Goal: Task Accomplishment & Management: Use online tool/utility

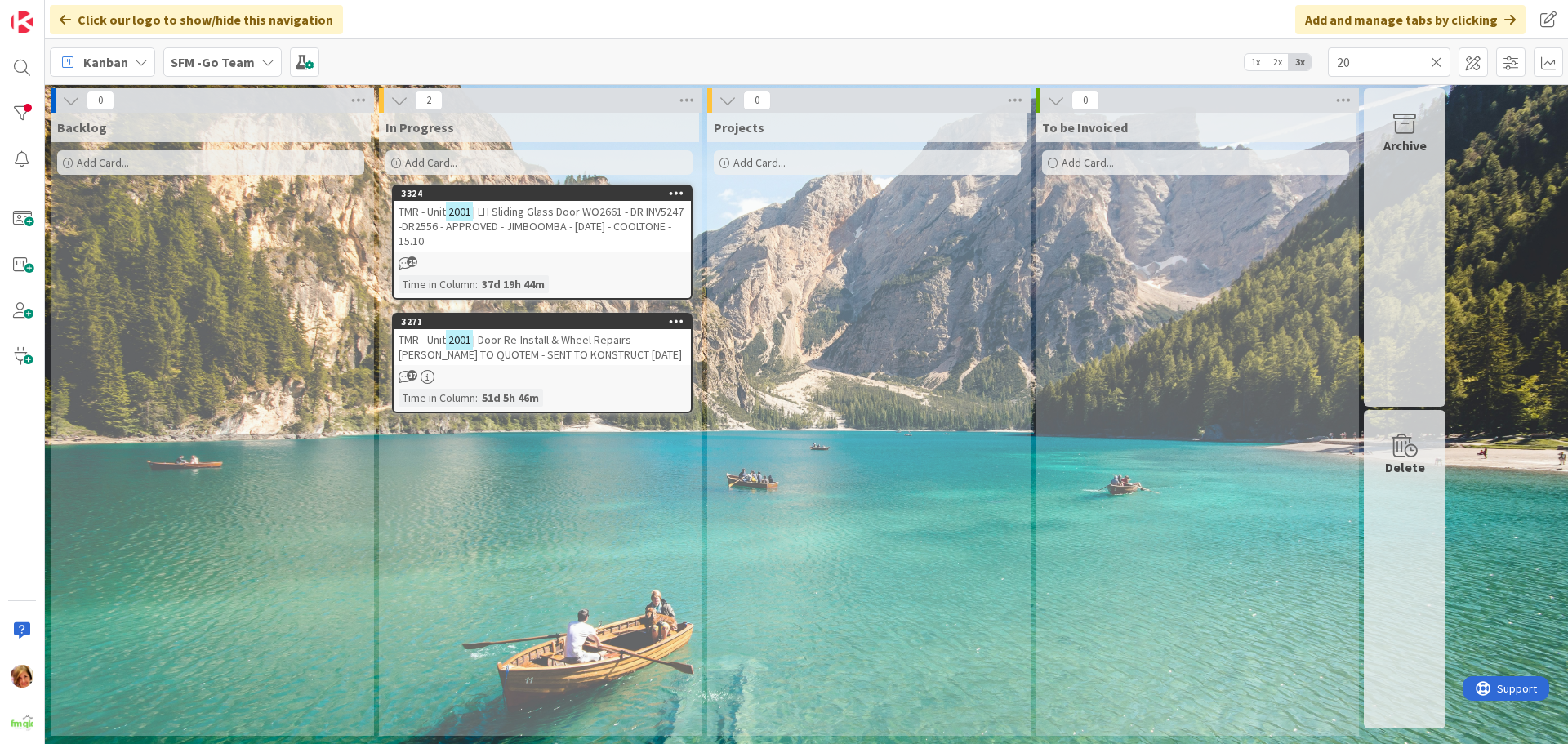
type input "2"
type input "wyandra"
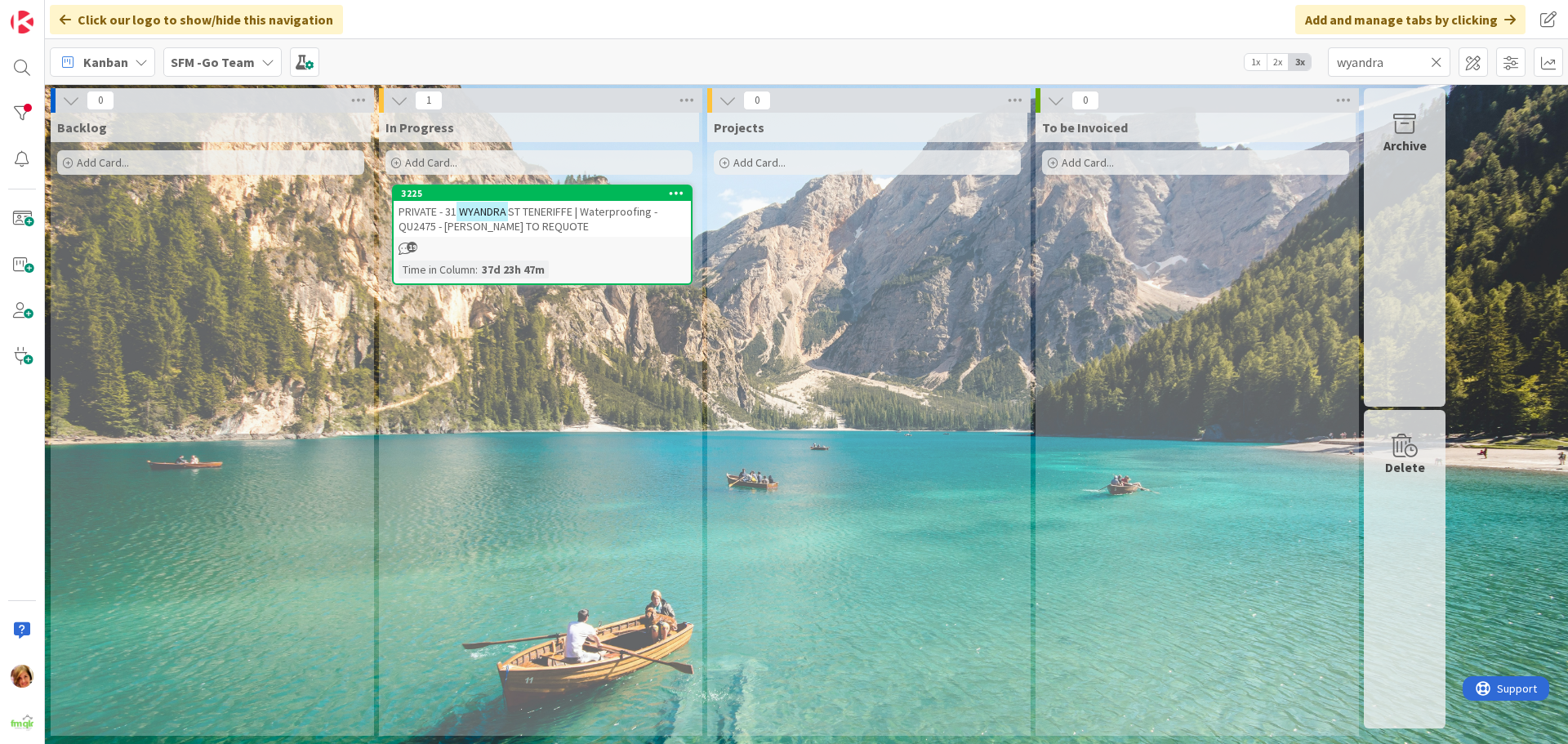
click at [568, 220] on div "PRIVATE - 31 WYANDRA ST TENERIFFE | Waterproofing - QU2475 - [PERSON_NAME] TO R…" at bounding box center [542, 219] width 298 height 36
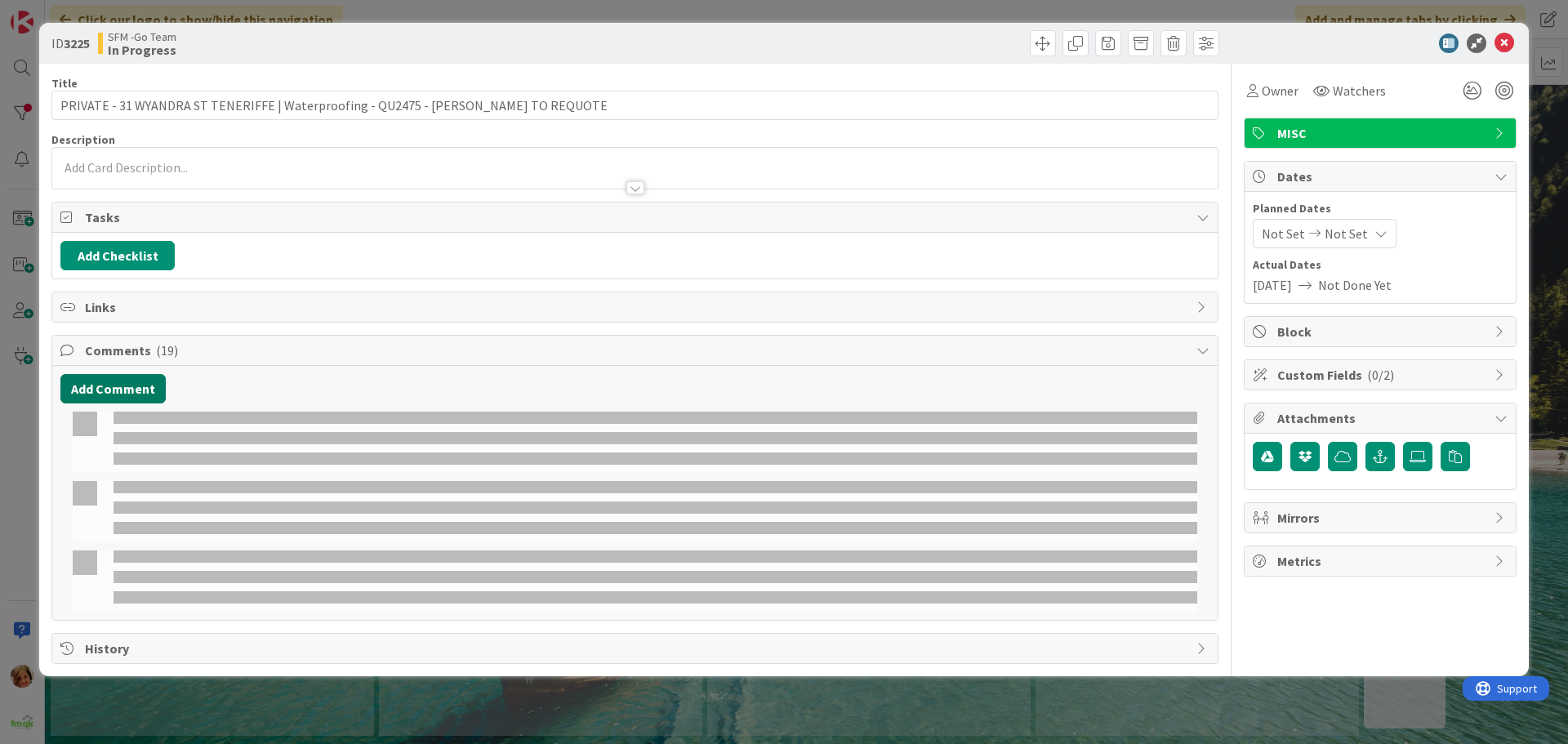
click at [121, 383] on button "Add Comment" at bounding box center [113, 388] width 106 height 29
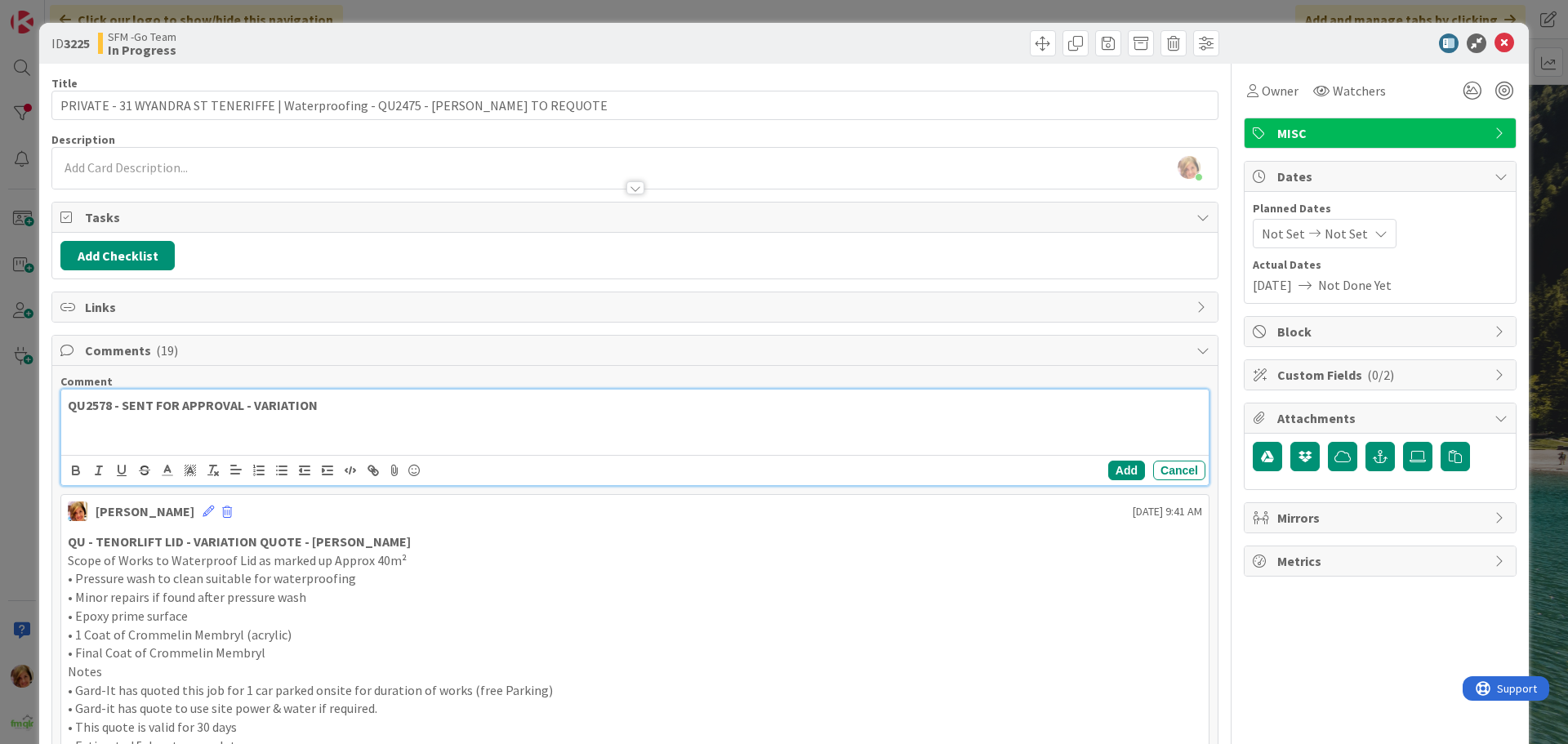
click at [337, 404] on p "QU2578 - SENT FOR APPROVAL - VARIATION" at bounding box center [634, 405] width 1134 height 19
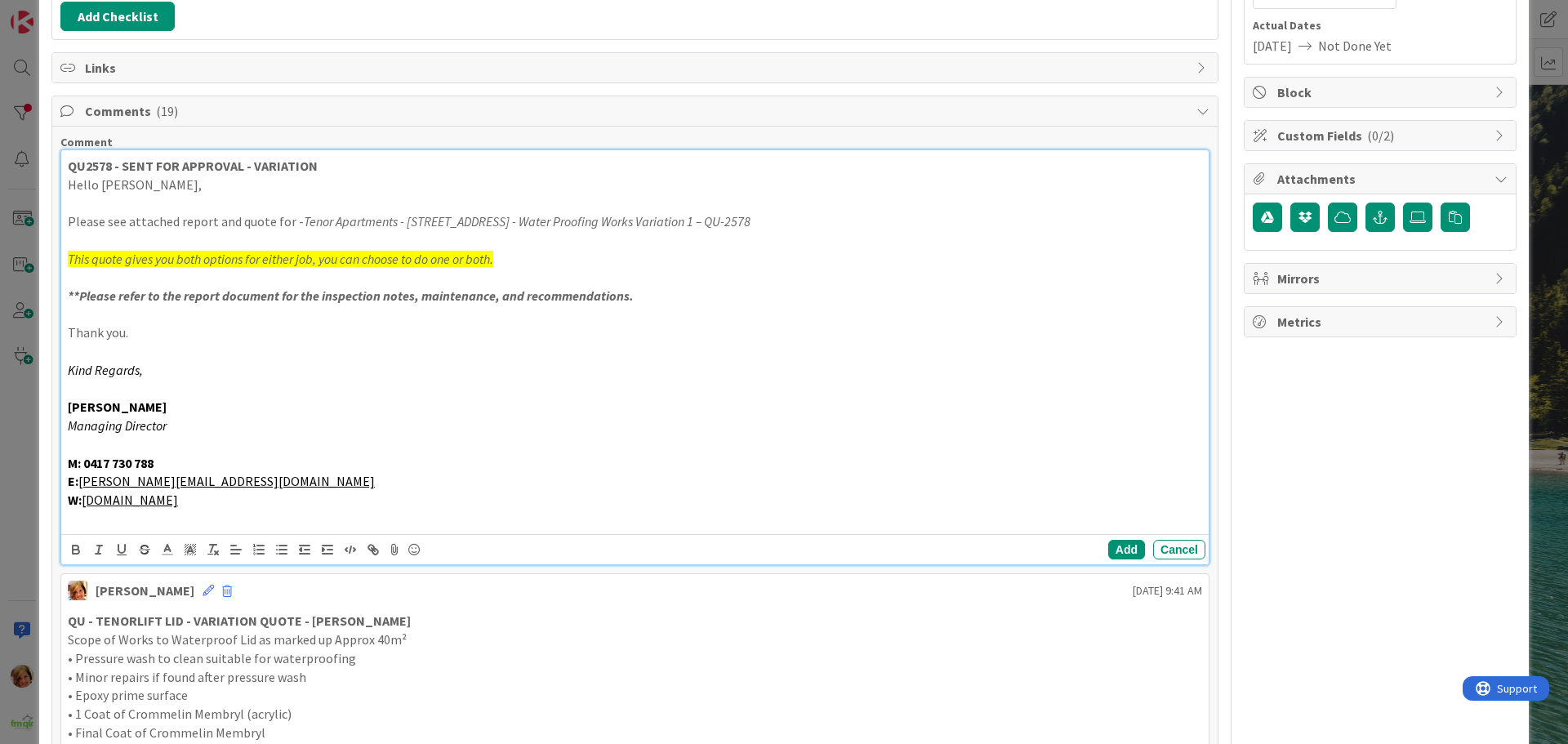
scroll to position [248, 0]
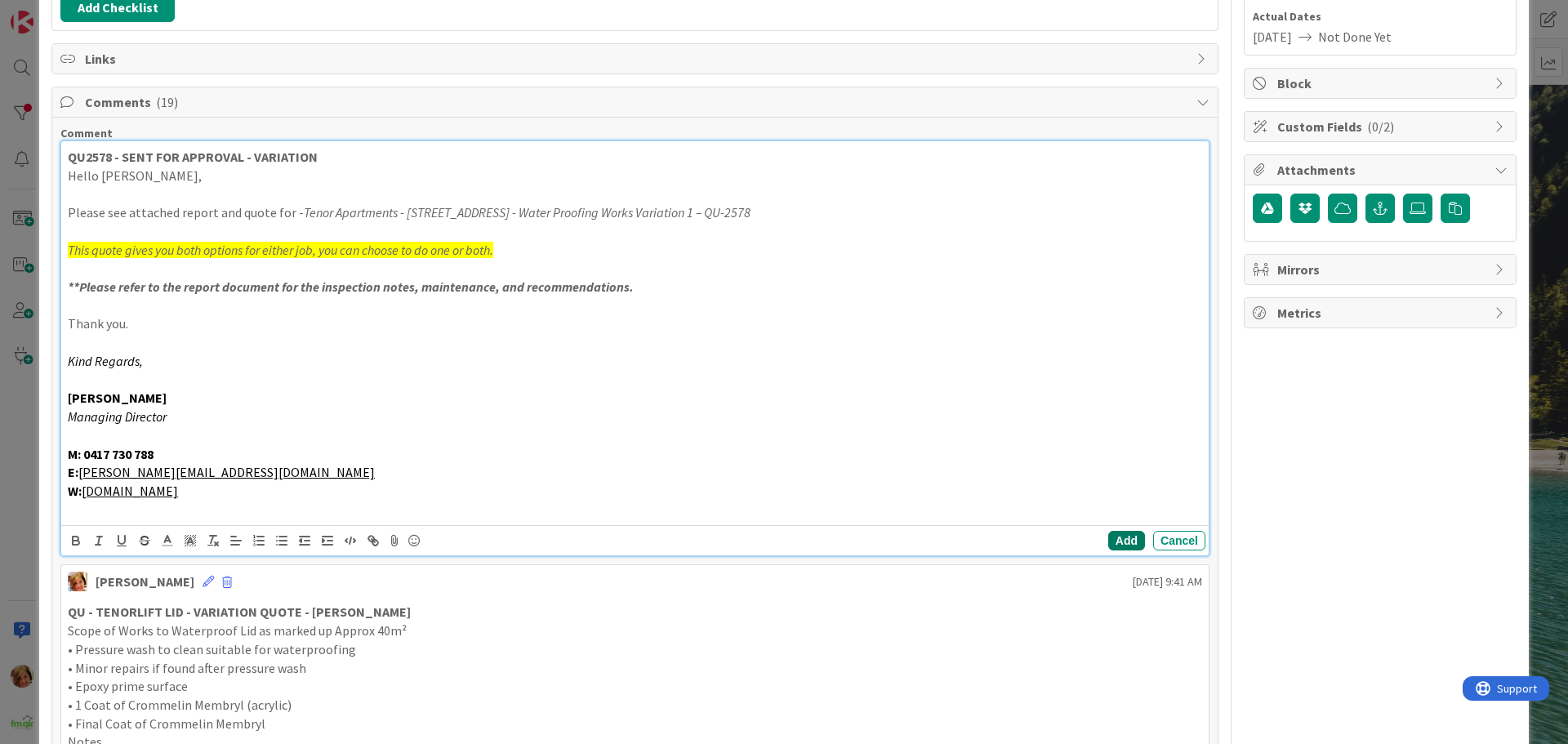
click at [1112, 538] on button "Add" at bounding box center [1126, 540] width 36 height 20
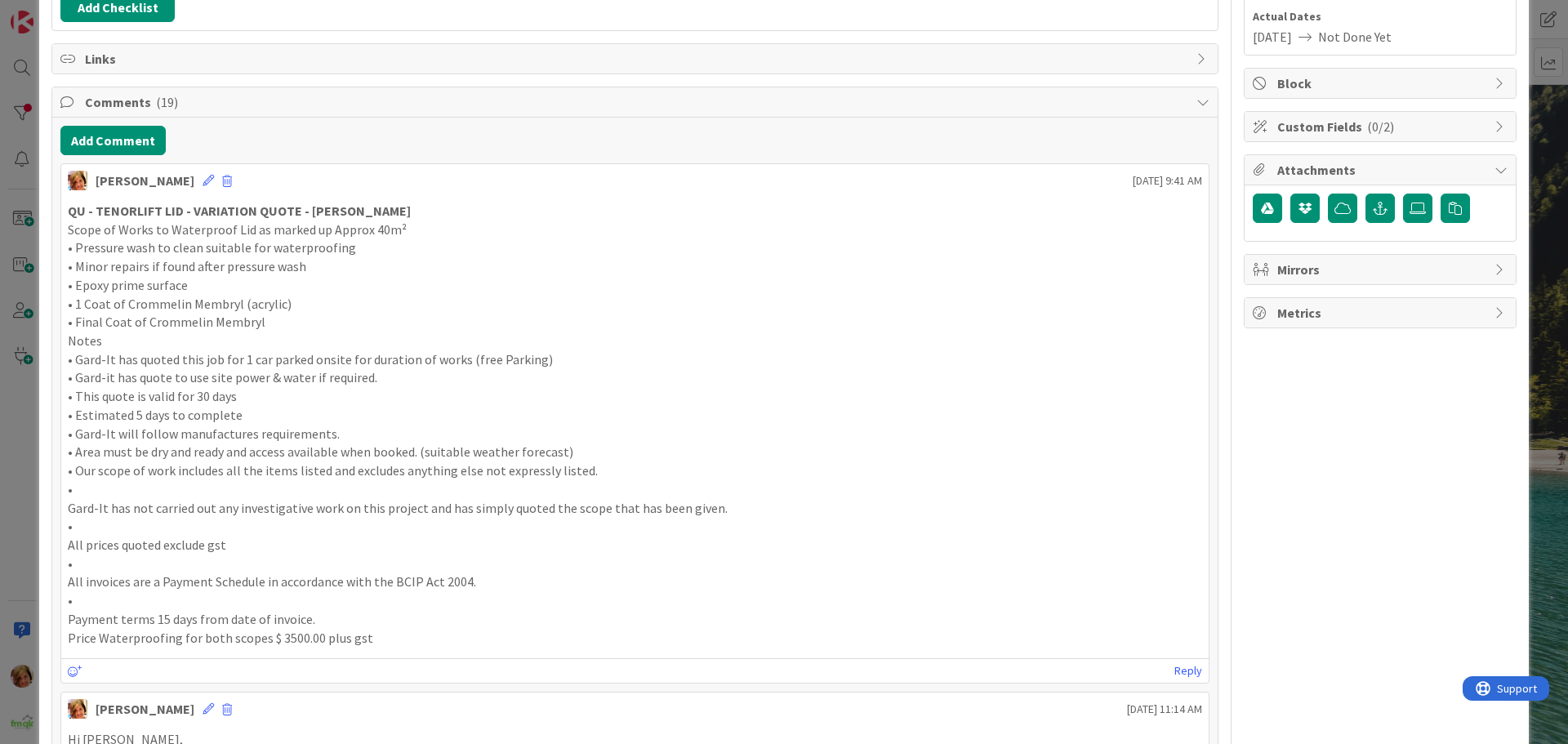
scroll to position [0, 0]
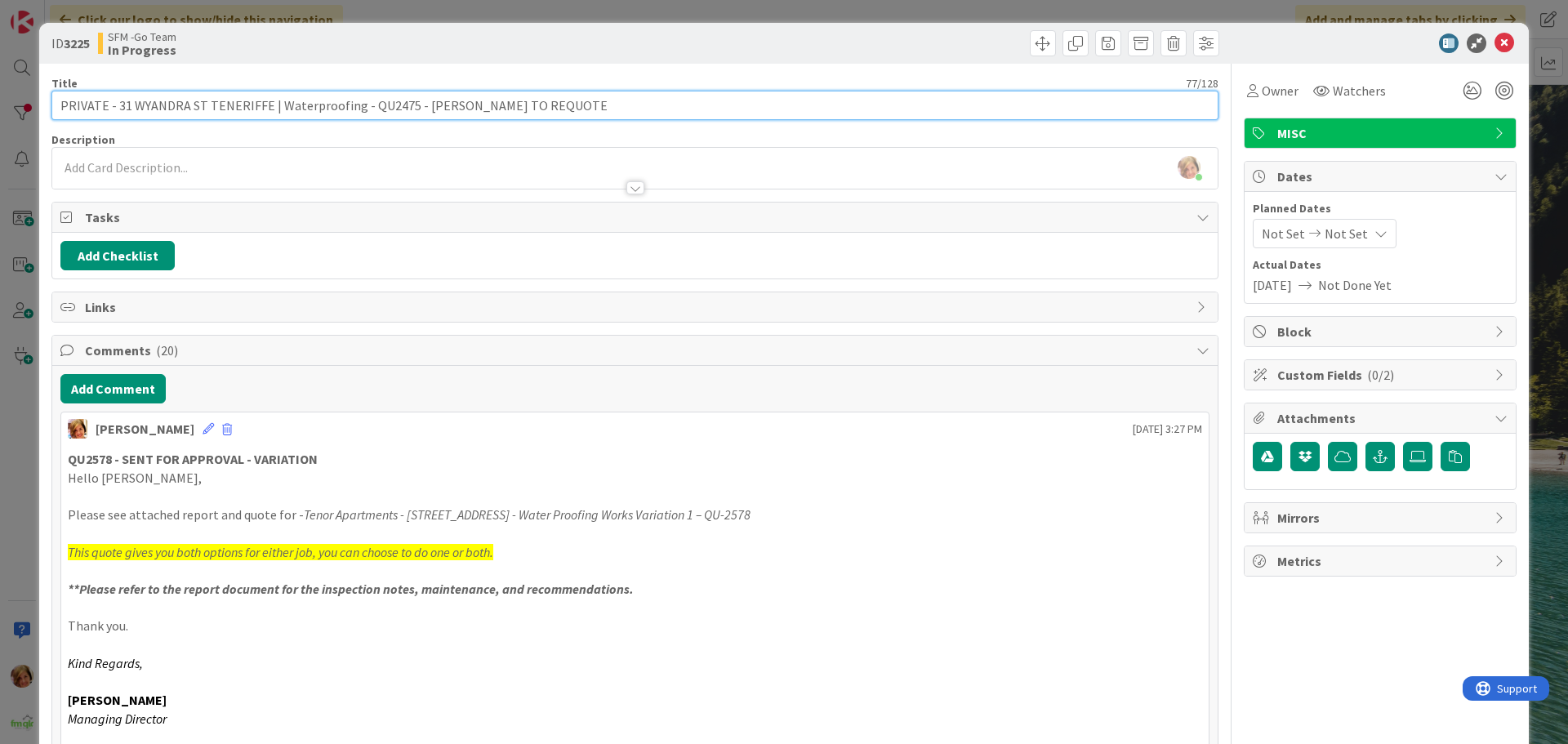
drag, startPoint x: 533, startPoint y: 103, endPoint x: 406, endPoint y: 111, distance: 127.3
click at [406, 111] on input "PRIVATE - 31 WYANDRA ST TENERIFFE | Waterproofing - QU2475 - [PERSON_NAME] TO R…" at bounding box center [634, 105] width 1166 height 29
type input "PRIVATE - [STREET_ADDRESS] | Waterproofing - QU2475 /QU2578 - REQUOTED"
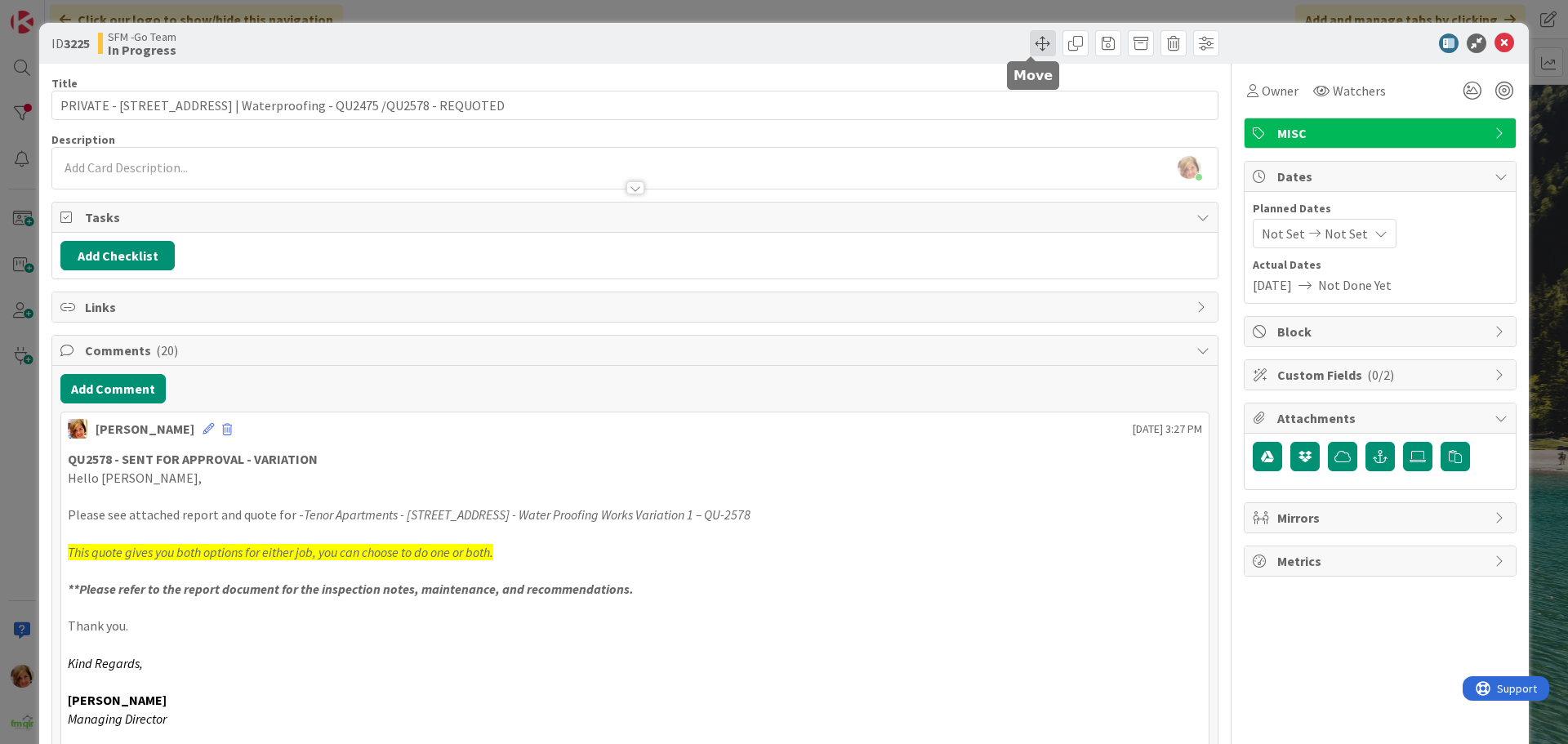
click at [1031, 40] on span at bounding box center [1042, 43] width 26 height 26
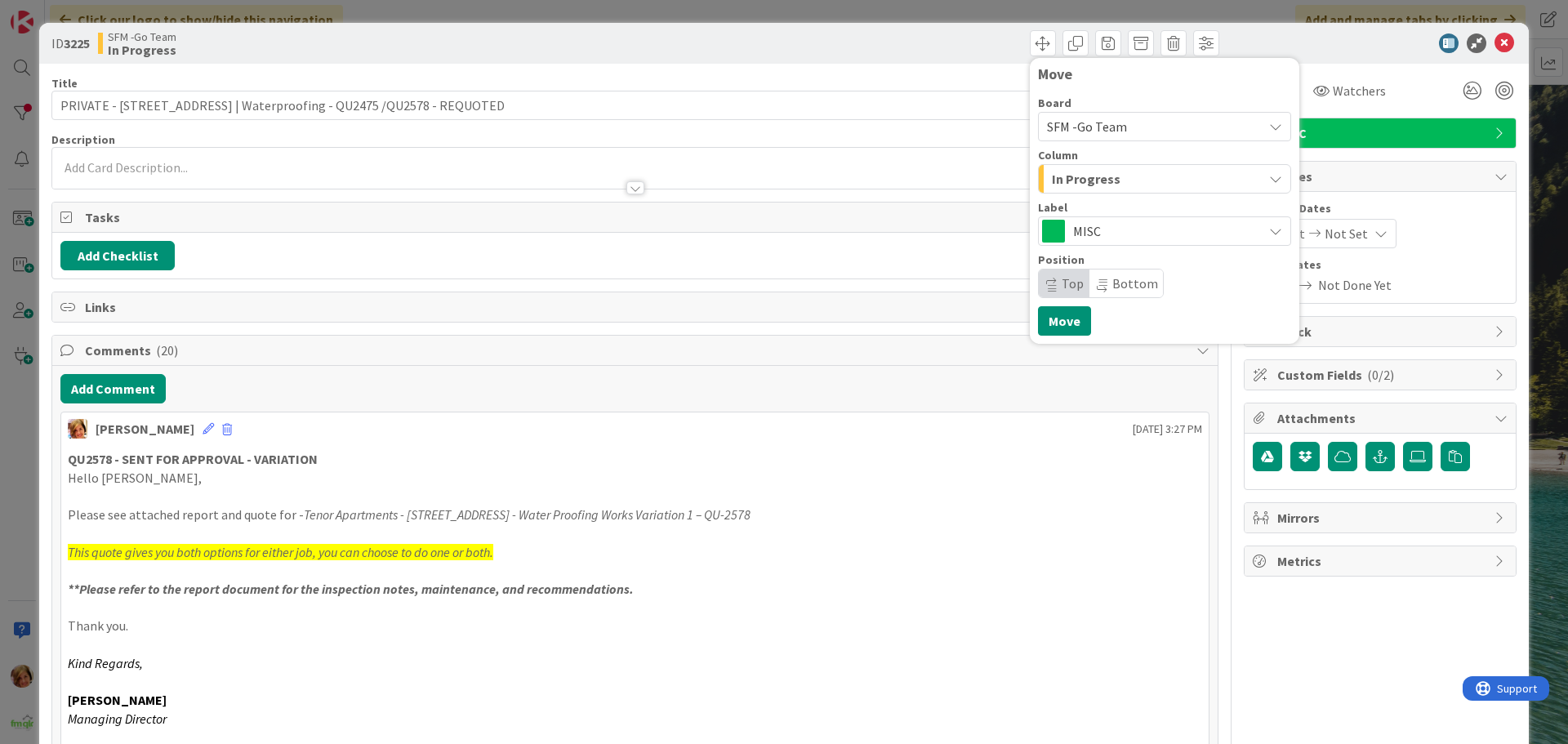
click at [1084, 173] on span "In Progress" at bounding box center [1086, 179] width 68 height 21
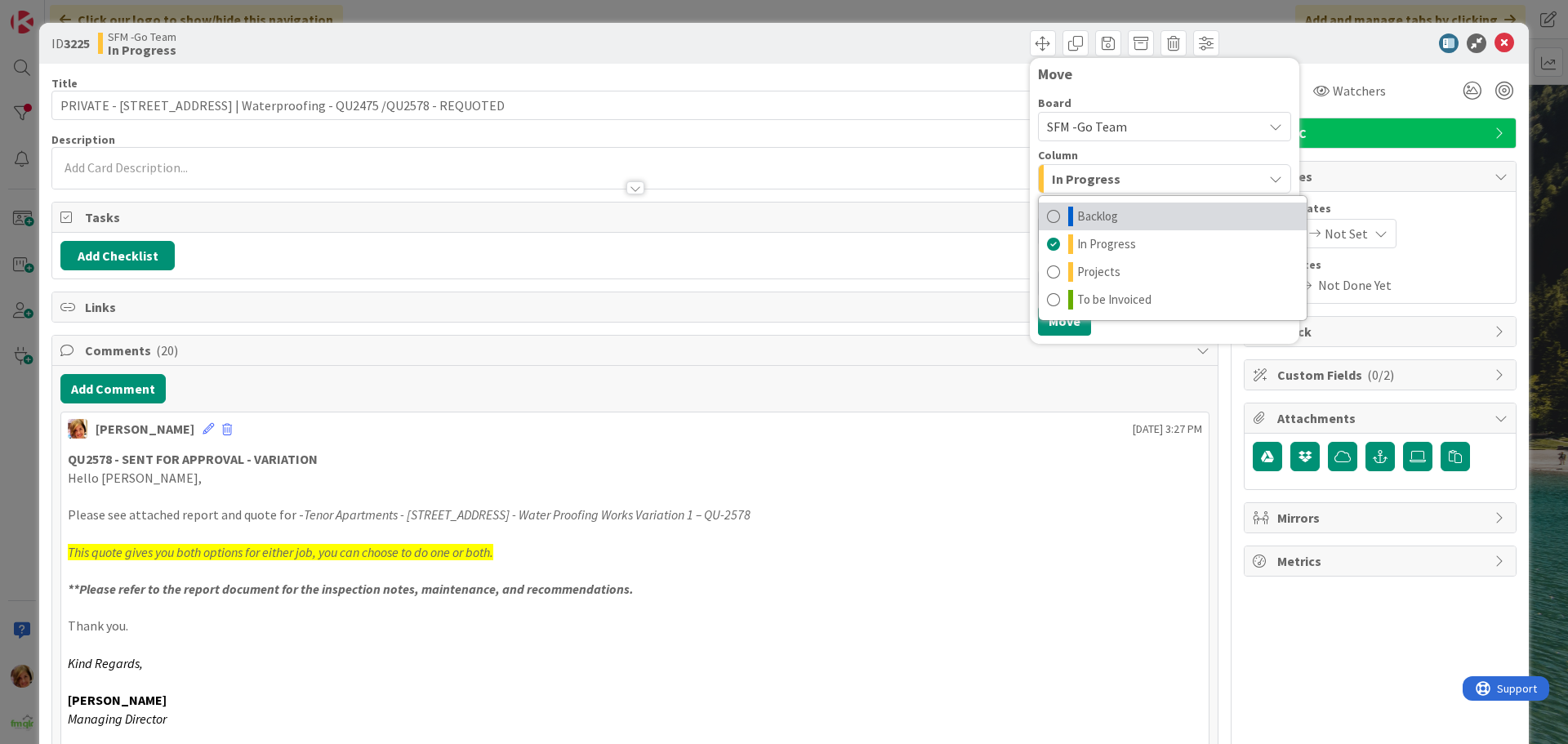
click at [1092, 211] on span "Backlog" at bounding box center [1097, 217] width 41 height 20
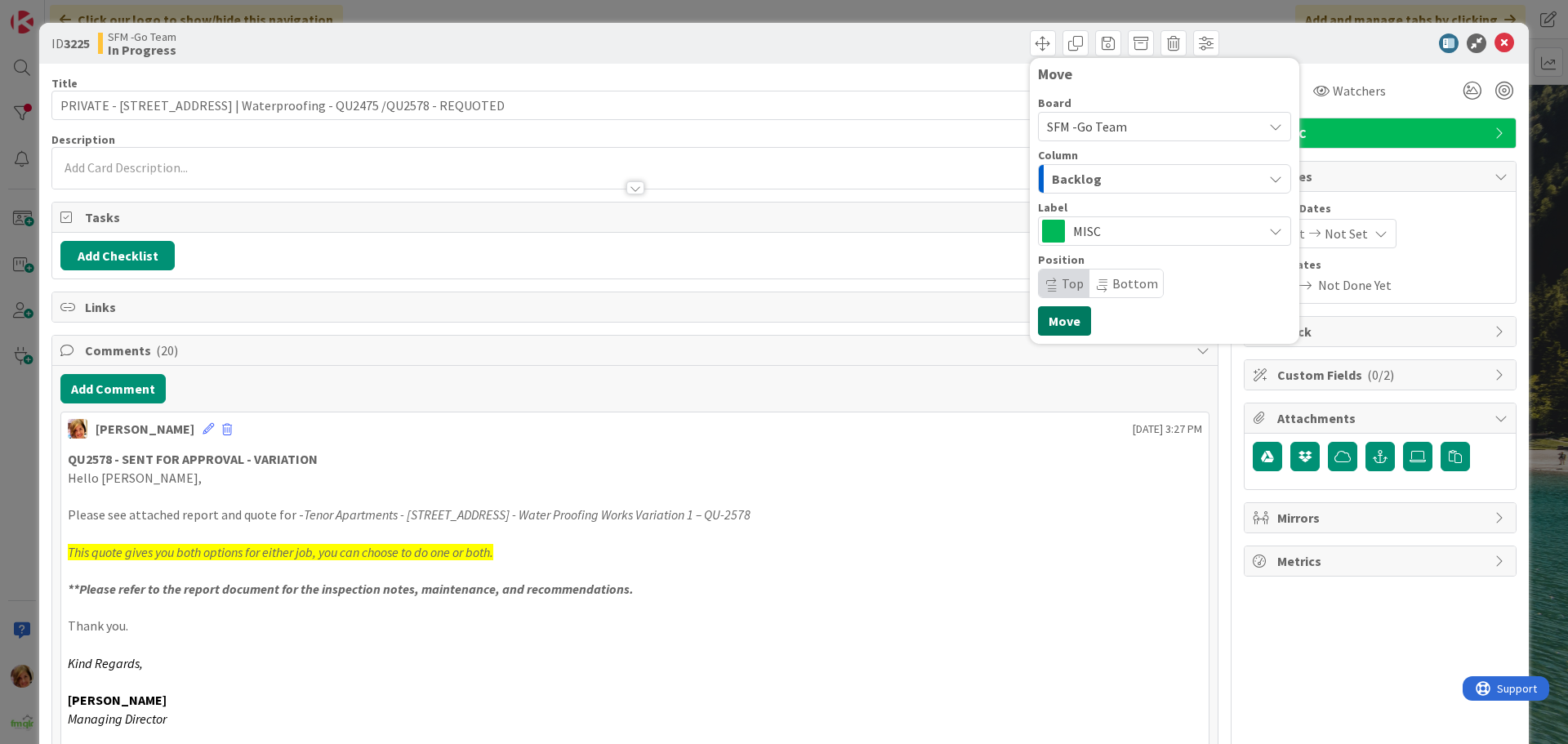
click at [1049, 310] on button "Move" at bounding box center [1064, 321] width 53 height 29
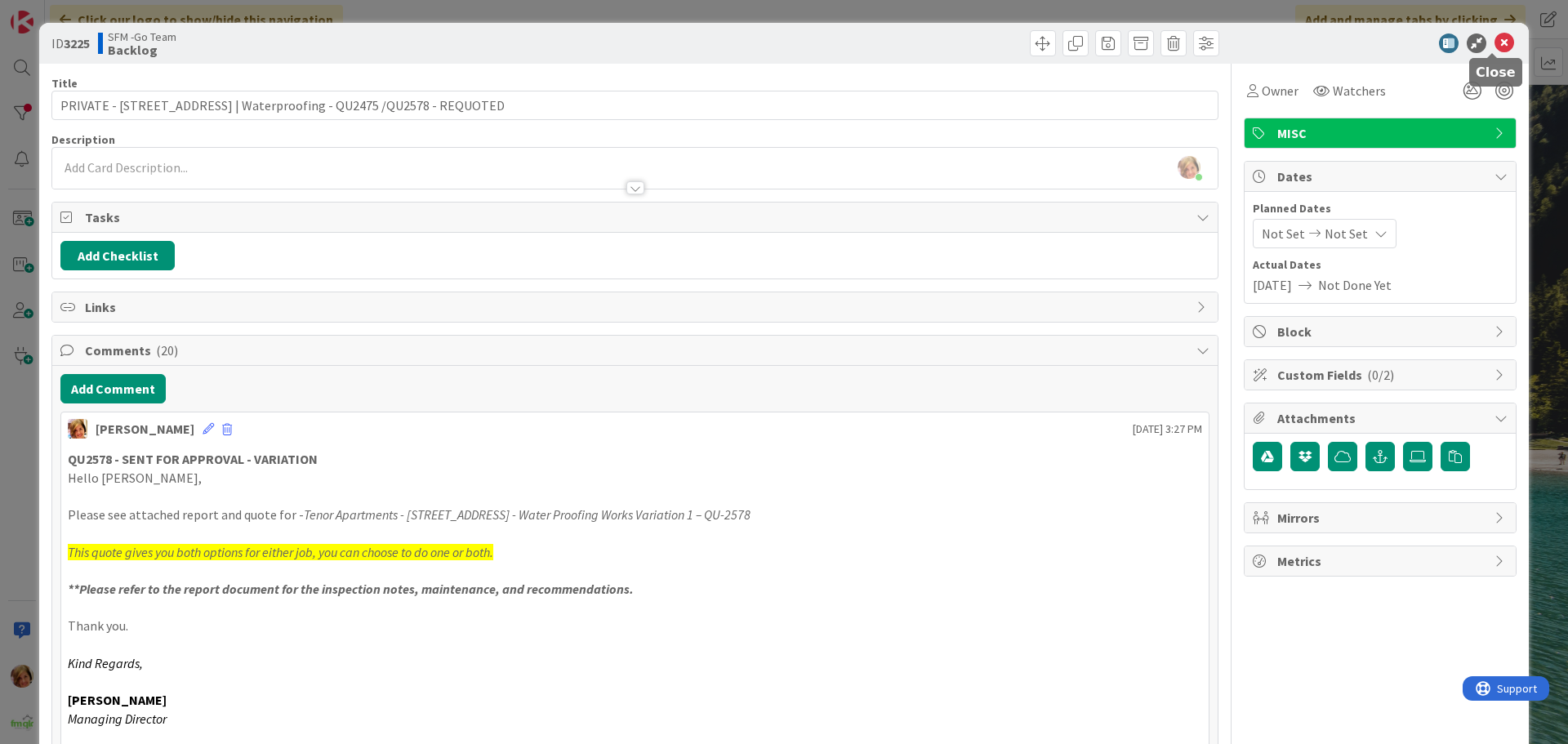
click at [1494, 42] on icon at bounding box center [1504, 44] width 20 height 20
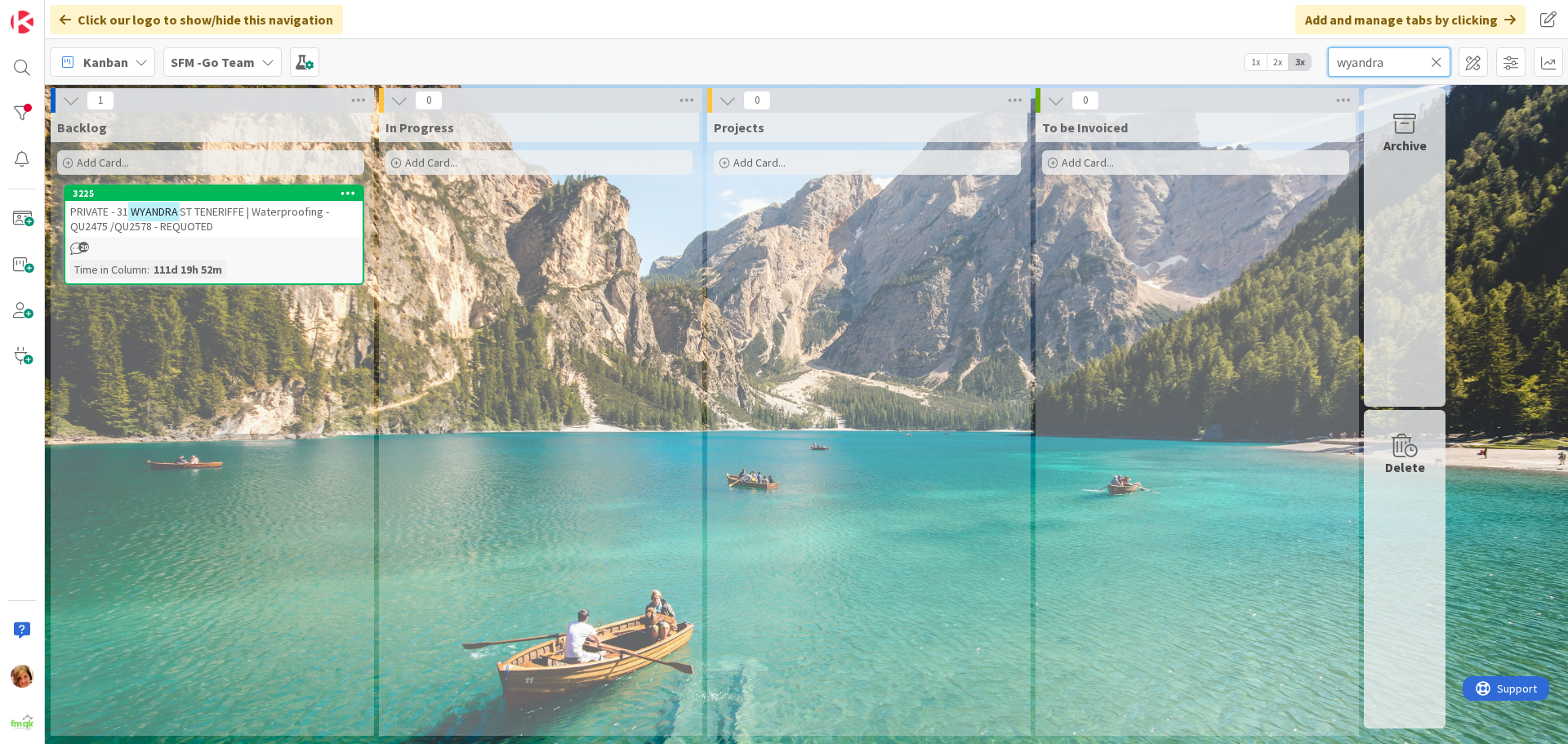
click at [1422, 60] on input "wyandra" at bounding box center [1389, 61] width 123 height 29
click at [1438, 57] on icon at bounding box center [1436, 62] width 12 height 15
click at [1438, 57] on input "text" at bounding box center [1389, 61] width 123 height 29
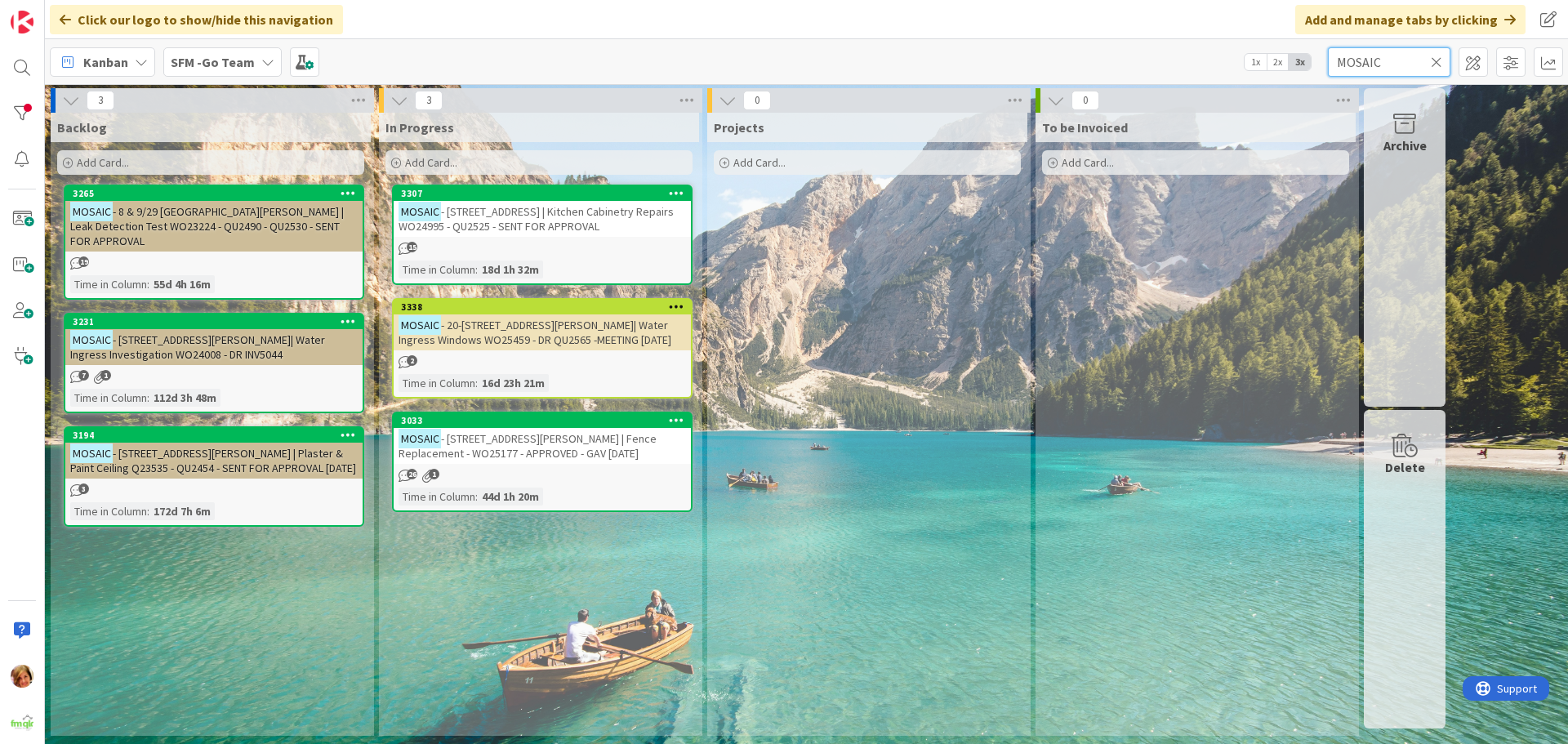
type input "MOSAIC"
click at [1439, 60] on icon at bounding box center [1436, 62] width 12 height 15
click at [1439, 60] on input "text" at bounding box center [1389, 61] width 123 height 29
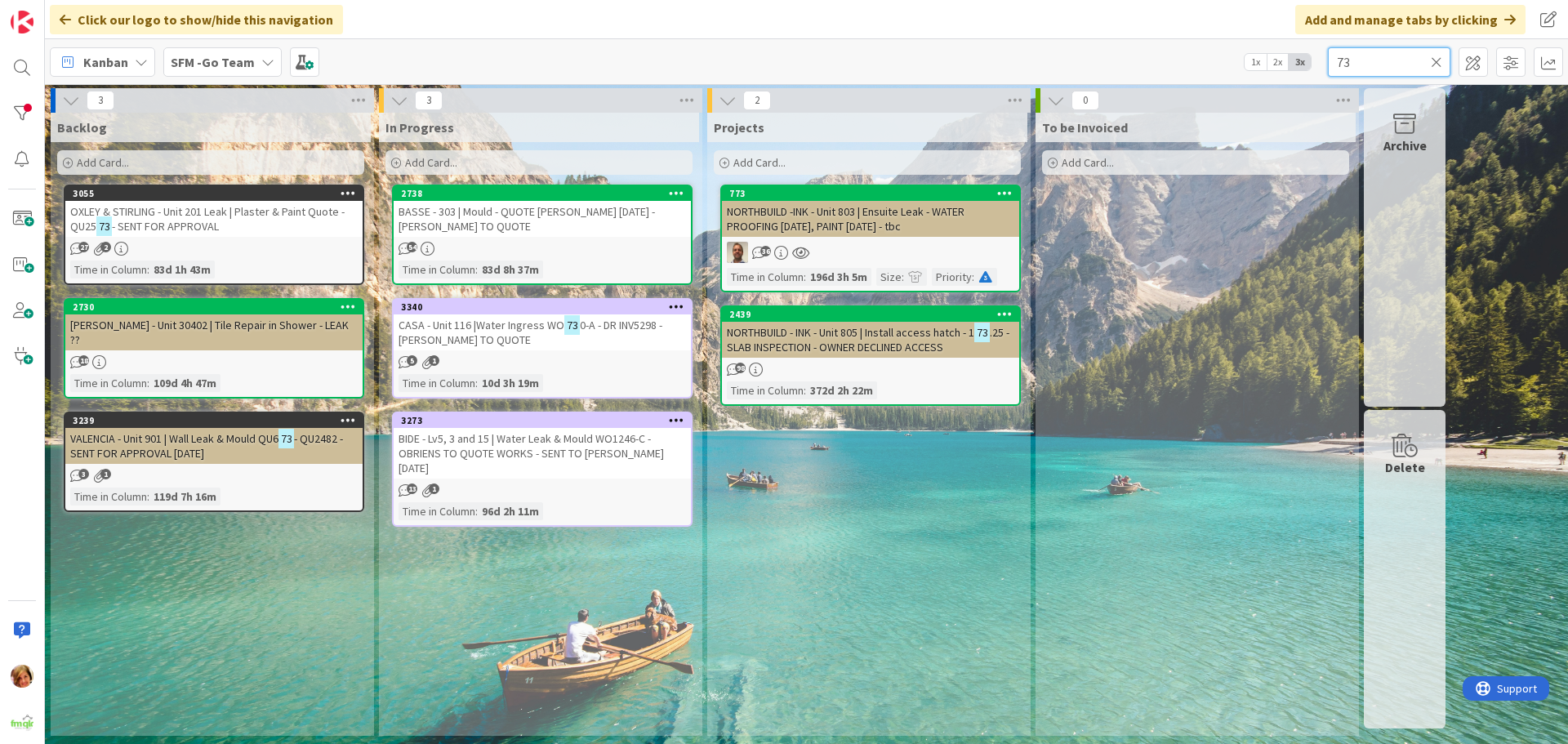
type input "7"
type input "MOWBRAY"
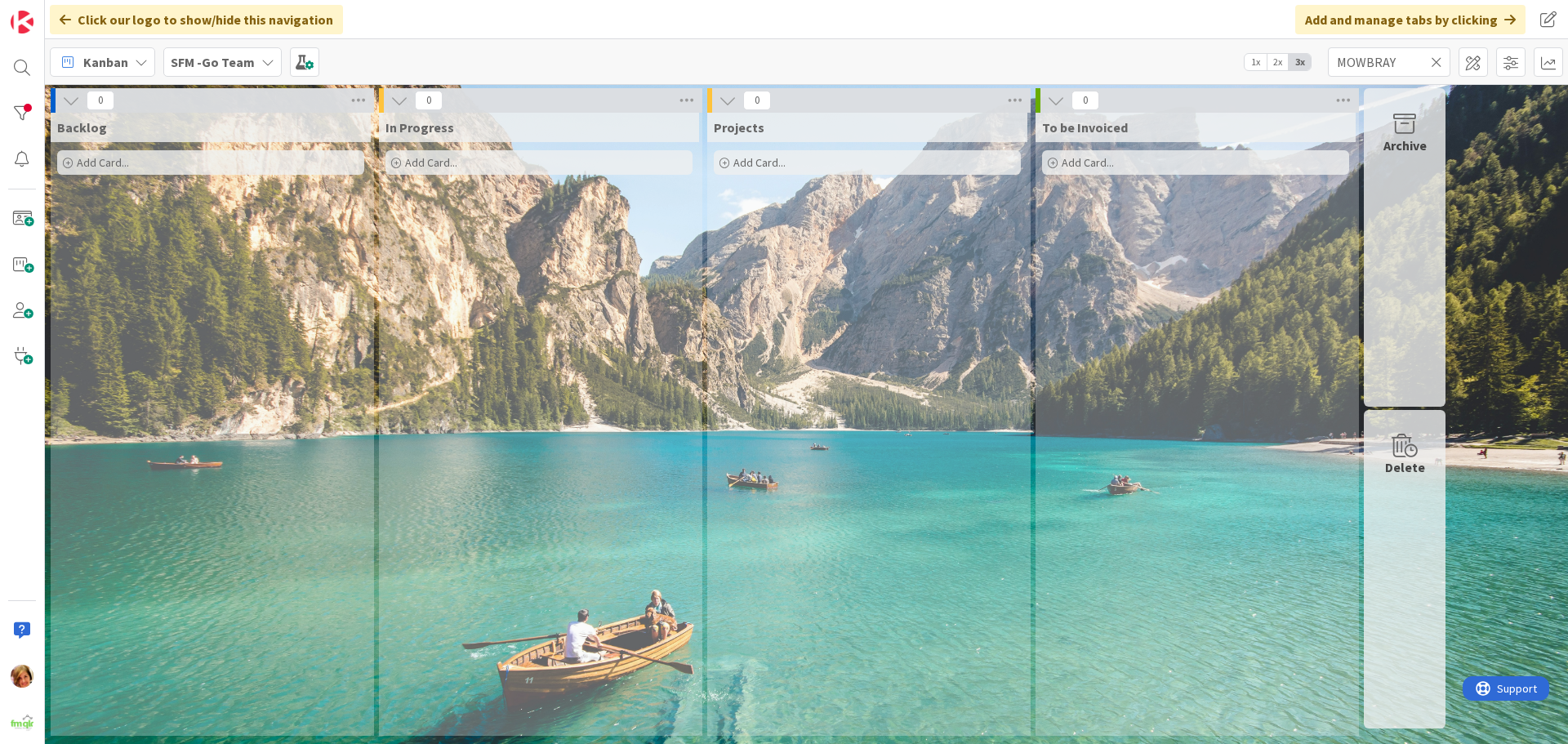
click at [1437, 62] on icon at bounding box center [1436, 62] width 12 height 15
click at [1437, 62] on input "text" at bounding box center [1389, 61] width 123 height 29
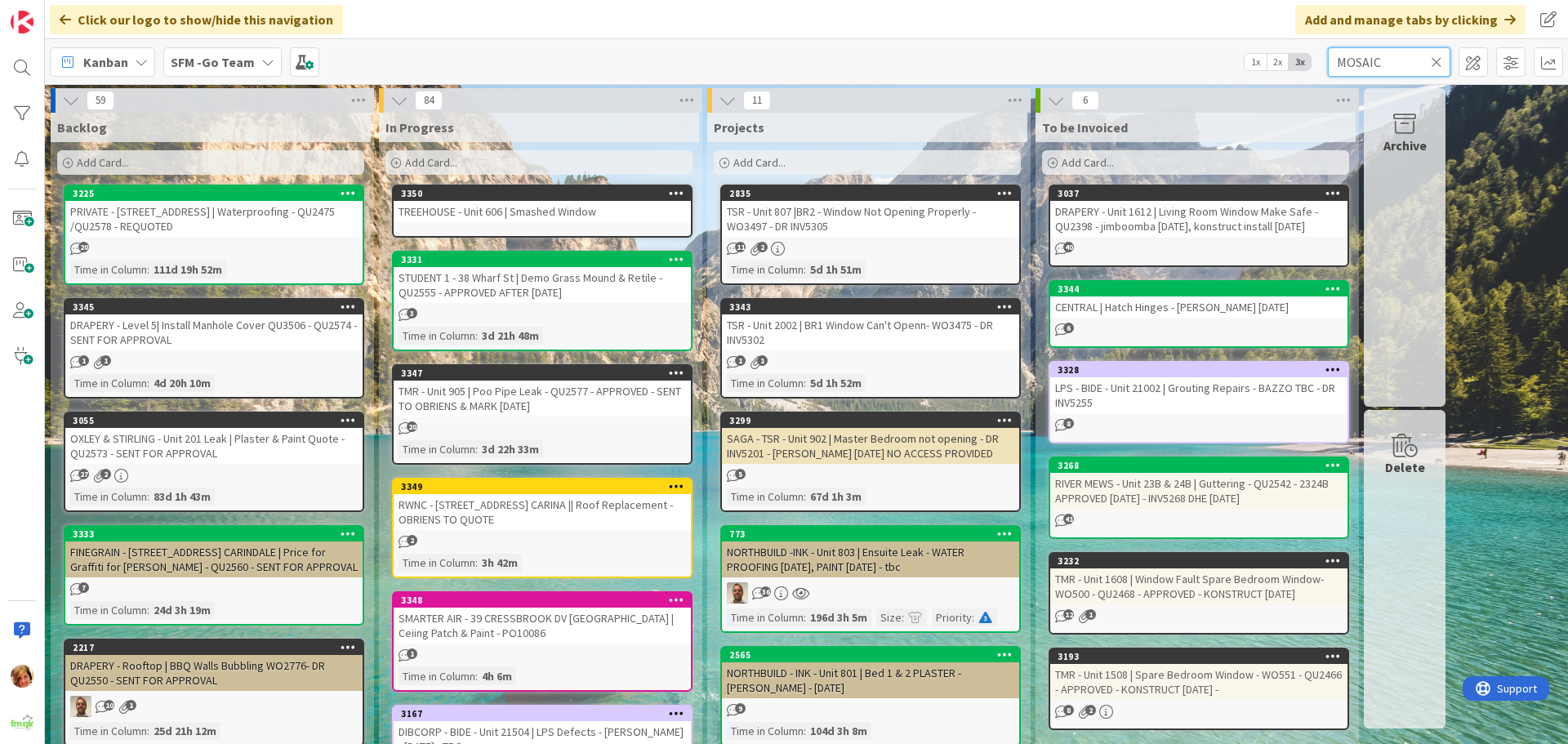
type input "MOSAIC"
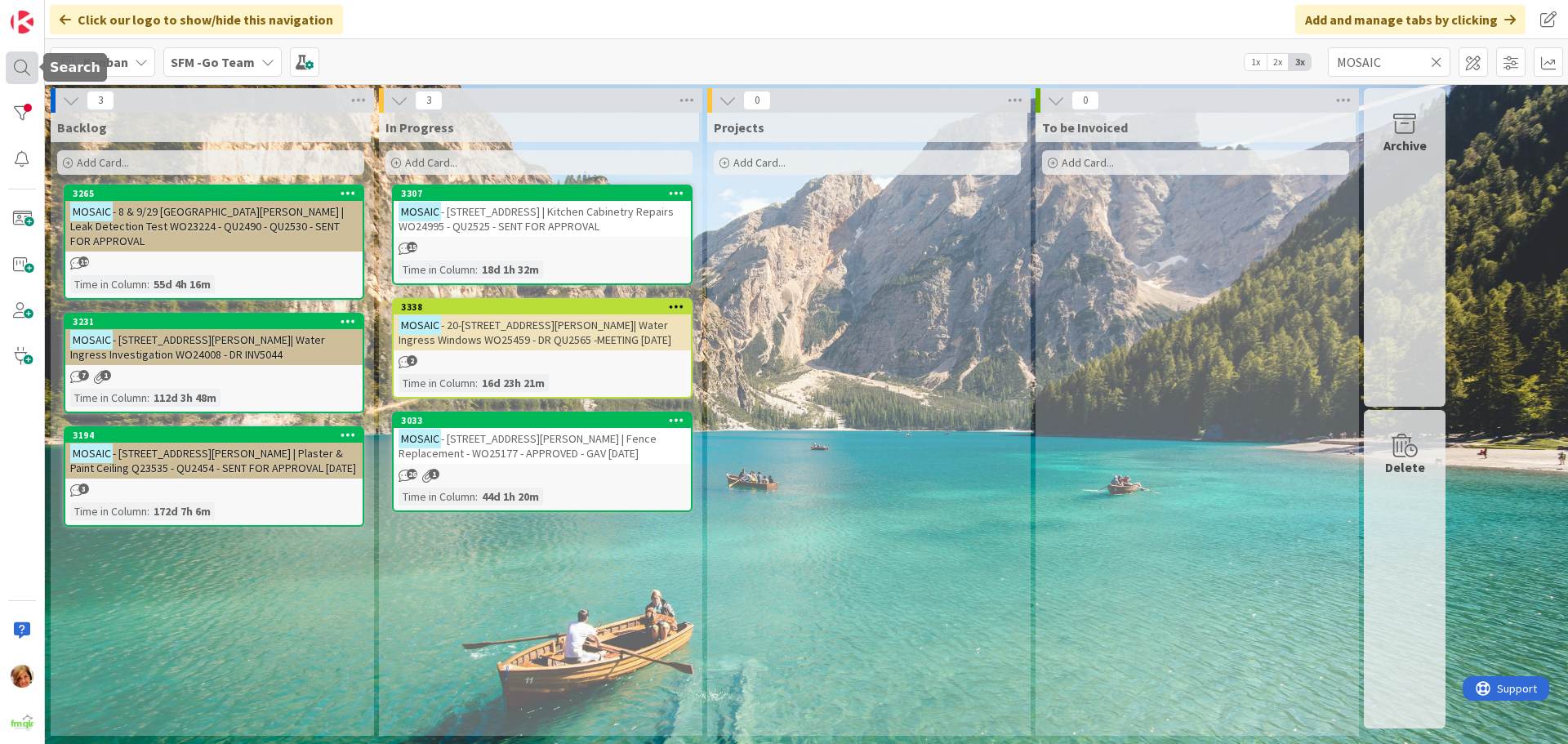
click at [20, 56] on div at bounding box center [21, 68] width 33 height 33
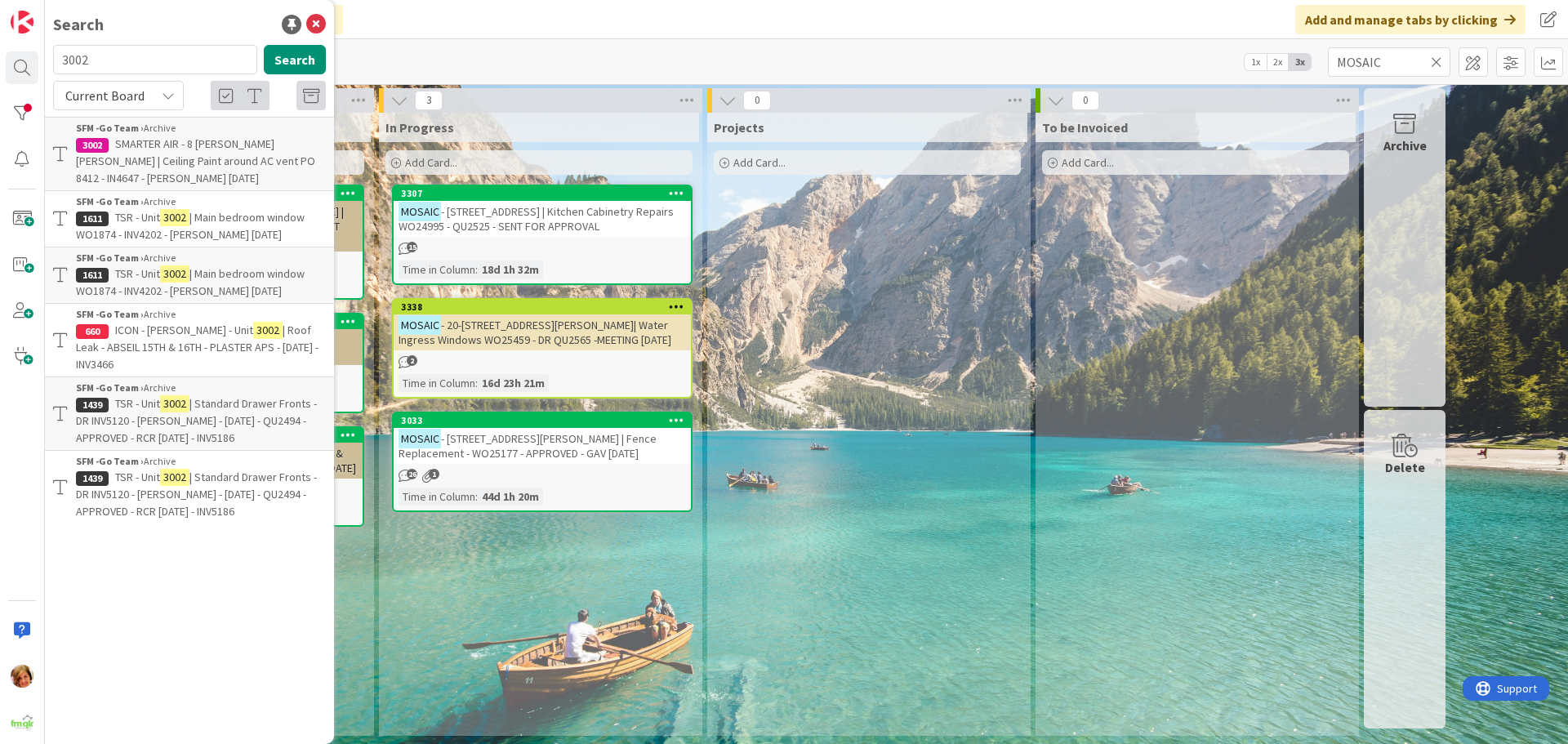
click at [103, 56] on input "3002" at bounding box center [155, 60] width 204 height 29
type input "3"
type input "MOWBRAY"
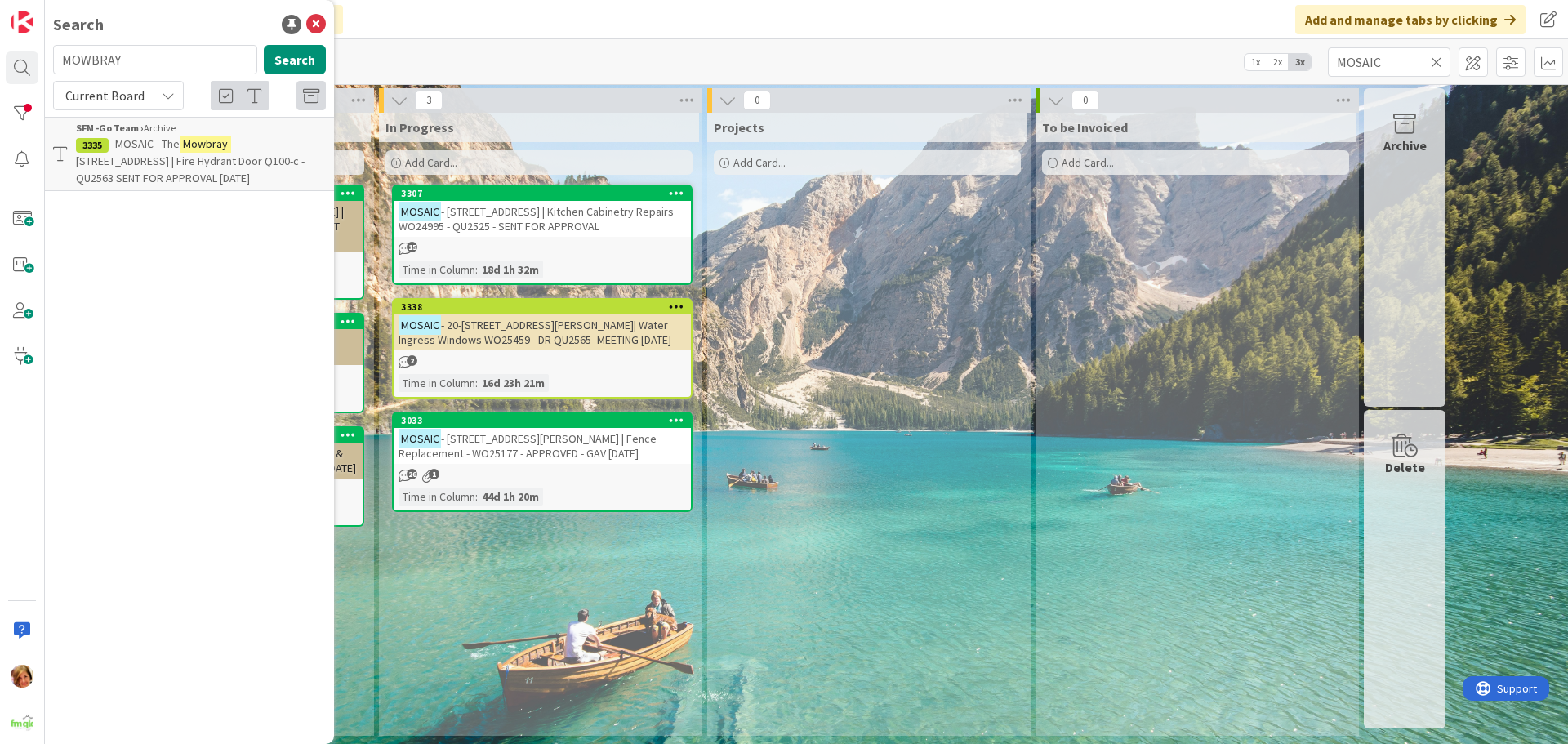
click at [138, 146] on span "MOSAIC - The" at bounding box center [147, 143] width 65 height 15
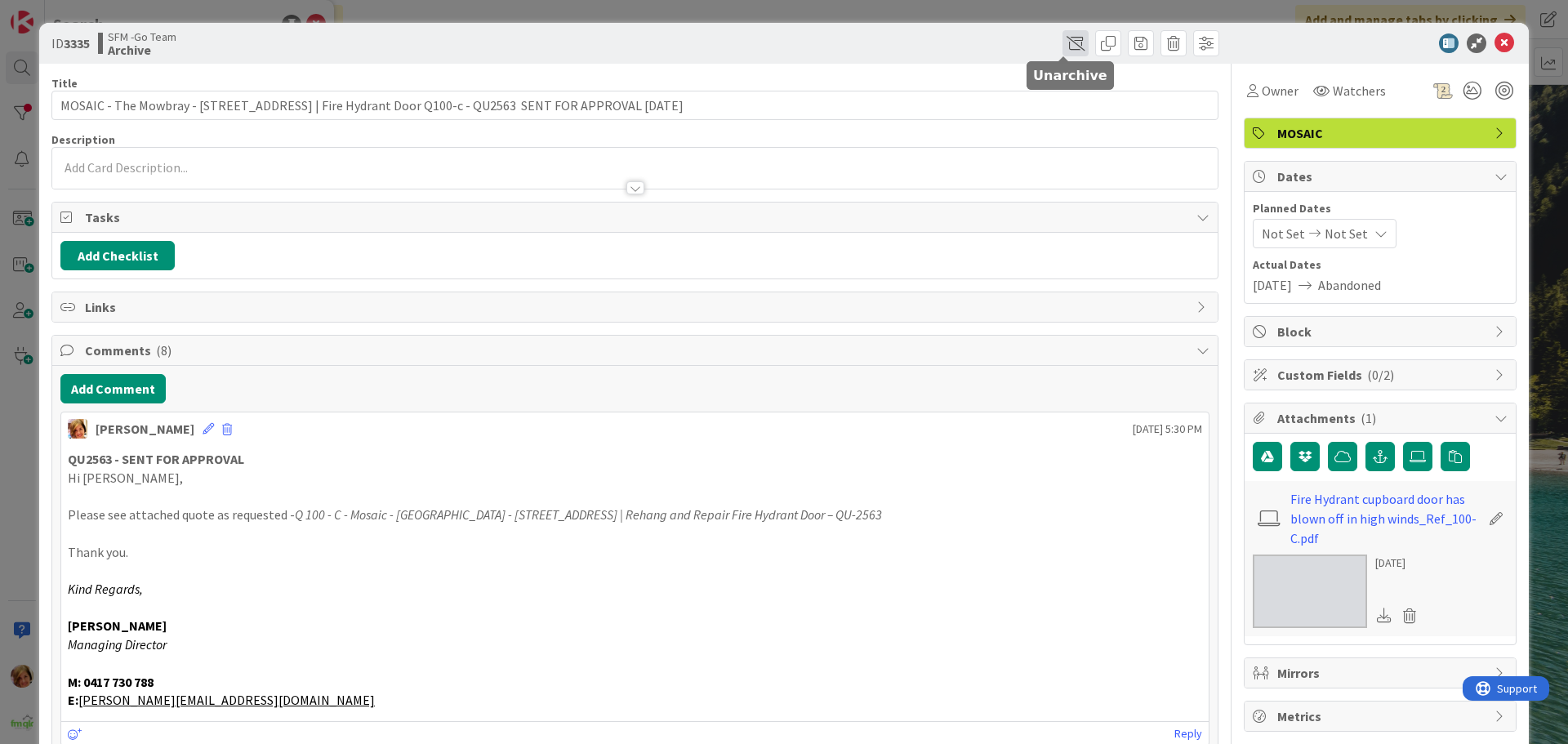
click at [1063, 45] on span at bounding box center [1075, 43] width 26 height 26
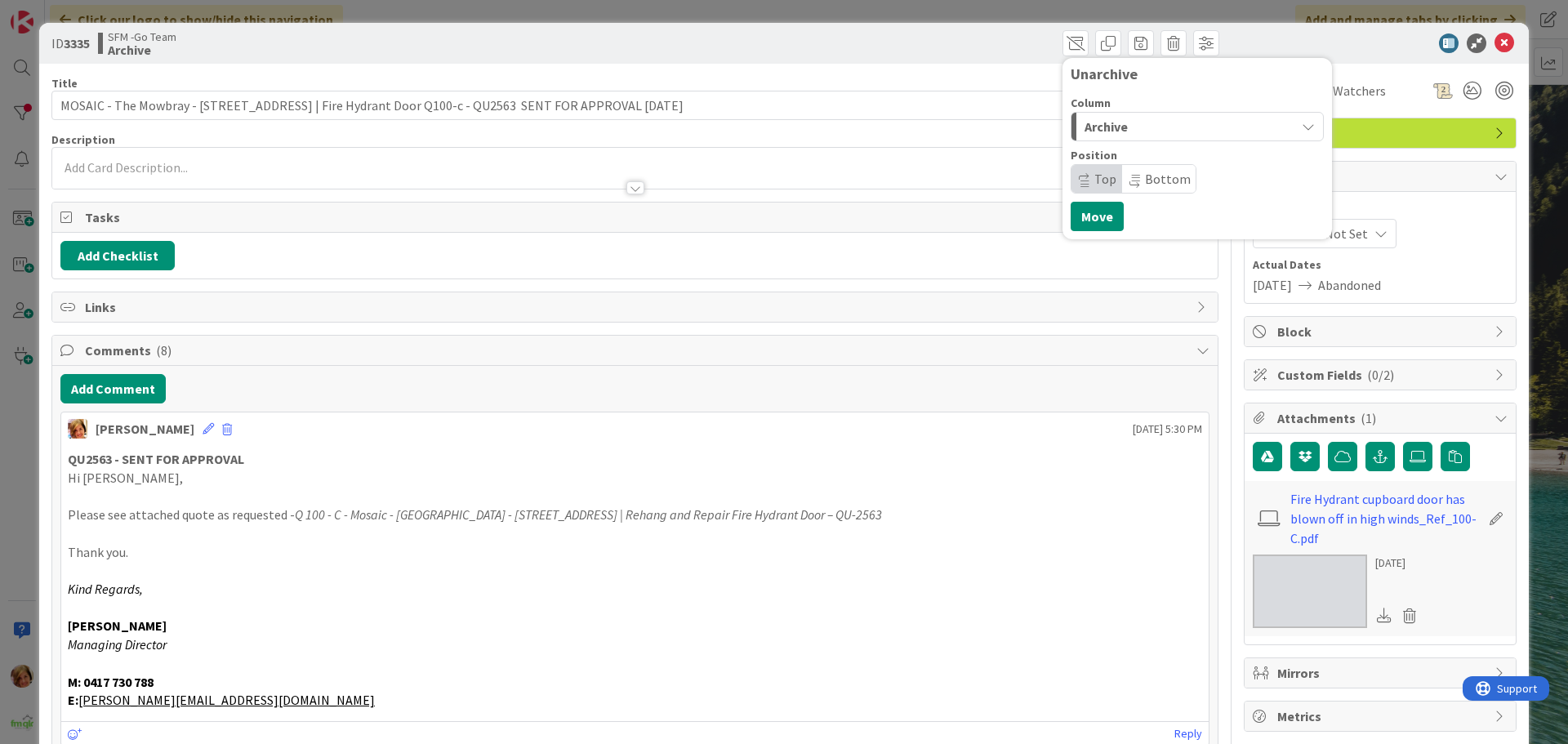
click at [1104, 126] on span "Archive" at bounding box center [1106, 127] width 44 height 21
click at [1110, 190] on span "In Progress" at bounding box center [1139, 192] width 59 height 20
click at [1087, 218] on button "Move" at bounding box center [1097, 216] width 53 height 29
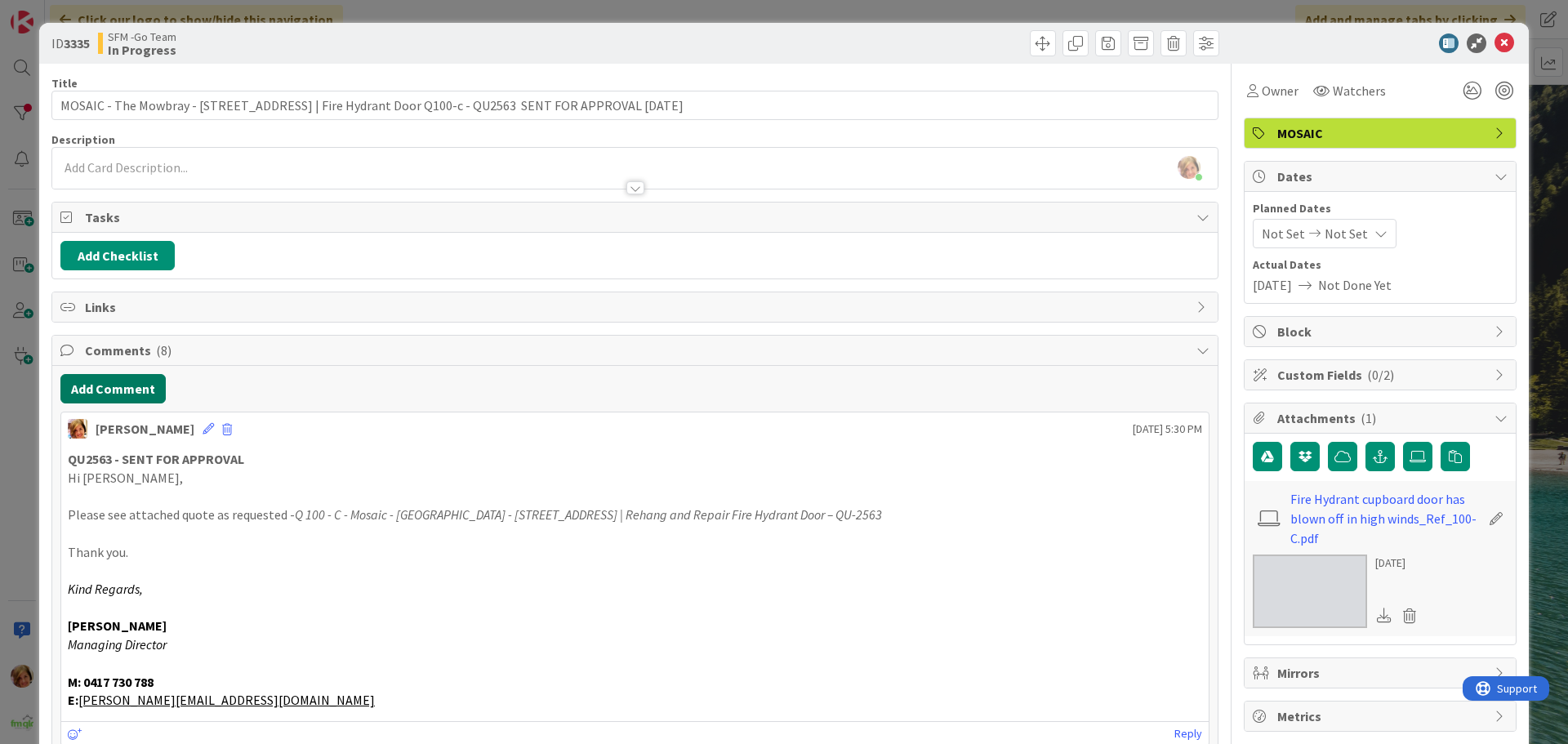
click at [142, 390] on button "Add Comment" at bounding box center [113, 388] width 106 height 29
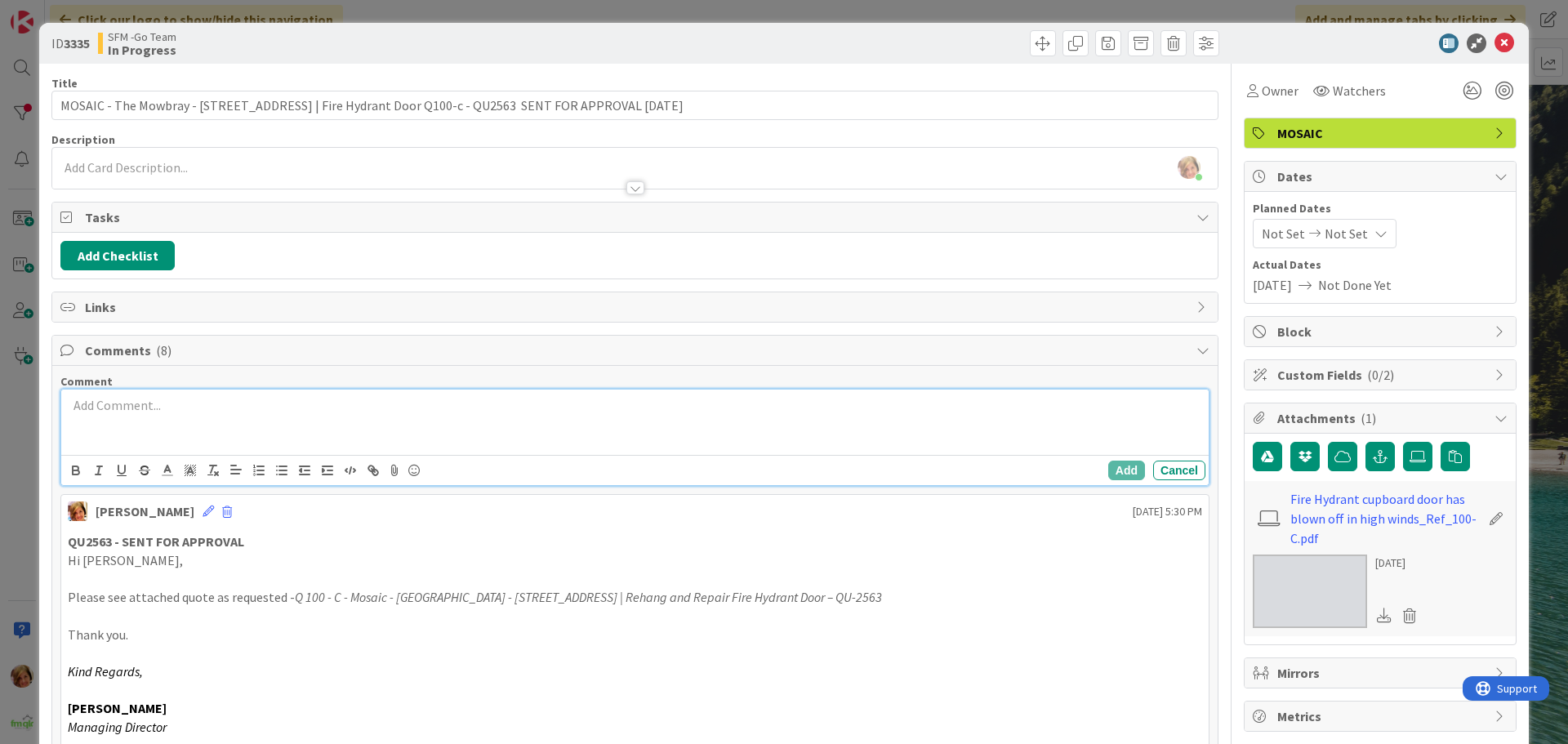
click at [147, 436] on div at bounding box center [634, 422] width 1147 height 66
paste div
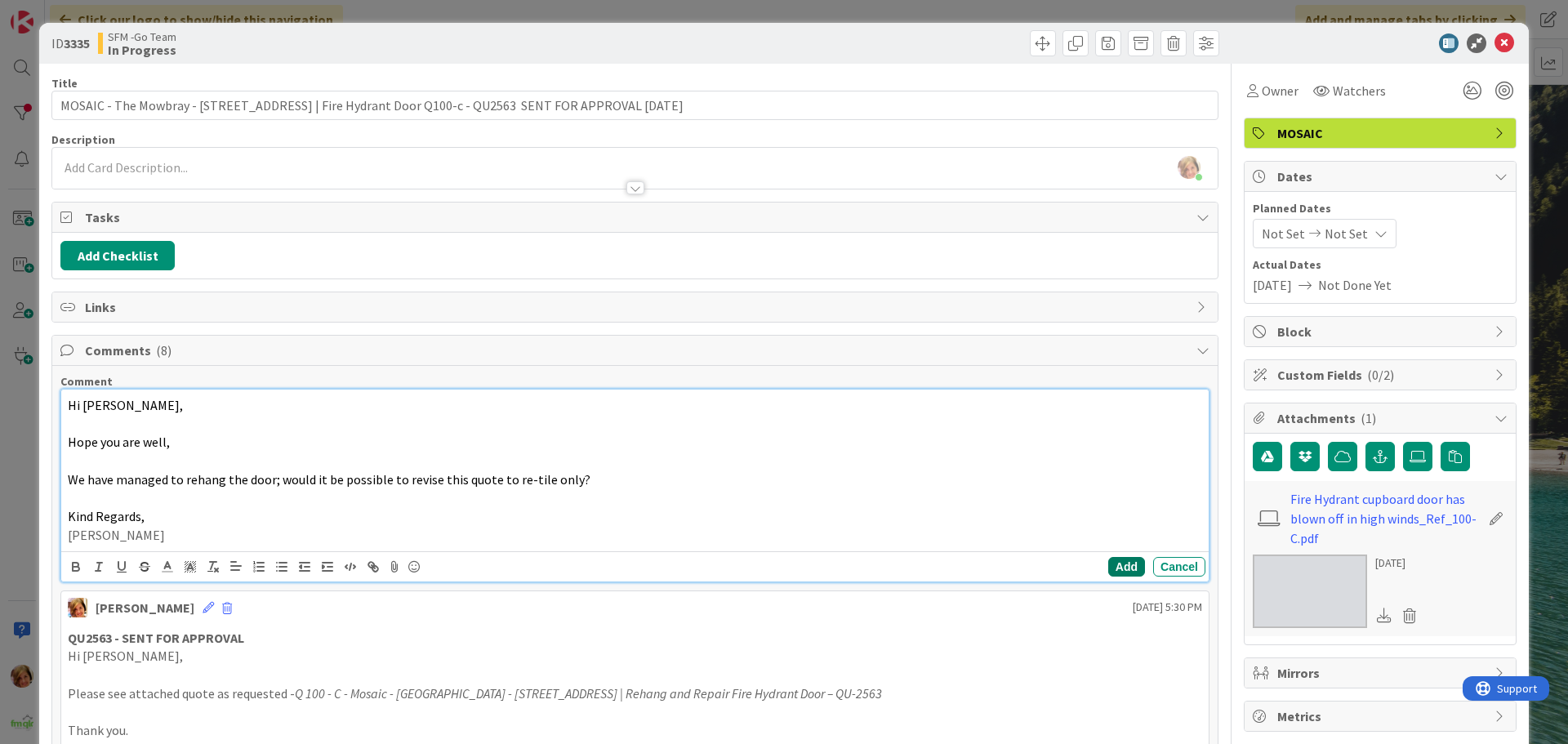
drag, startPoint x: 300, startPoint y: 332, endPoint x: 1111, endPoint y: 567, distance: 844.4
click at [1111, 567] on button "Add" at bounding box center [1126, 567] width 36 height 20
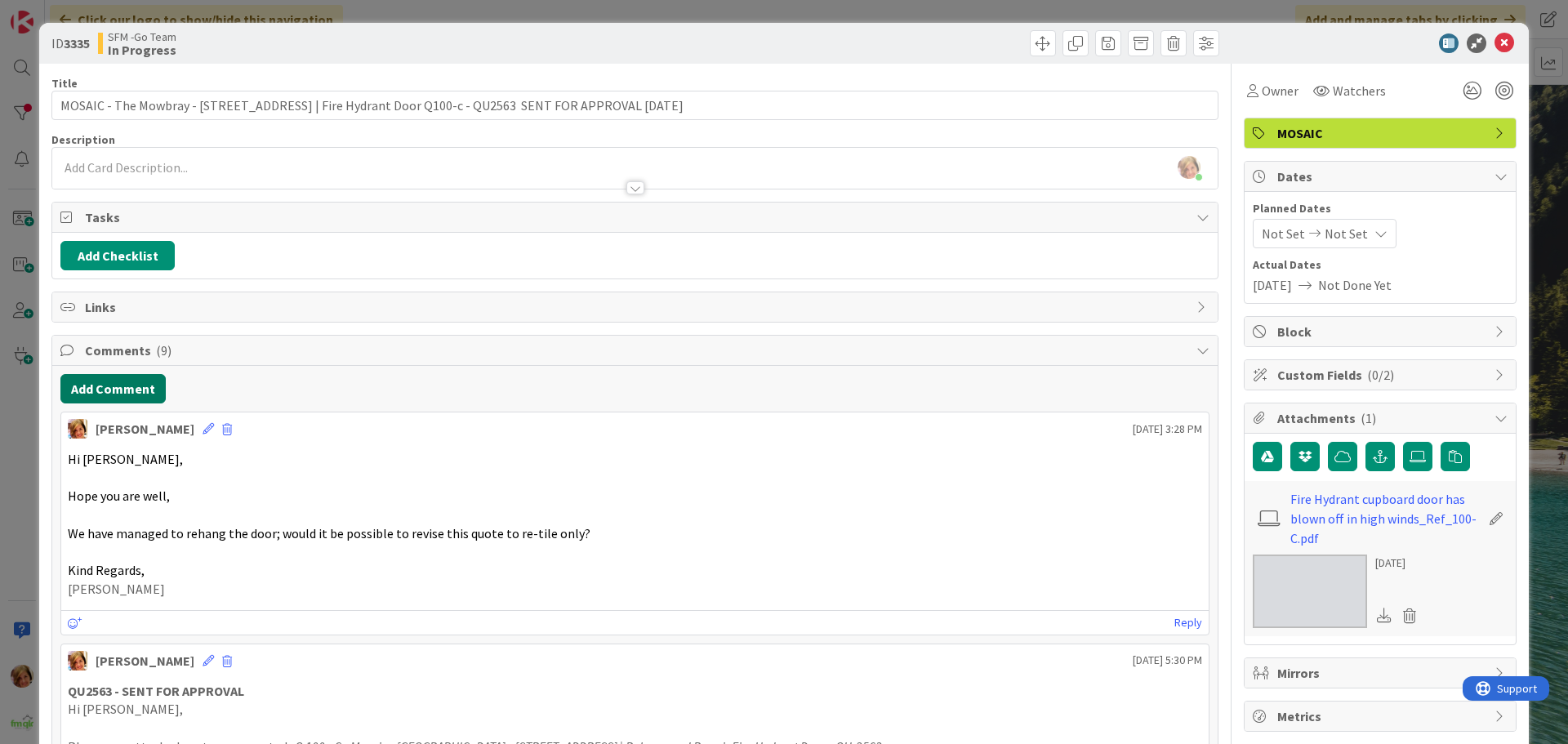
click at [106, 379] on button "Add Comment" at bounding box center [113, 388] width 106 height 29
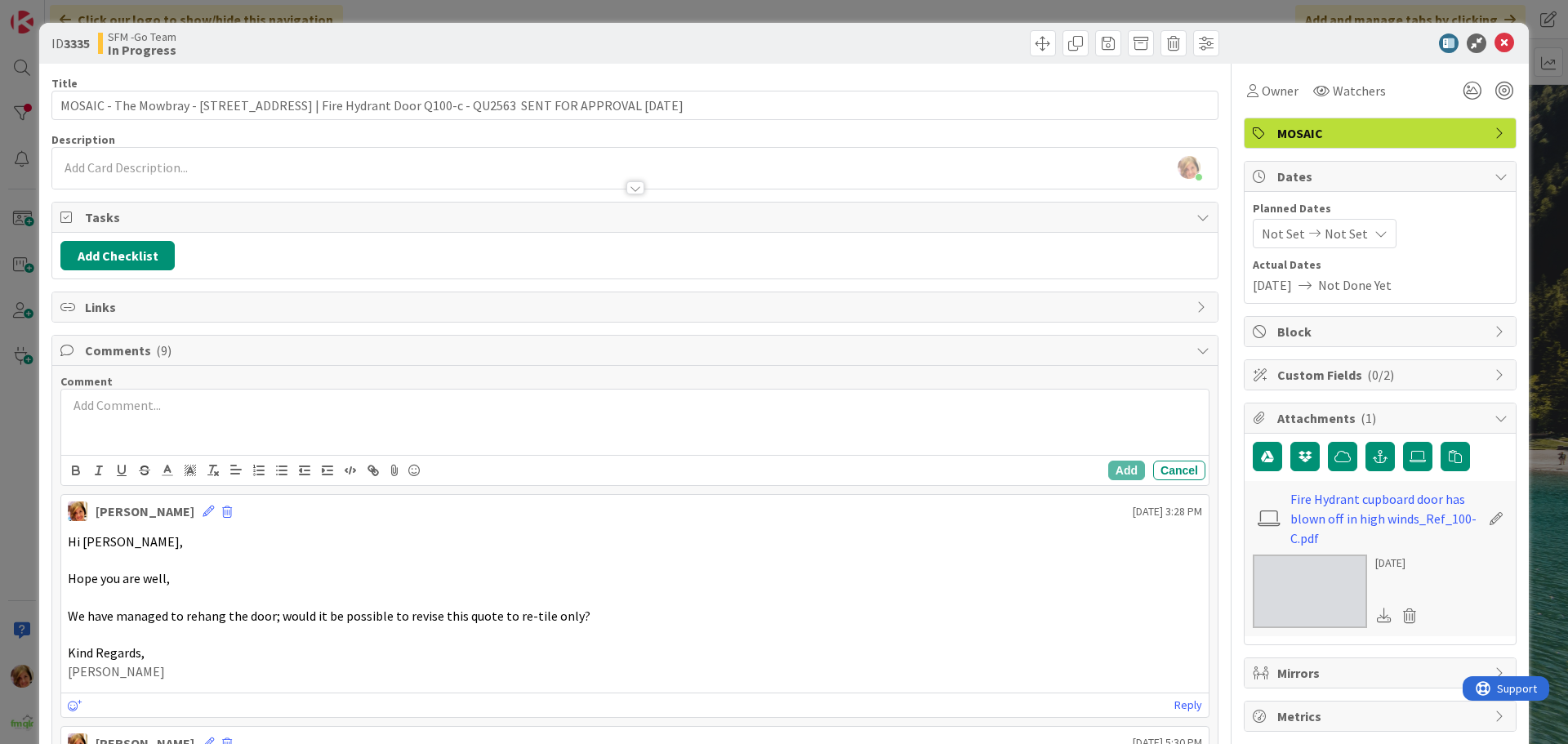
click at [135, 404] on p at bounding box center [634, 405] width 1134 height 19
click at [376, 405] on p "QU2563 - SENT FOR APPROVAL" at bounding box center [634, 405] width 1134 height 19
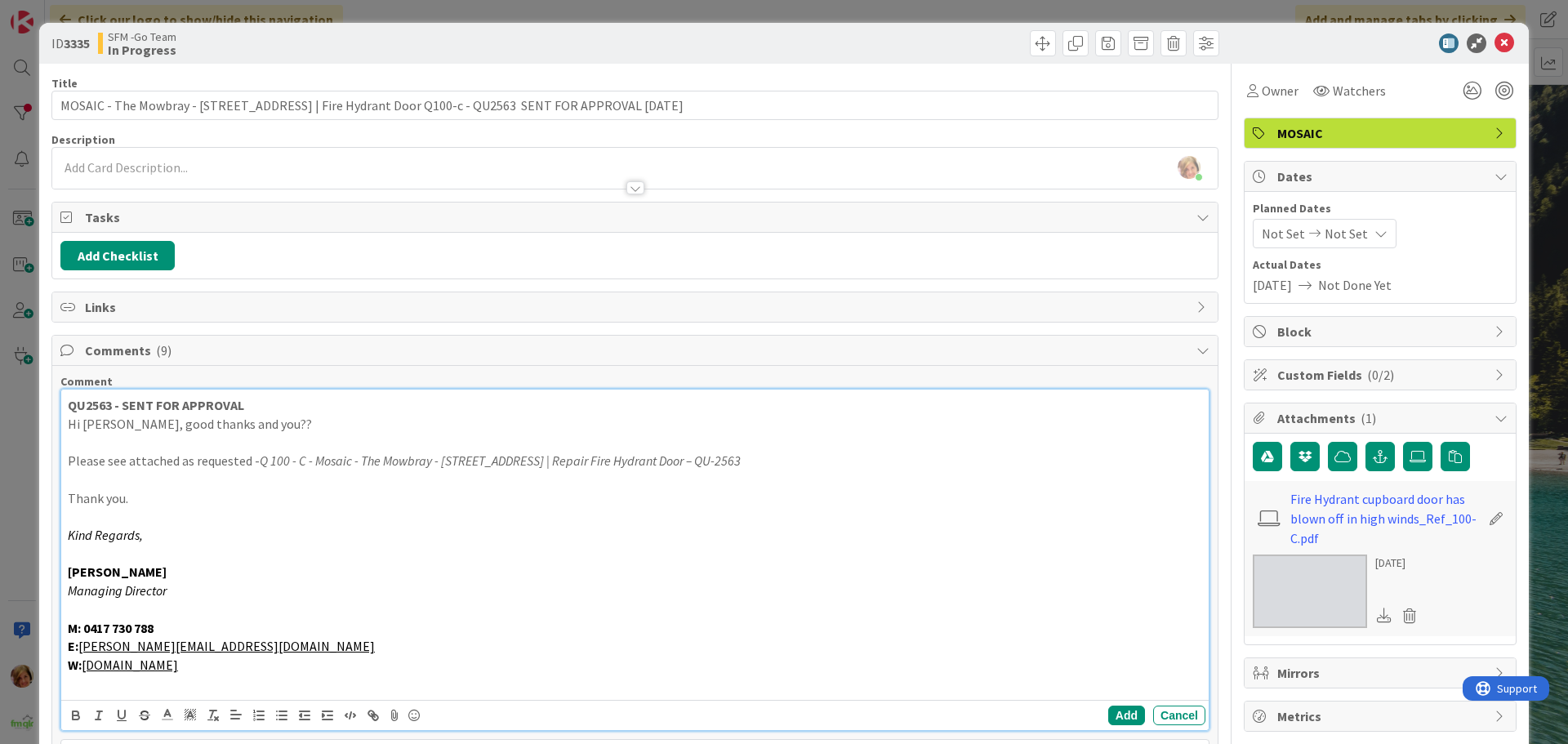
scroll to position [164, 0]
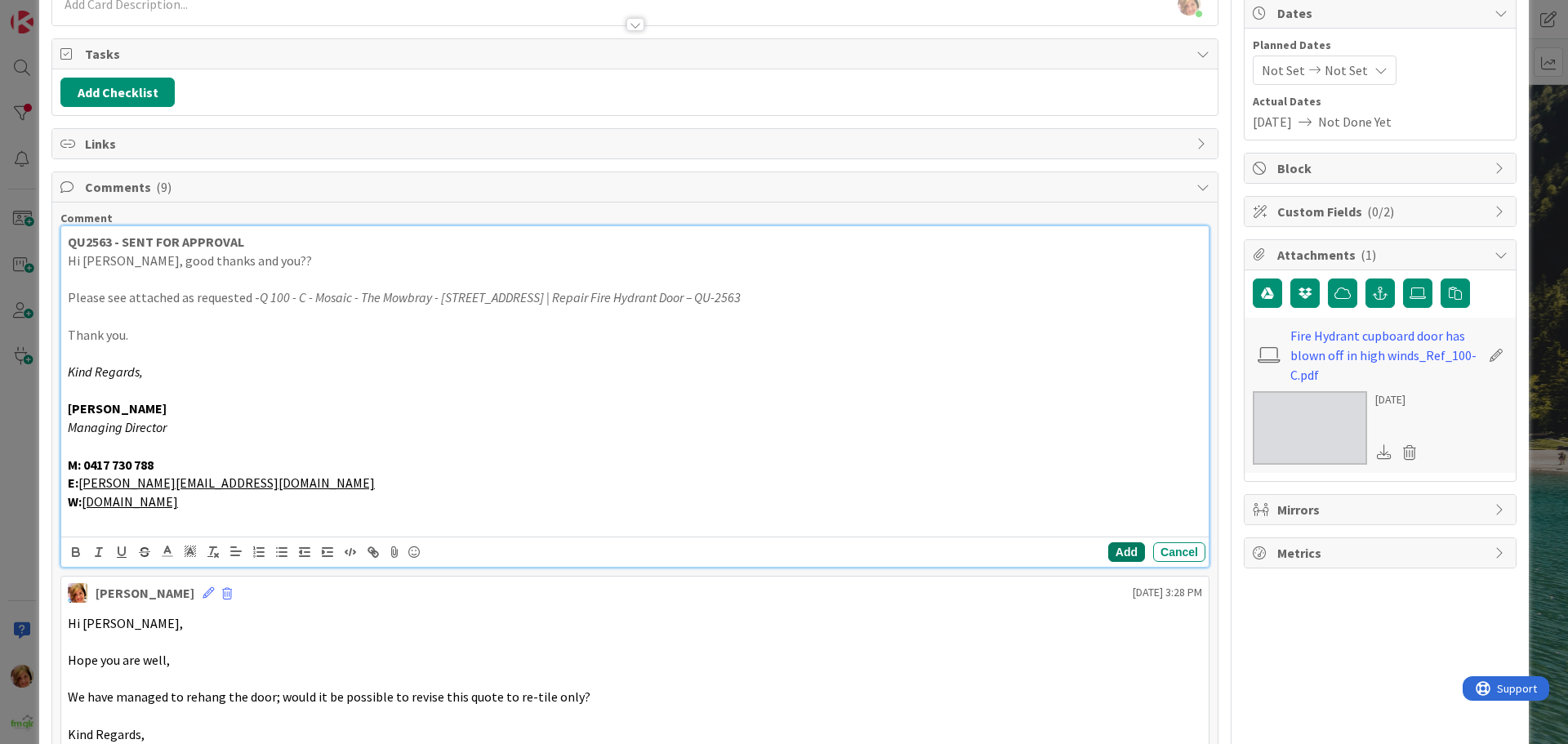
click at [1108, 548] on button "Add" at bounding box center [1126, 552] width 36 height 20
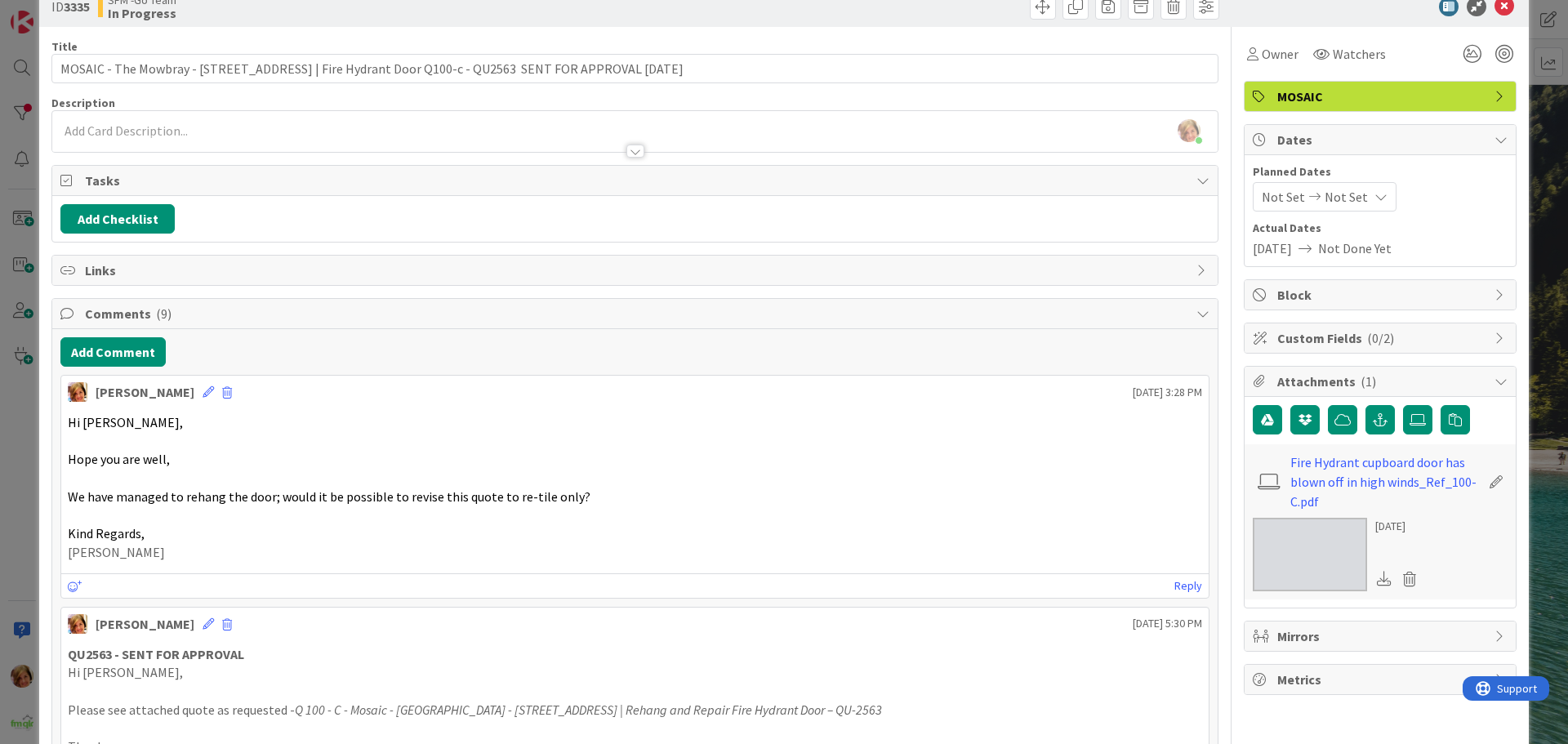
scroll to position [0, 0]
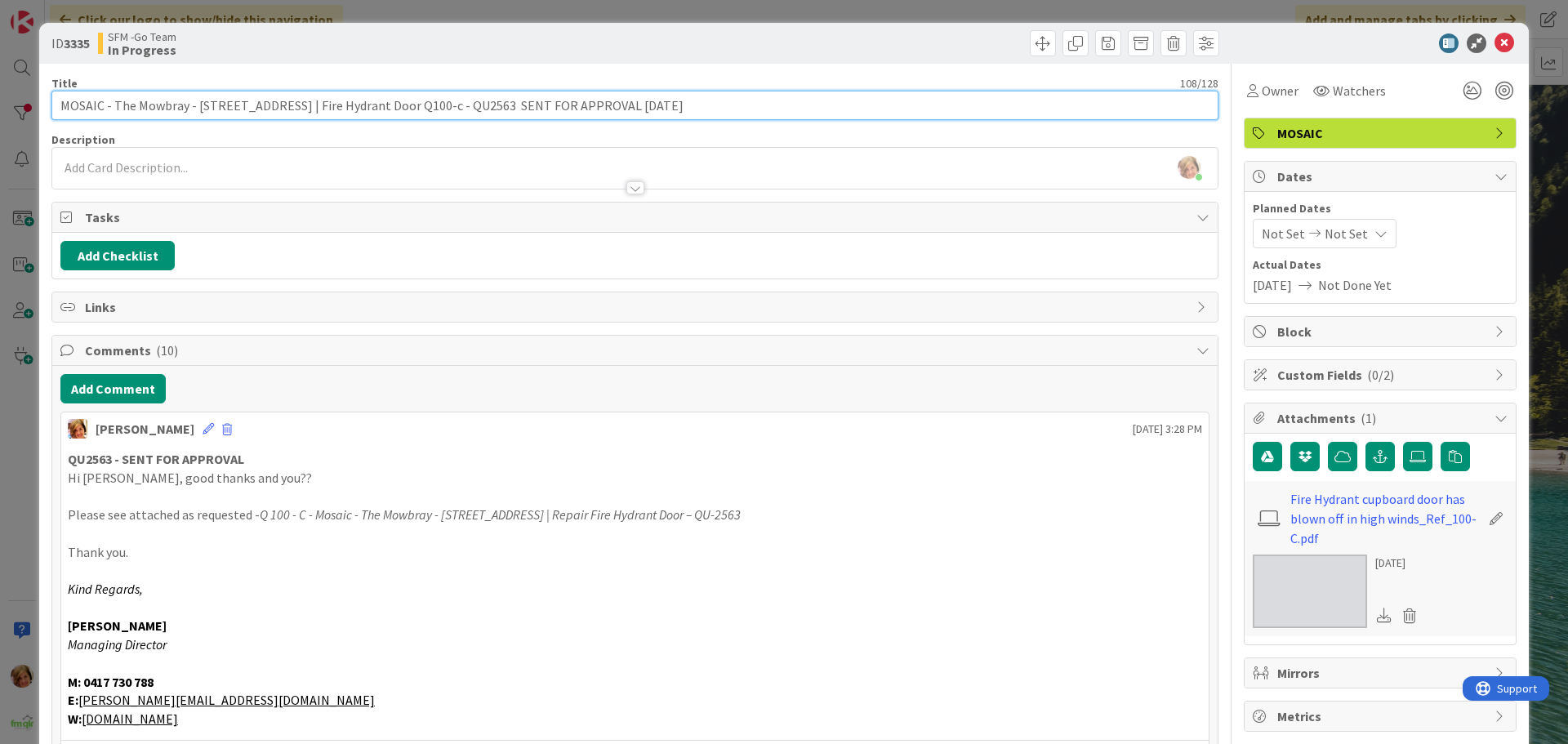
drag, startPoint x: 701, startPoint y: 107, endPoint x: 511, endPoint y: 110, distance: 190.0
click at [511, 110] on input "MOSAIC - The Mowbray - [STREET_ADDRESS] | Fire Hydrant Door Q100-c - QU2563 SEN…" at bounding box center [634, 105] width 1166 height 29
type input "MOSAIC - The Mowbray - [STREET_ADDRESS] | Fire Hydrant Door Q100-c - QU2563 - R…"
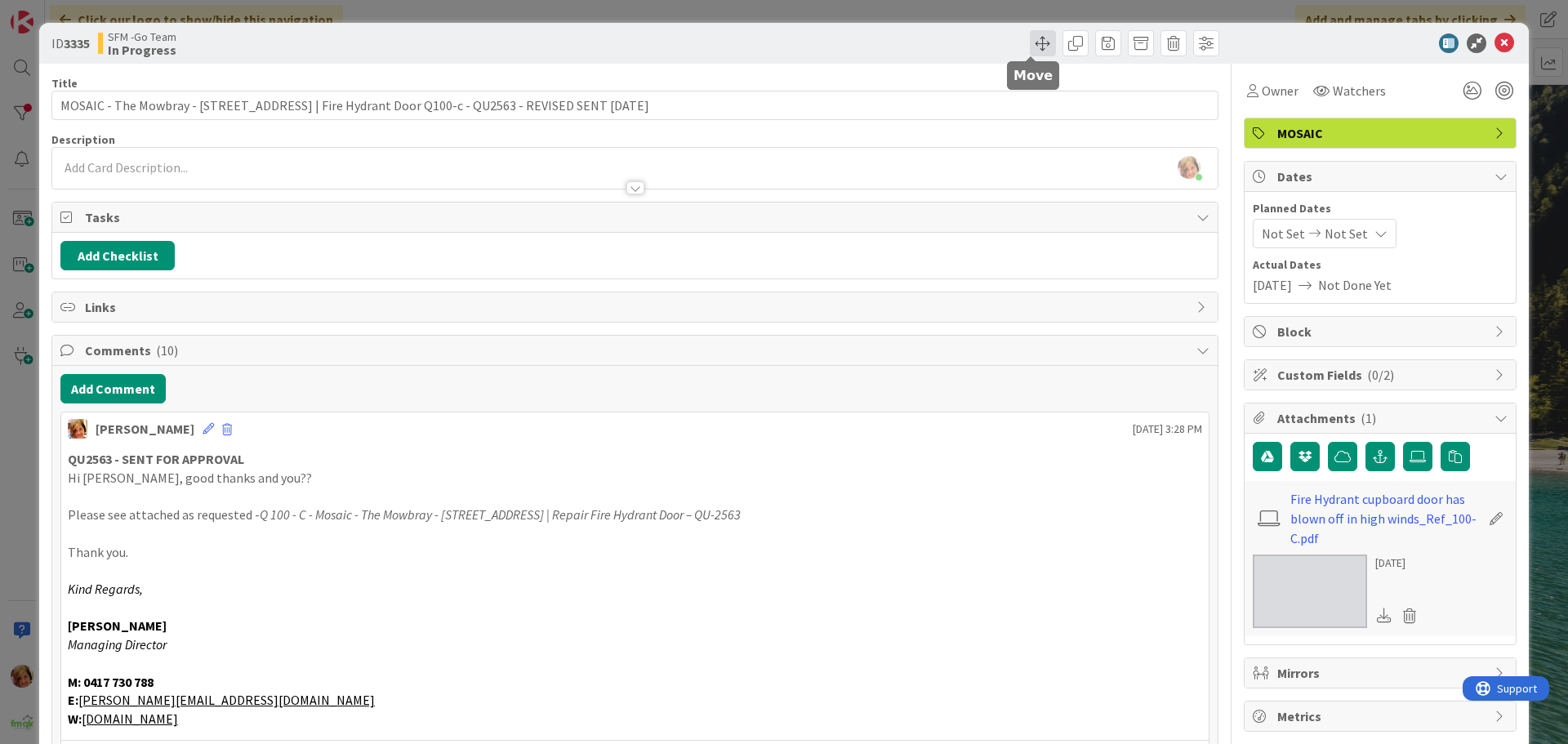
click at [1034, 42] on span at bounding box center [1042, 43] width 26 height 26
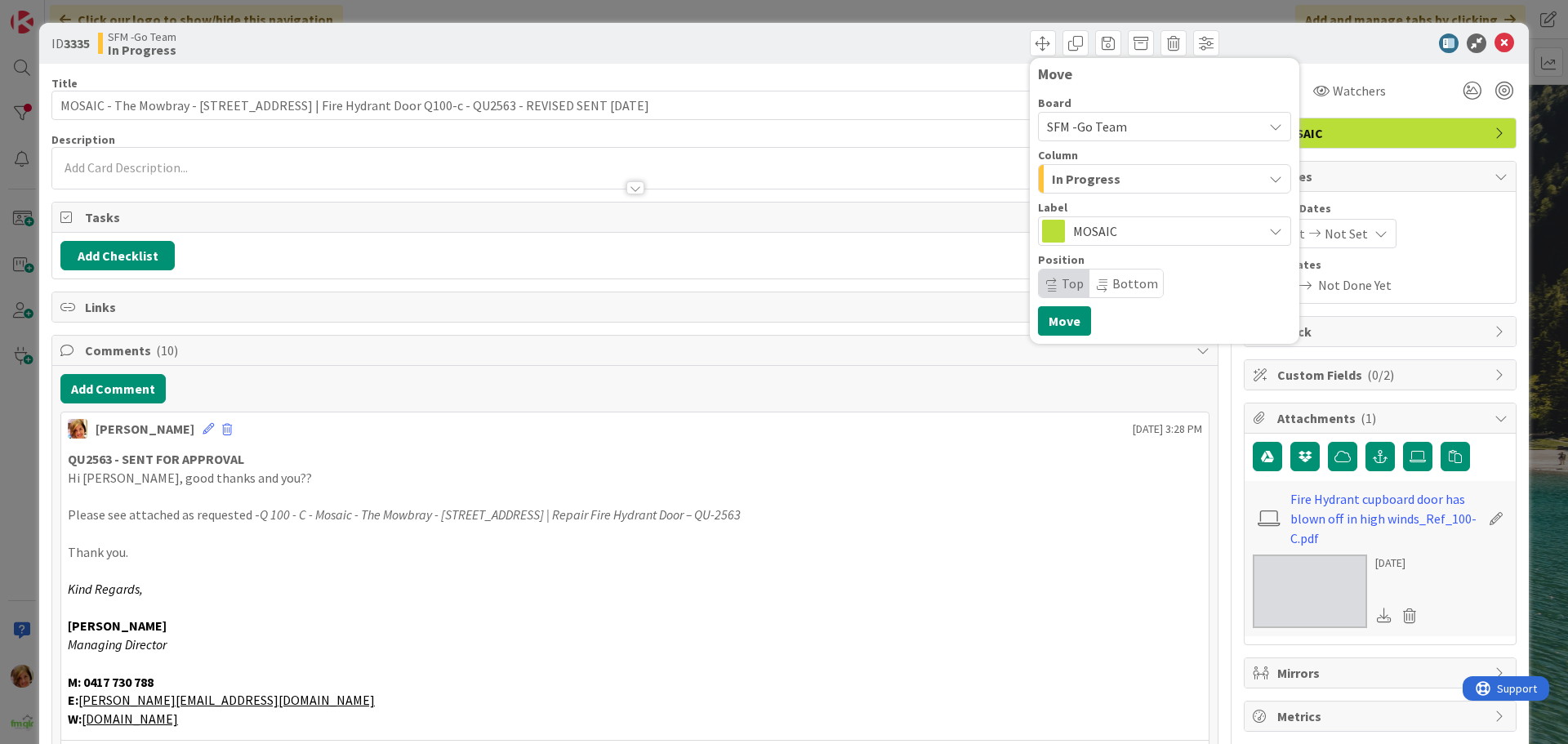
drag, startPoint x: 1085, startPoint y: 176, endPoint x: 1085, endPoint y: 188, distance: 12.0
click at [1085, 177] on span "In Progress" at bounding box center [1086, 179] width 68 height 21
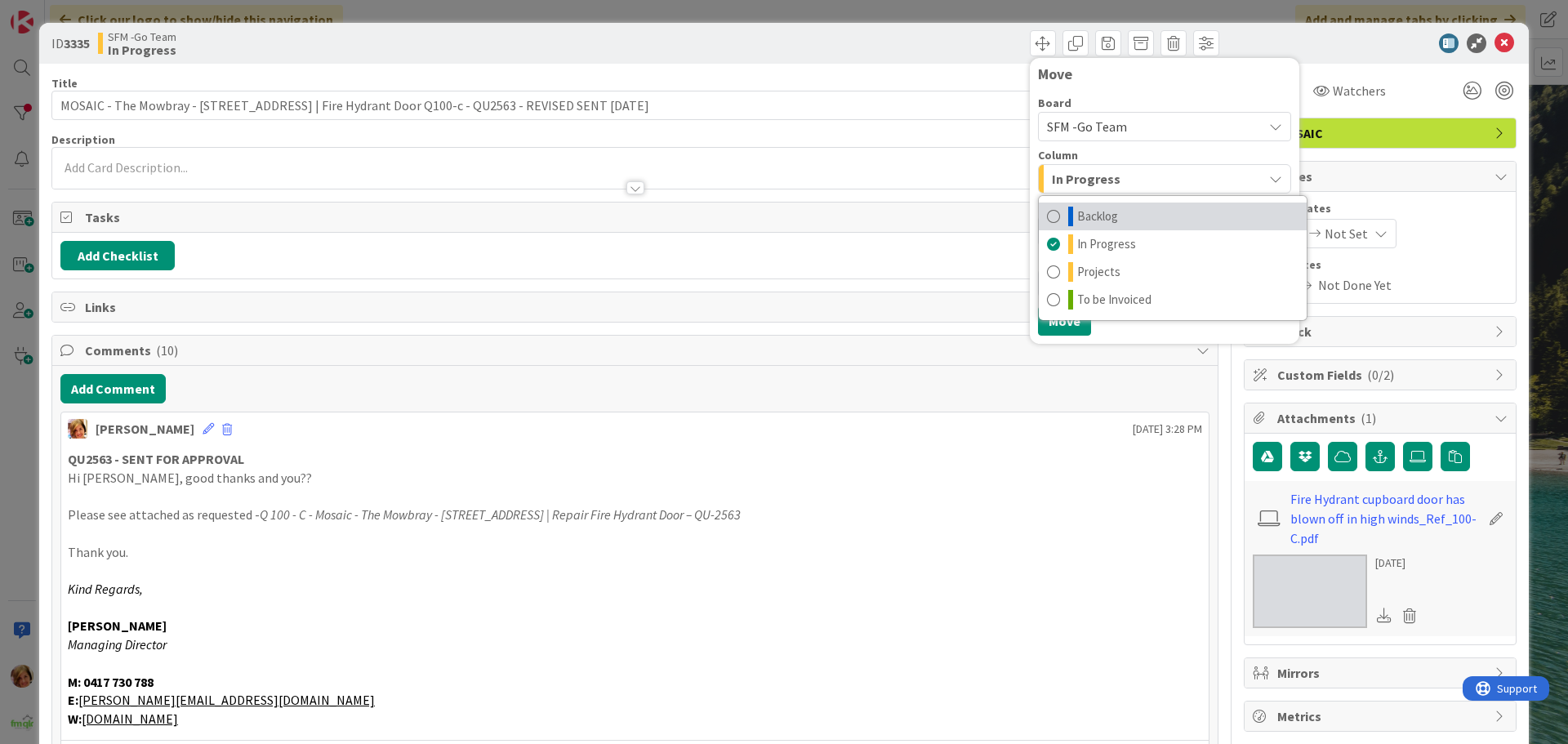
click at [1082, 217] on span "Backlog" at bounding box center [1097, 217] width 41 height 20
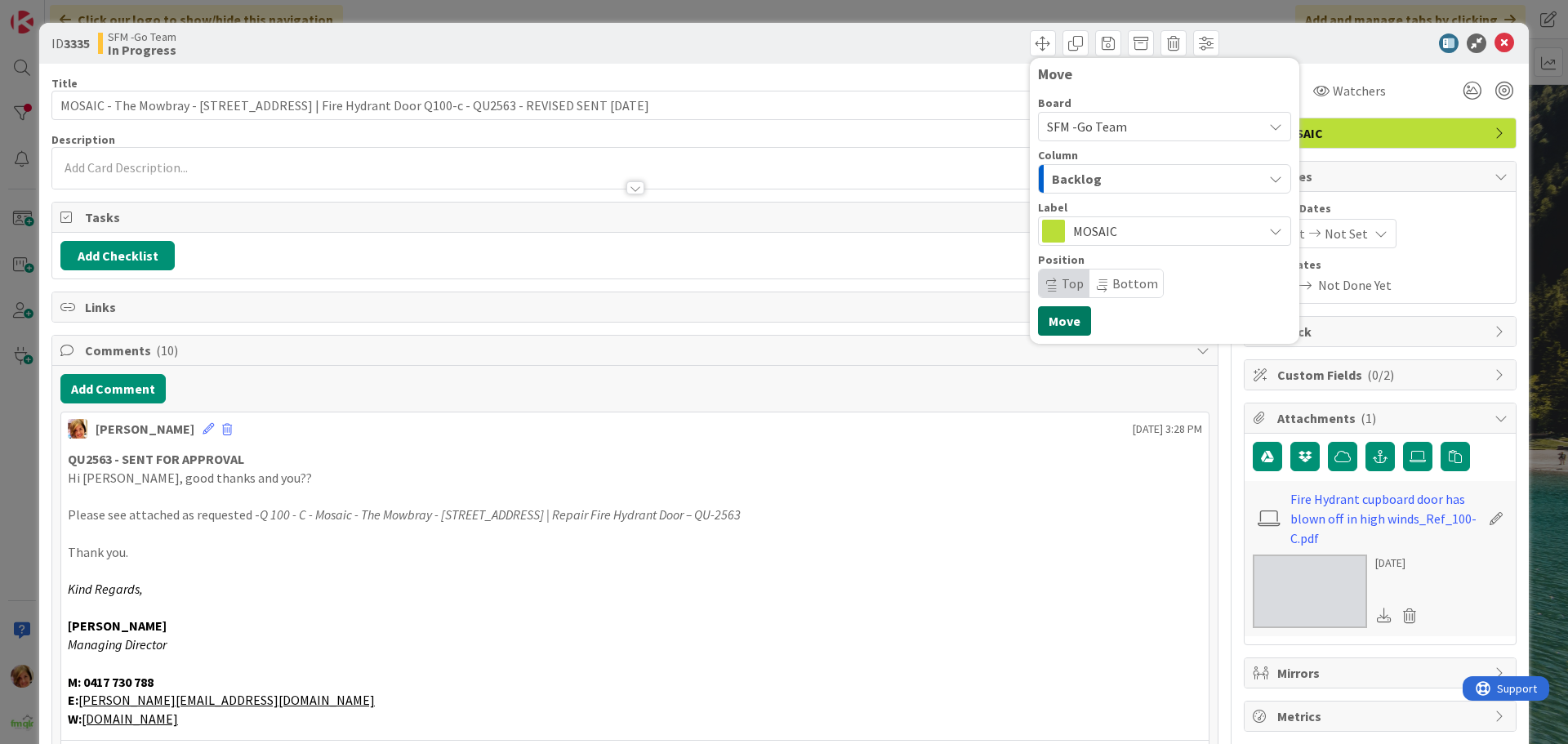
click at [1056, 316] on button "Move" at bounding box center [1064, 321] width 53 height 29
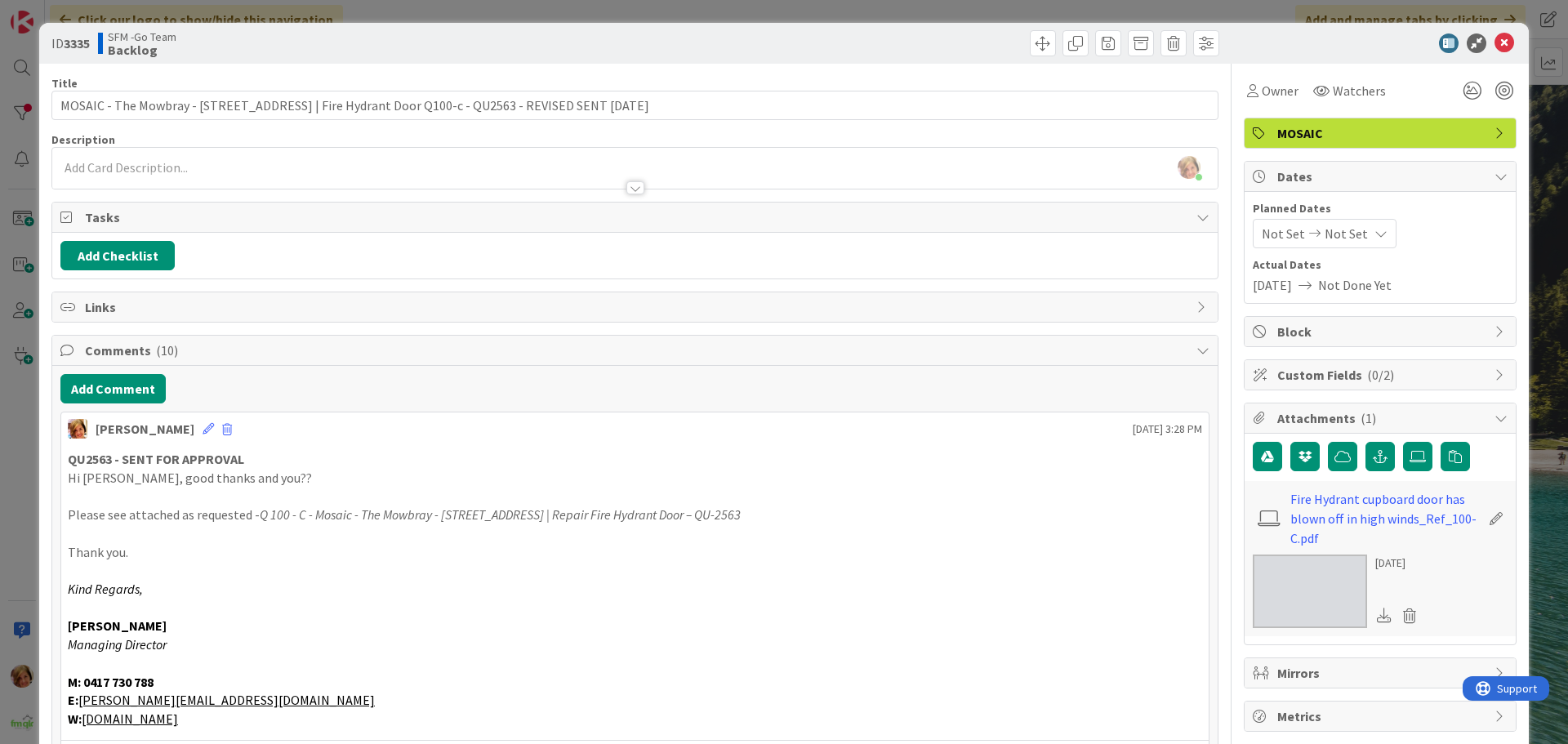
click at [849, 45] on div "Move Move" at bounding box center [929, 43] width 580 height 26
click at [1494, 44] on icon at bounding box center [1504, 44] width 20 height 20
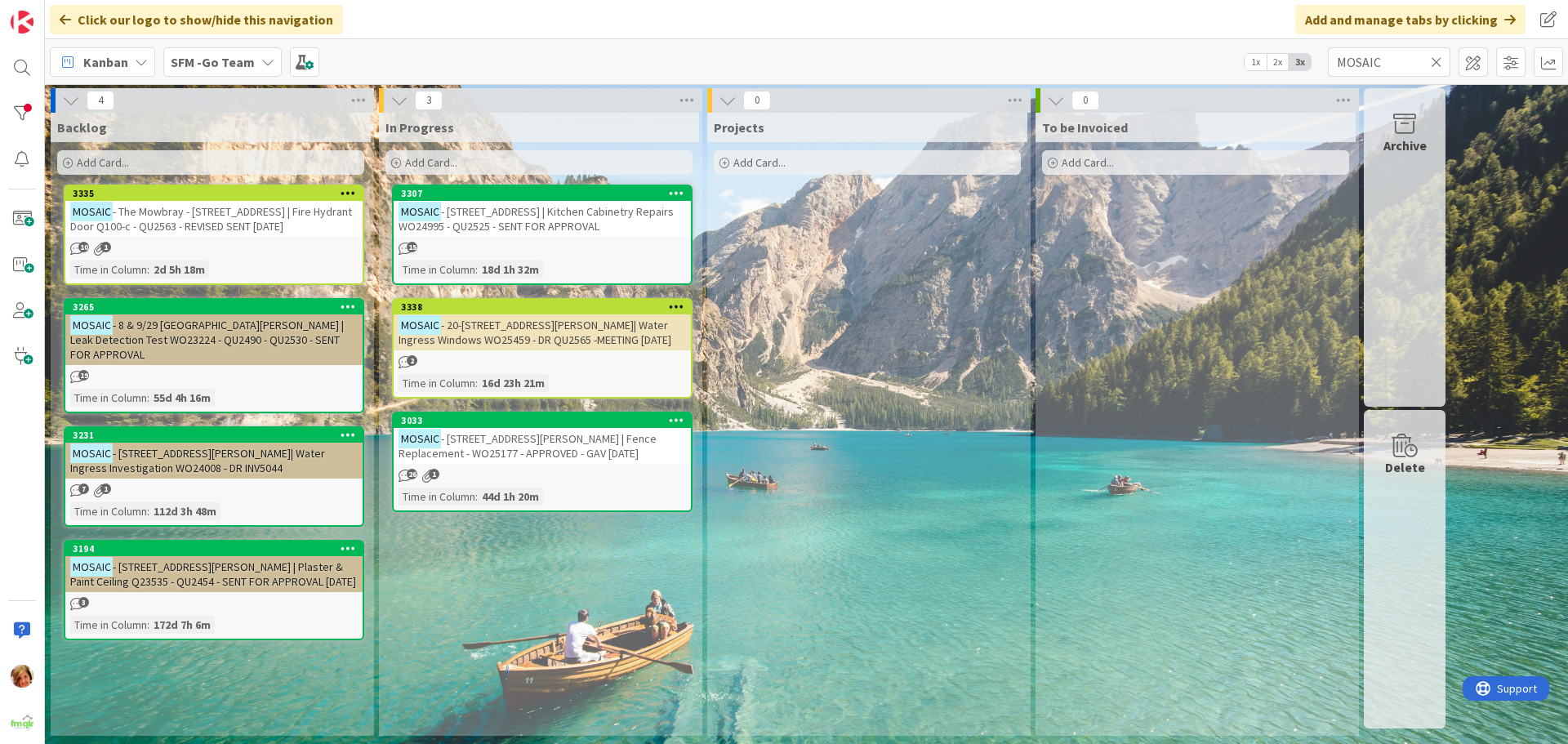
click at [1432, 58] on icon at bounding box center [1436, 62] width 12 height 15
click at [1432, 58] on input "text" at bounding box center [1389, 61] width 123 height 29
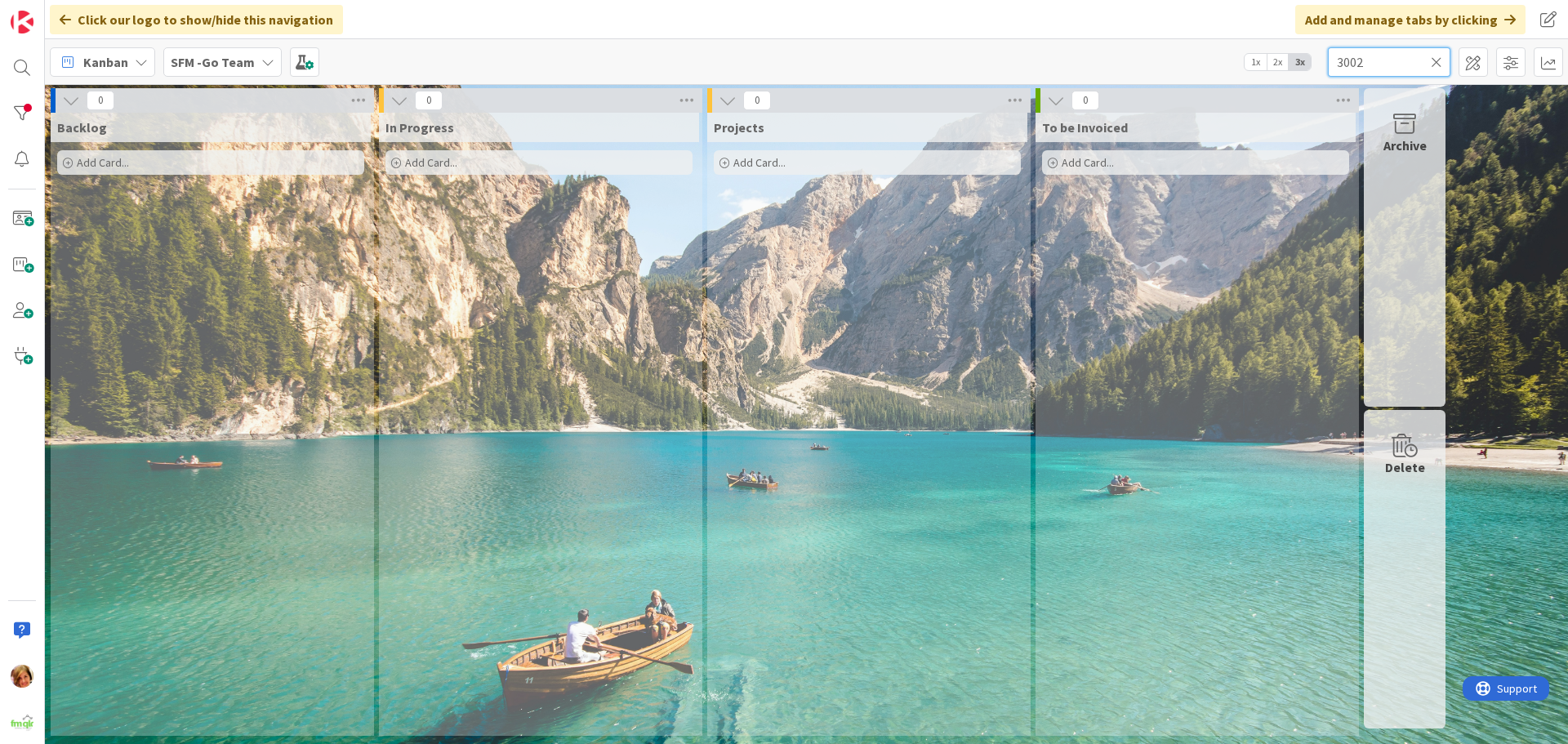
click at [1383, 60] on input "3002" at bounding box center [1389, 61] width 123 height 29
type input "3"
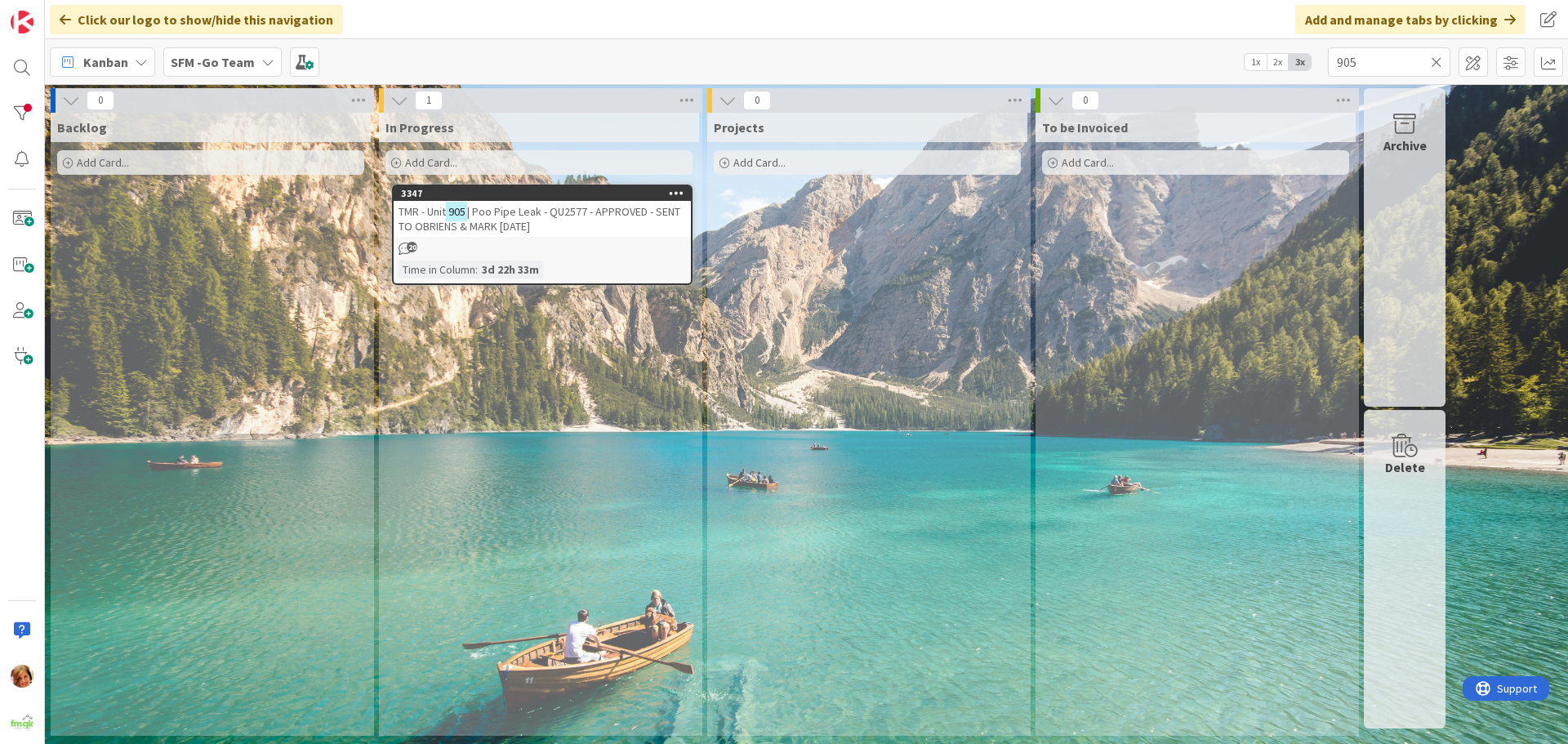
click at [545, 222] on div "TMR - Unit 905 | Poo Pipe Leak - QU2577 - APPROVED - SENT TO OBRIENS & MARK [DA…" at bounding box center [542, 219] width 298 height 36
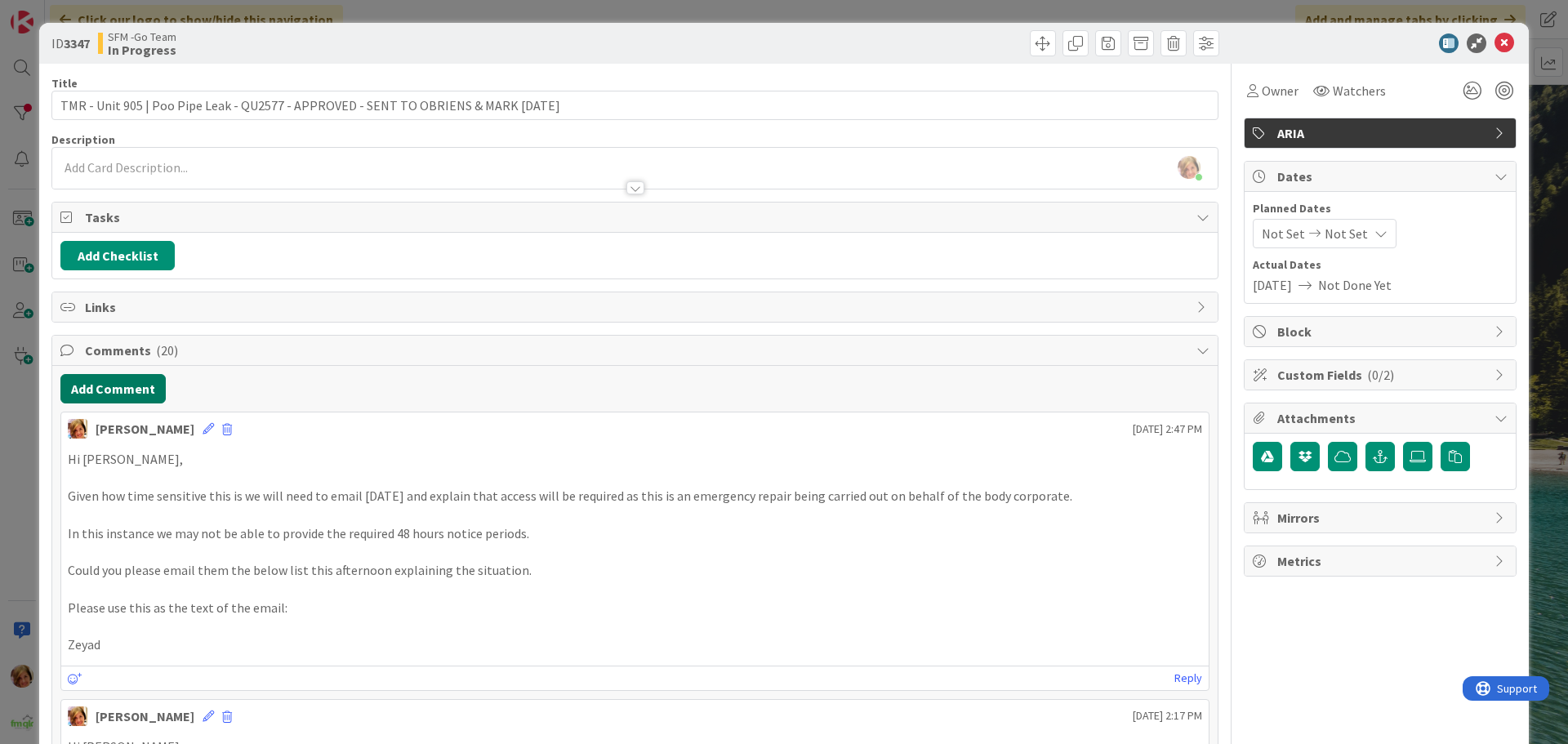
click at [104, 387] on button "Add Comment" at bounding box center [113, 388] width 106 height 29
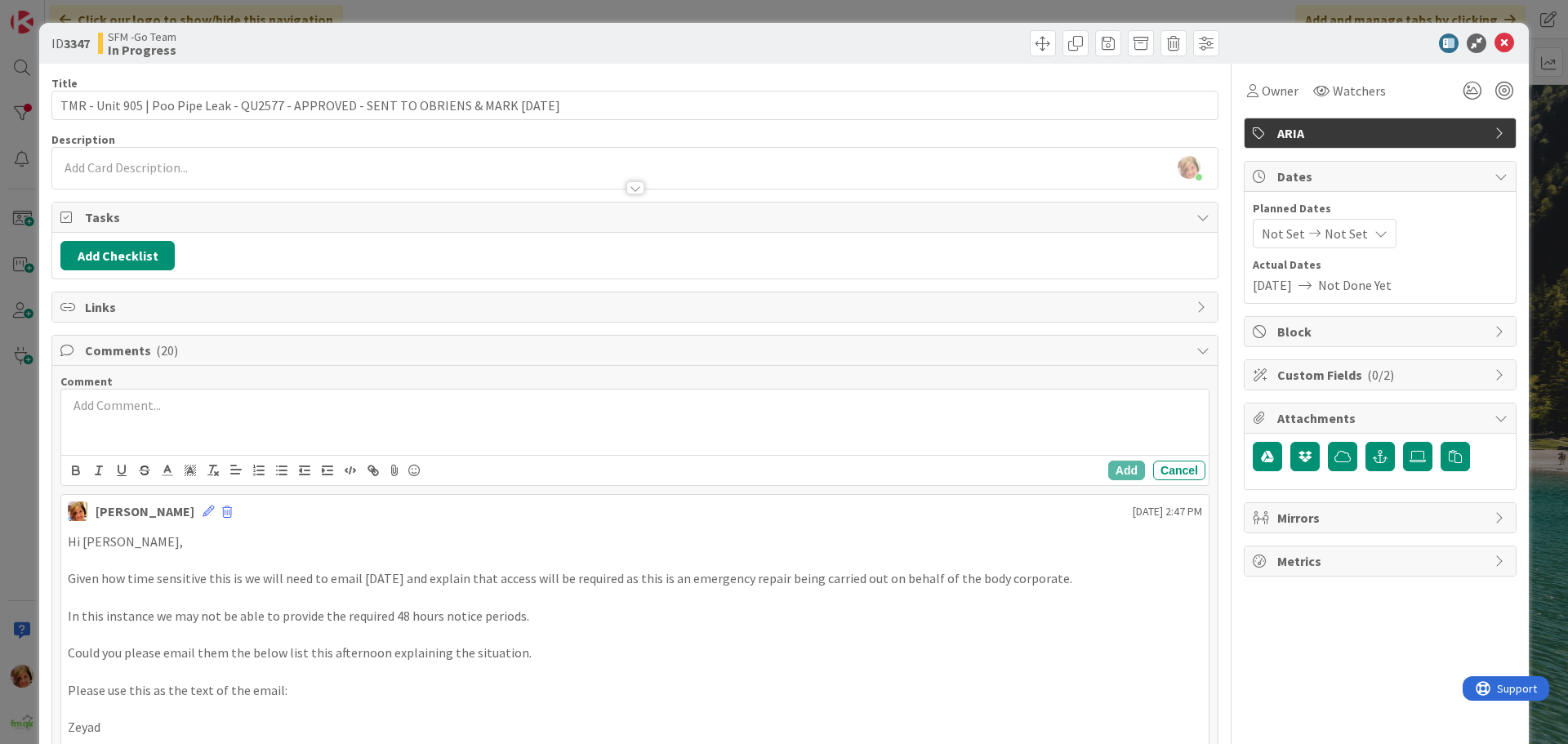
click at [177, 439] on div at bounding box center [634, 422] width 1147 height 66
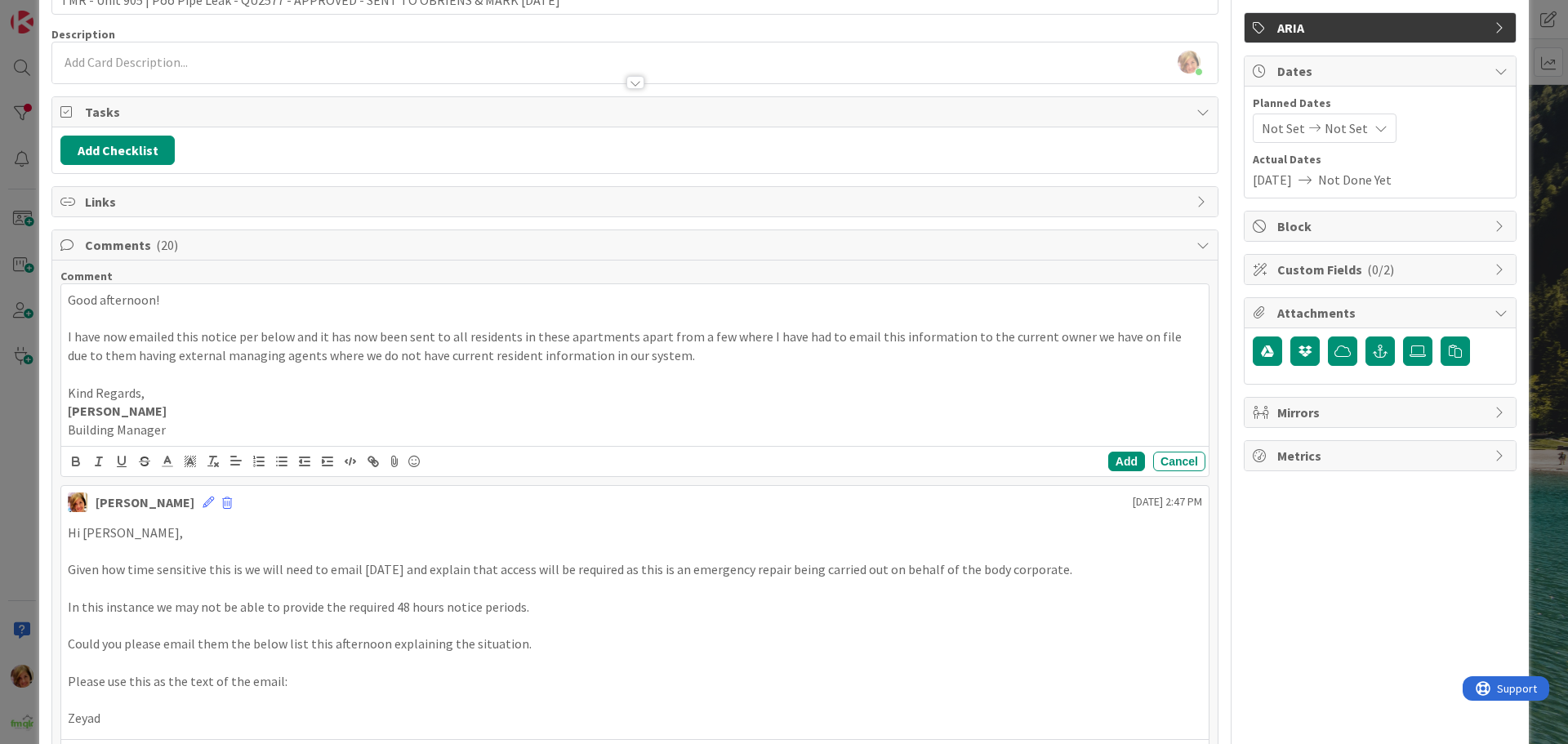
scroll to position [164, 0]
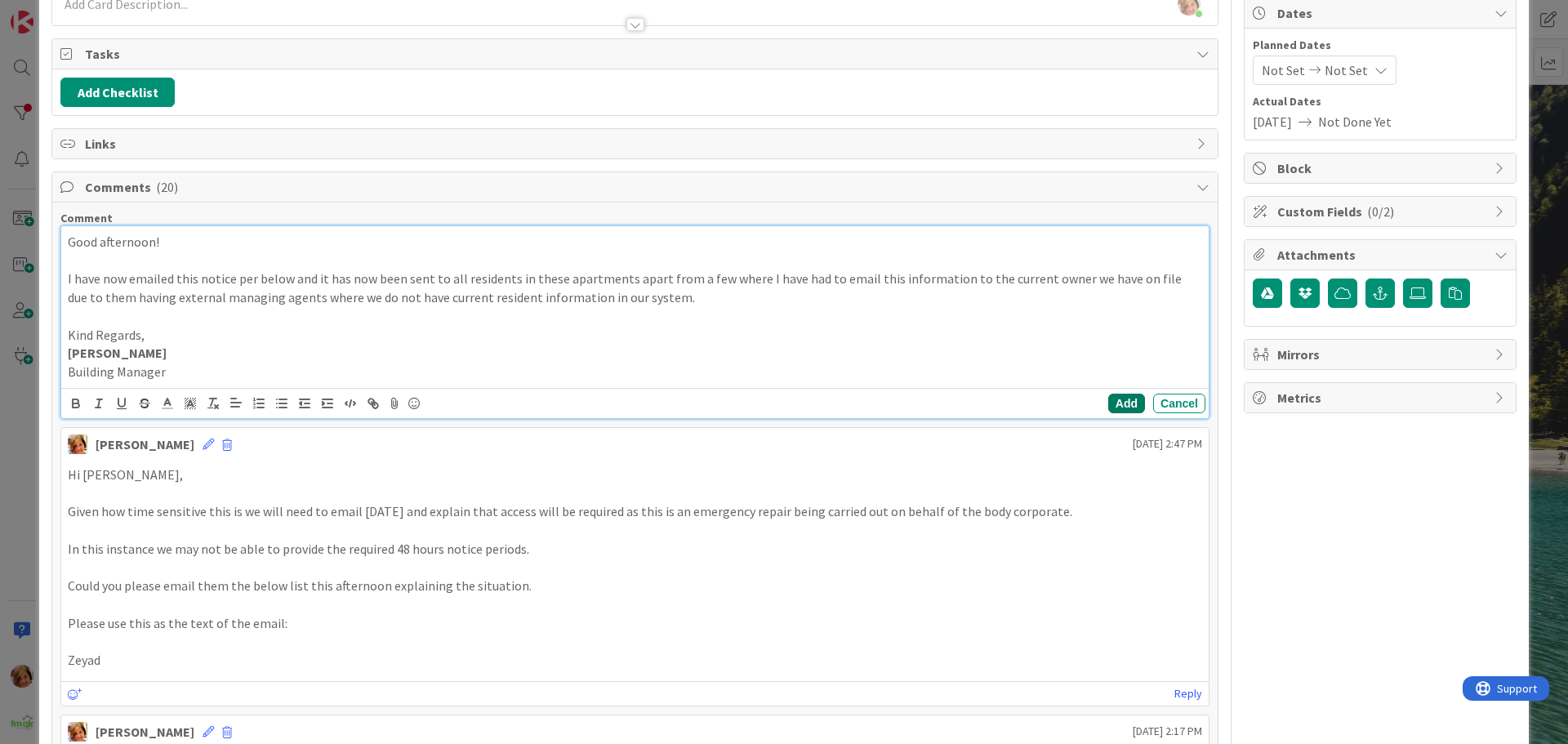
click at [1120, 406] on button "Add" at bounding box center [1126, 404] width 36 height 20
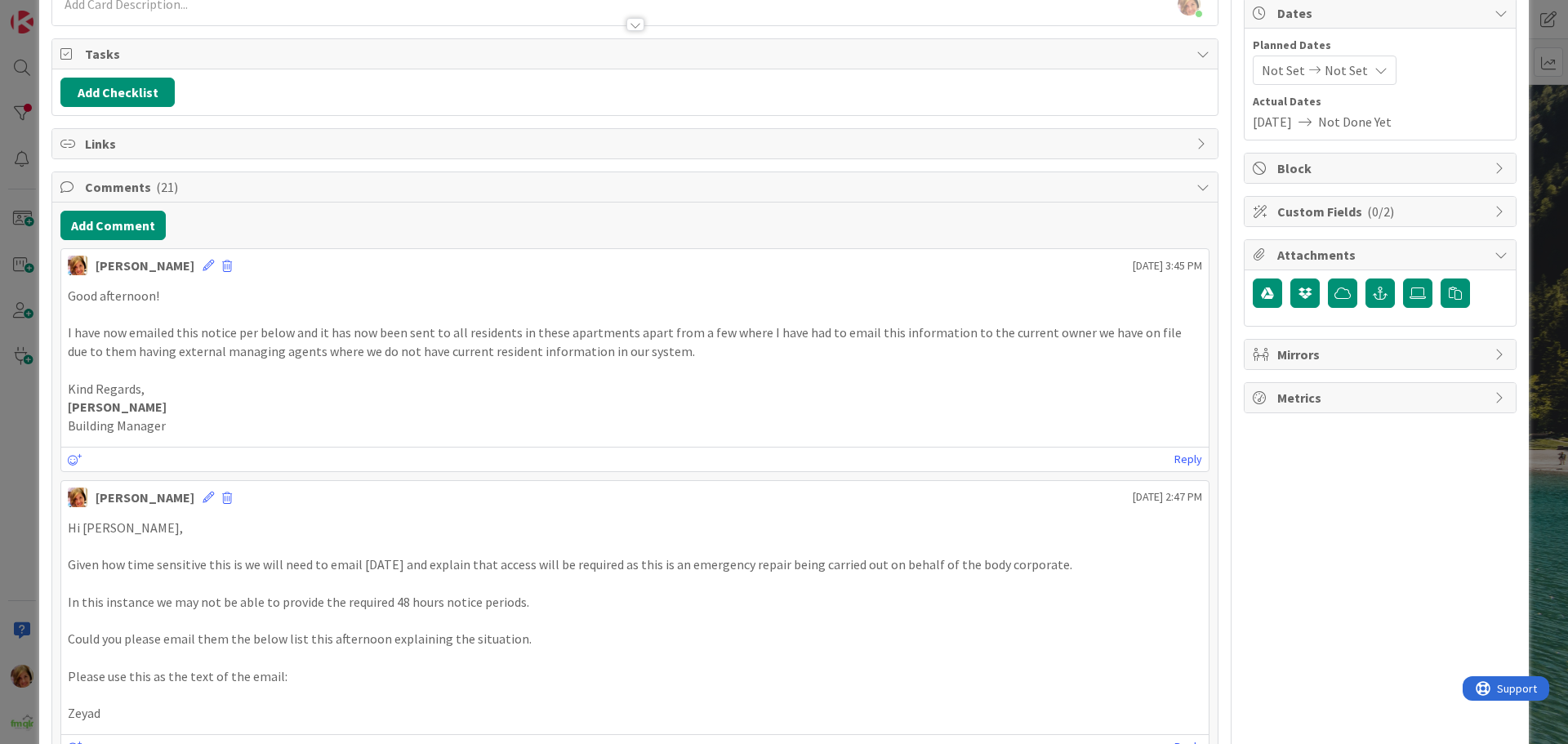
scroll to position [0, 0]
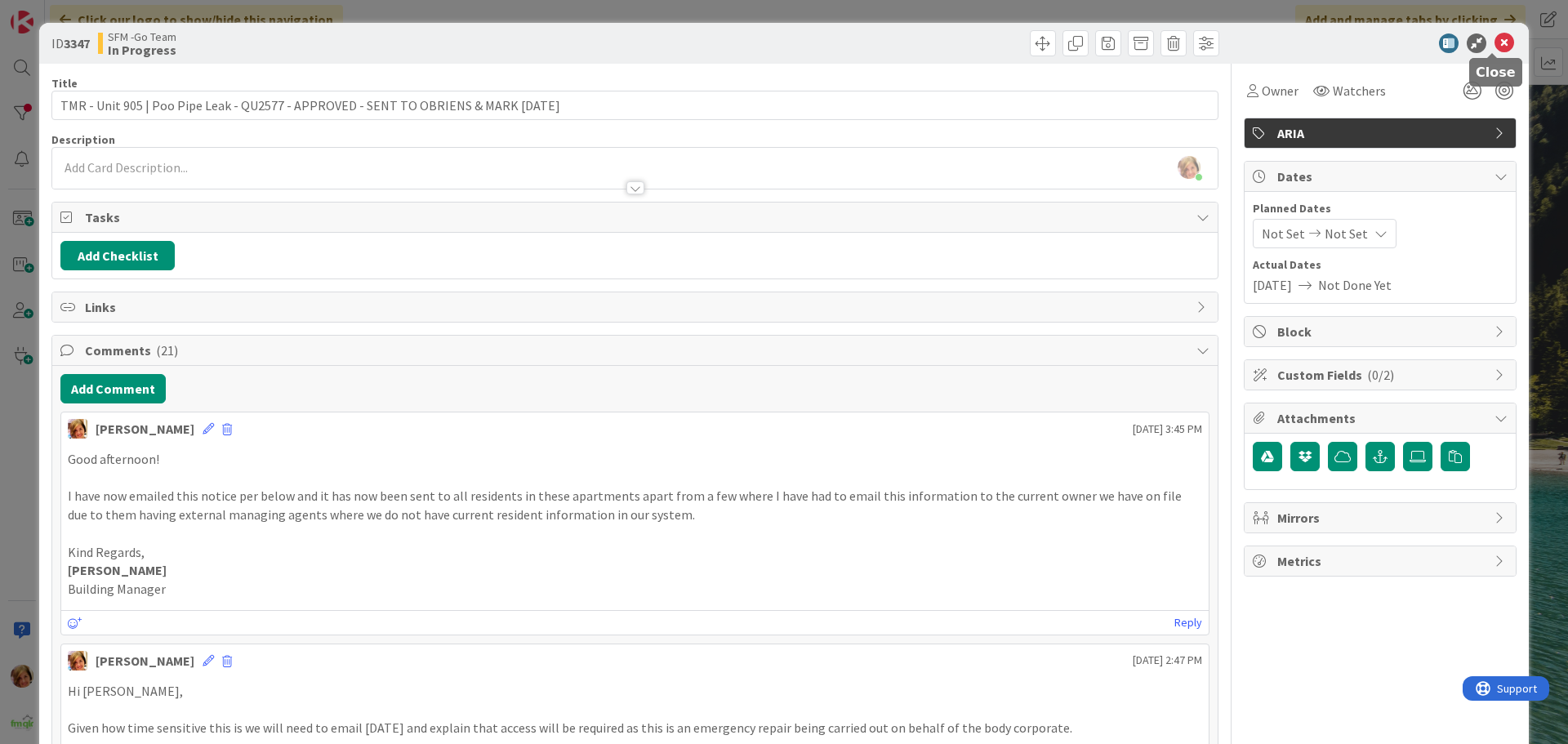
click at [1495, 40] on icon at bounding box center [1504, 44] width 20 height 20
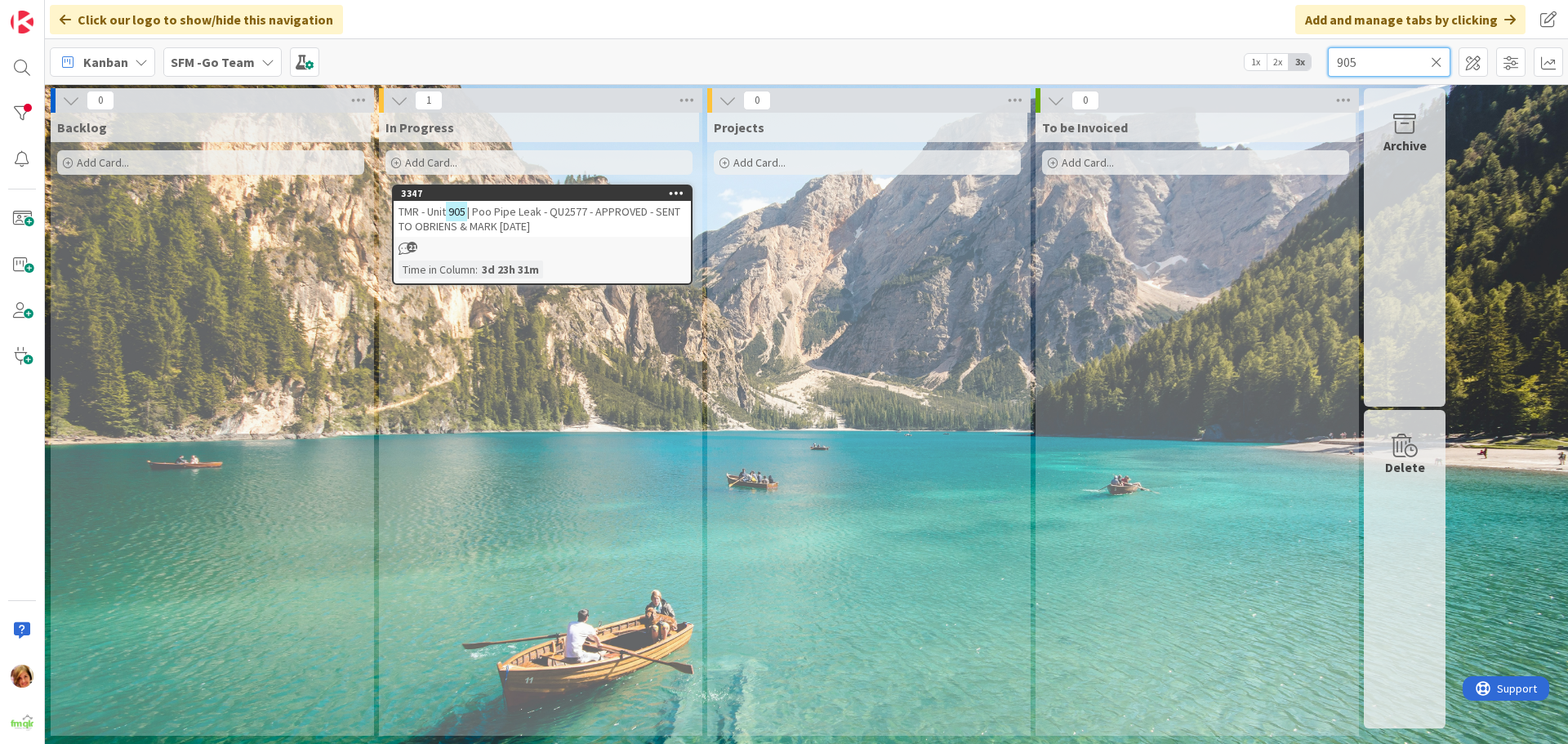
click at [1386, 58] on input "905" at bounding box center [1389, 61] width 123 height 29
type input "9chute"
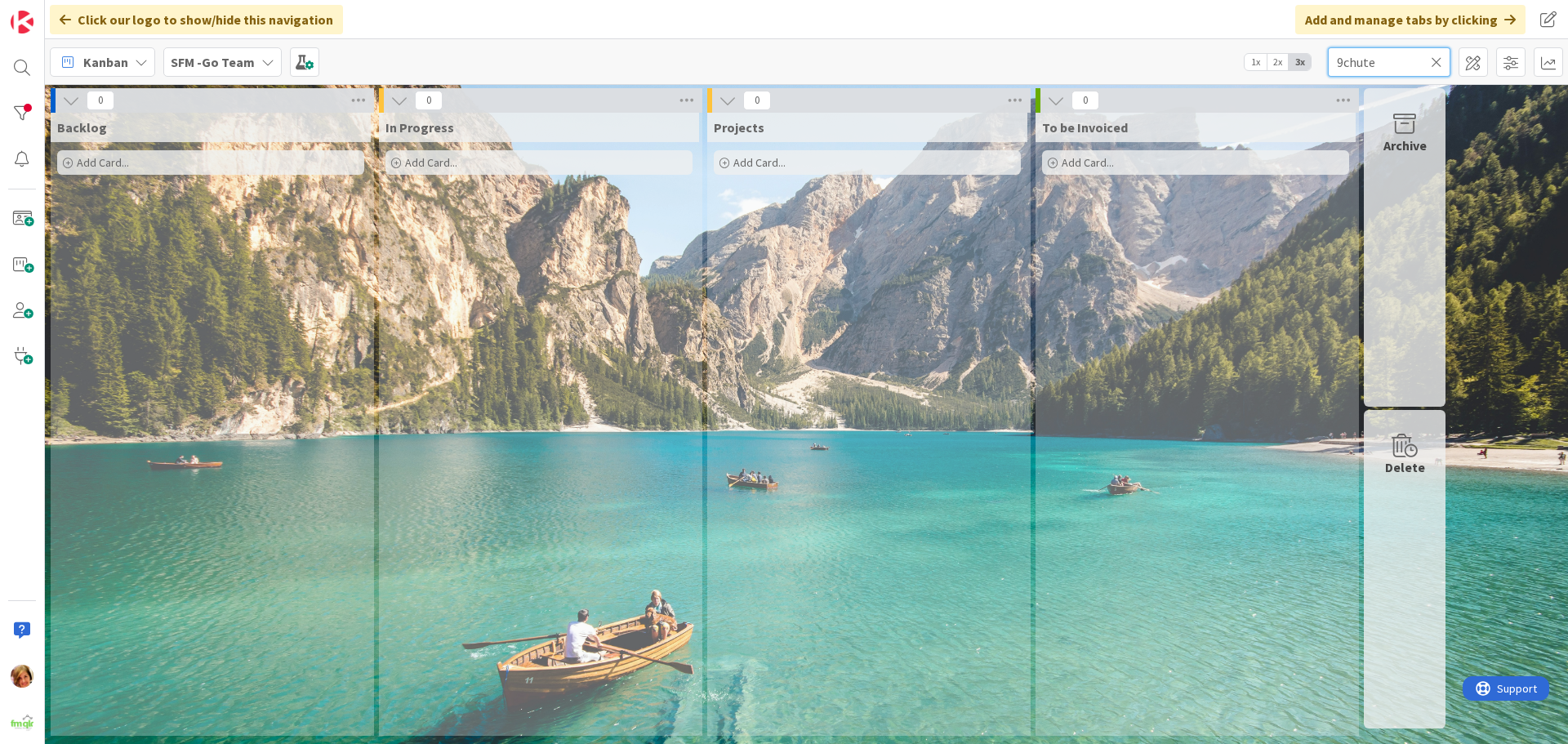
drag, startPoint x: 1371, startPoint y: 44, endPoint x: 1295, endPoint y: -5, distance: 90.4
drag, startPoint x: 1295, startPoint y: -5, endPoint x: 1381, endPoint y: 59, distance: 107.2
click at [1381, 59] on input "9chute" at bounding box center [1389, 61] width 123 height 29
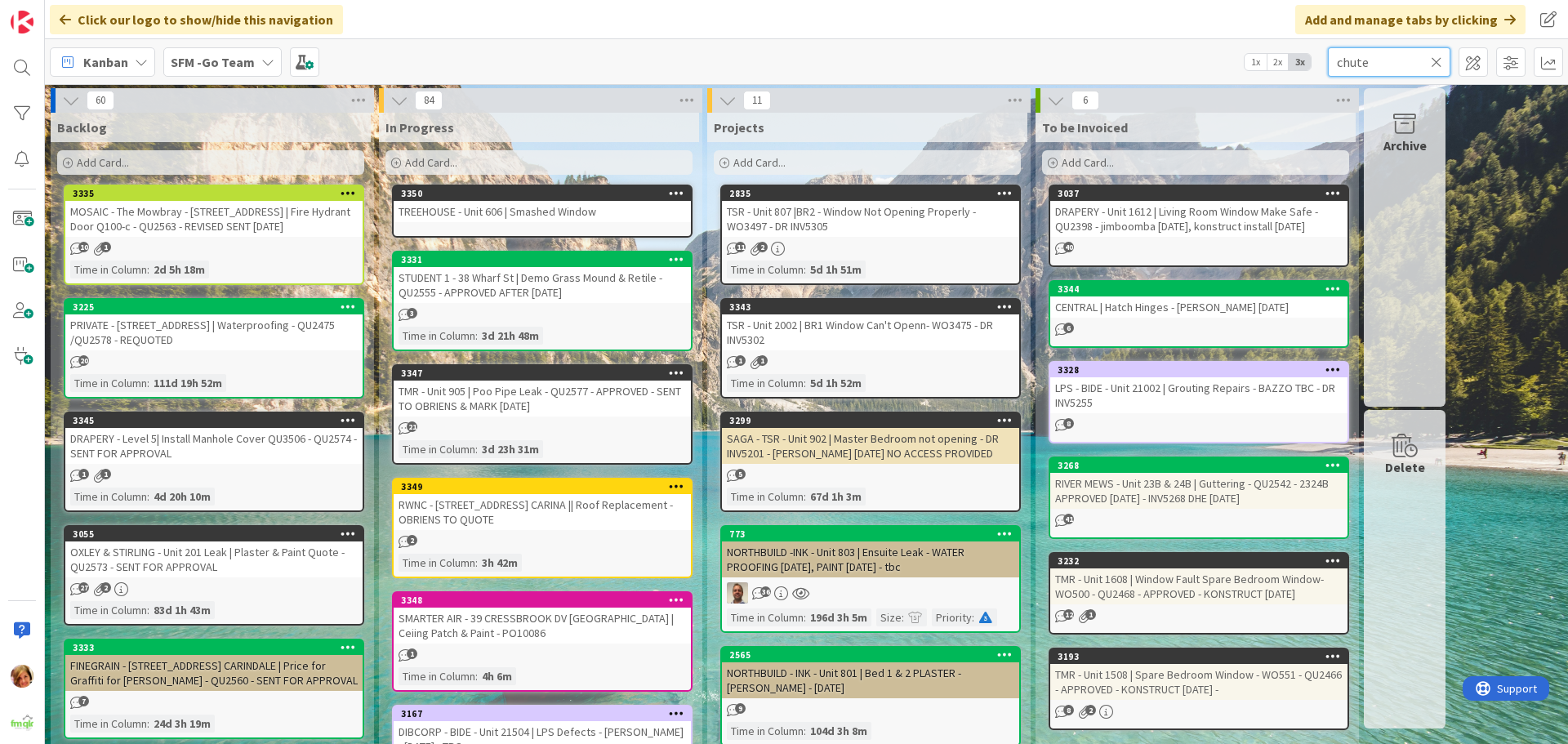
type input "chute"
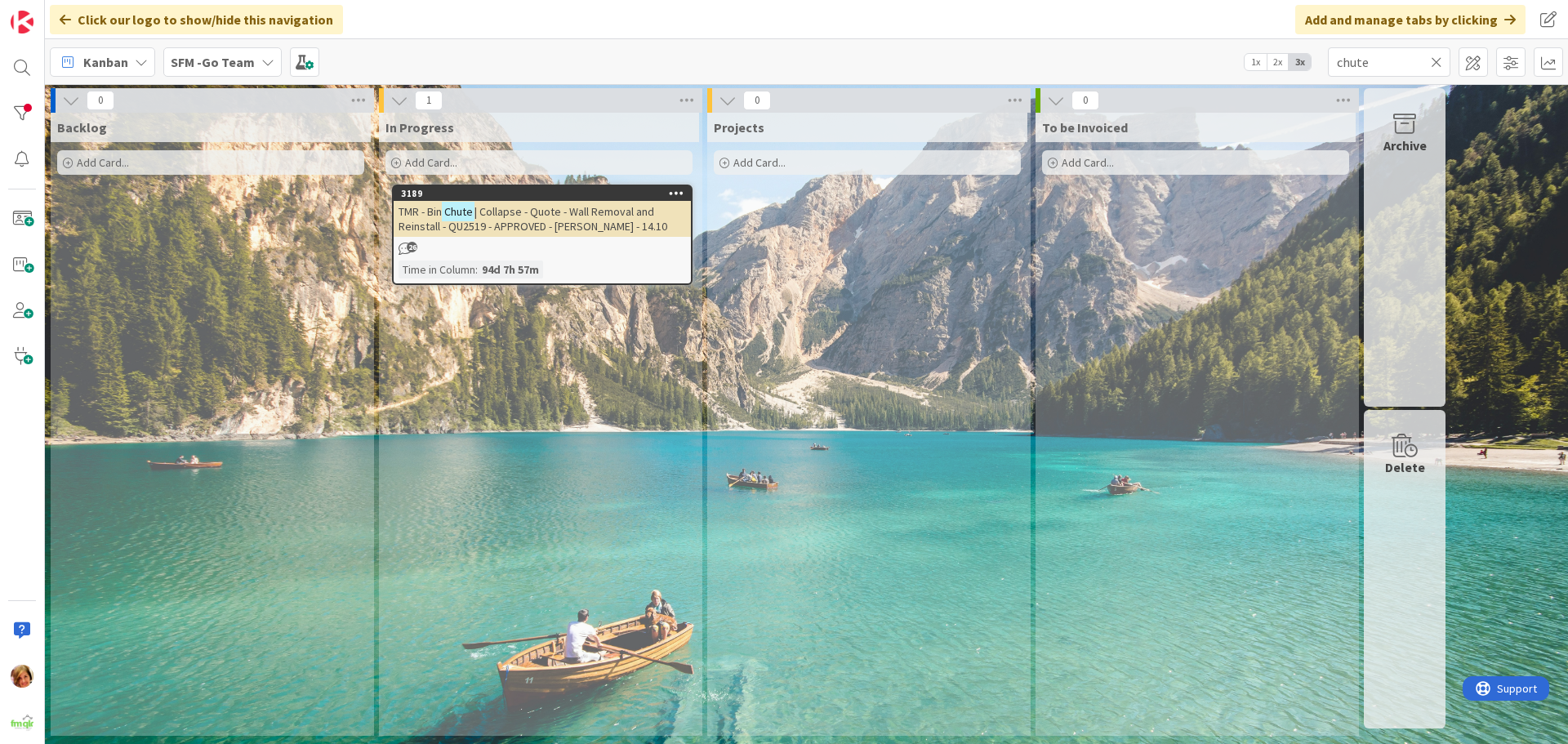
click at [555, 207] on span "| Collapse - Quote - Wall Removal and Reinstall - QU2519 - APPROVED - [PERSON_N…" at bounding box center [533, 219] width 268 height 29
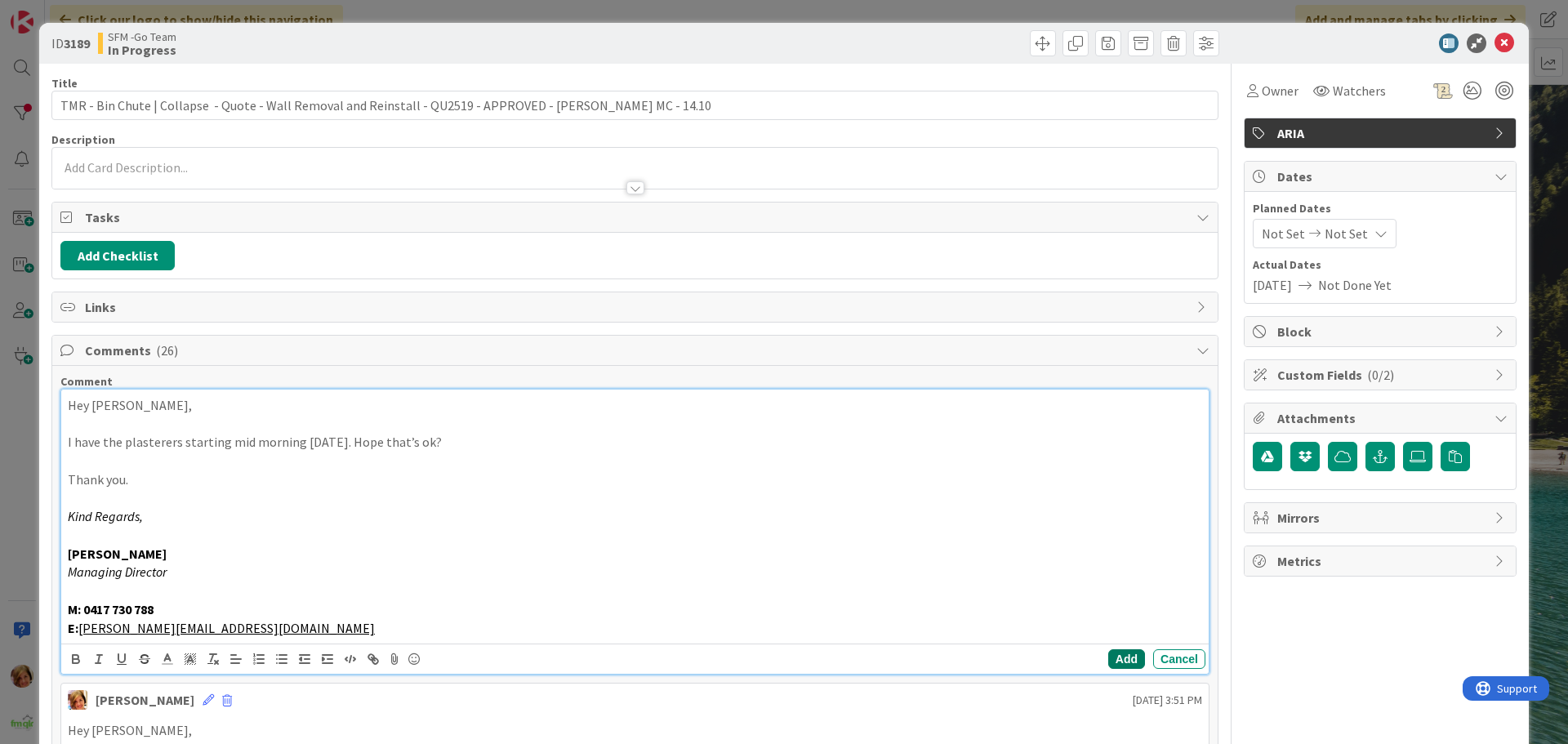
click at [1116, 660] on button "Add" at bounding box center [1126, 660] width 36 height 20
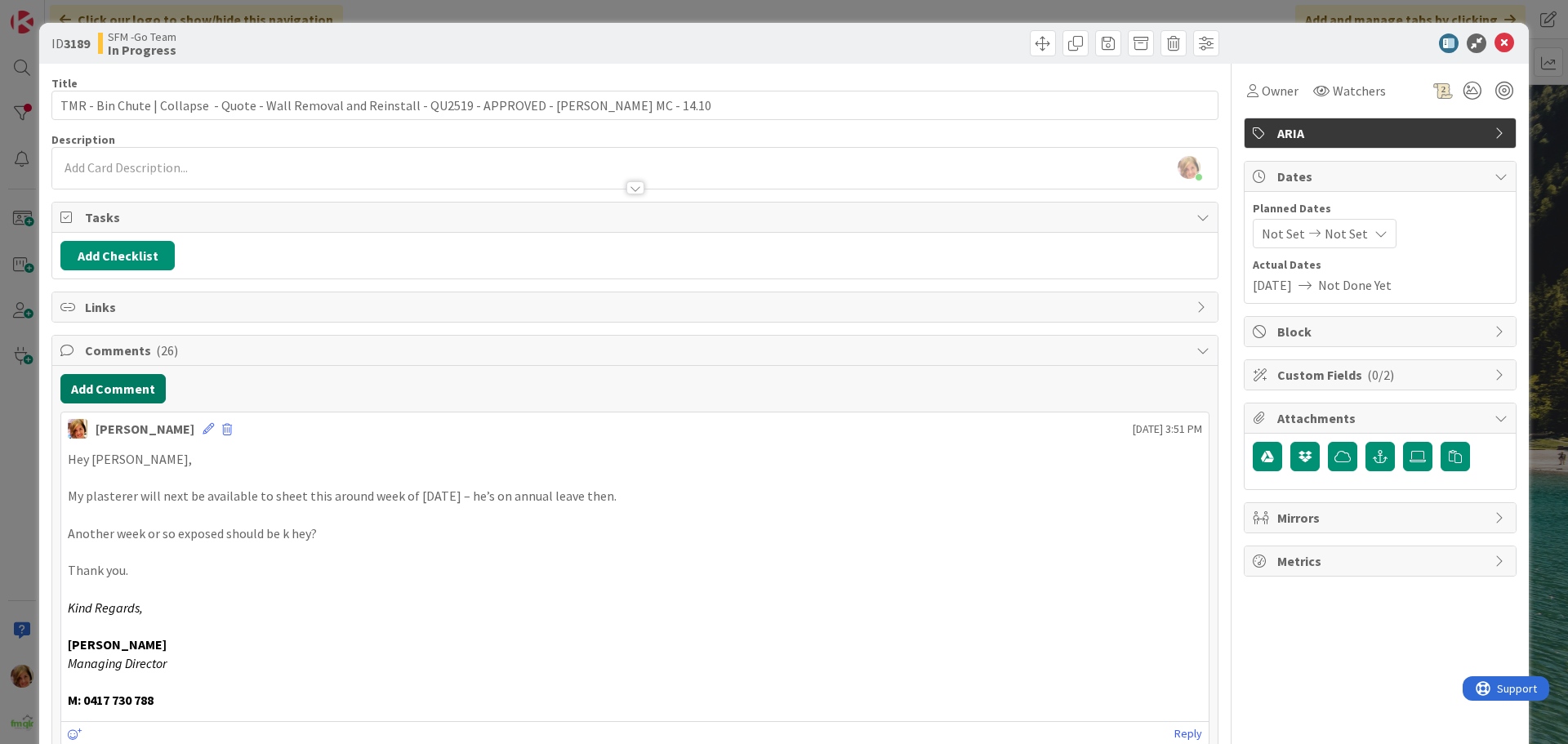
click at [115, 392] on button "Add Comment" at bounding box center [113, 388] width 106 height 29
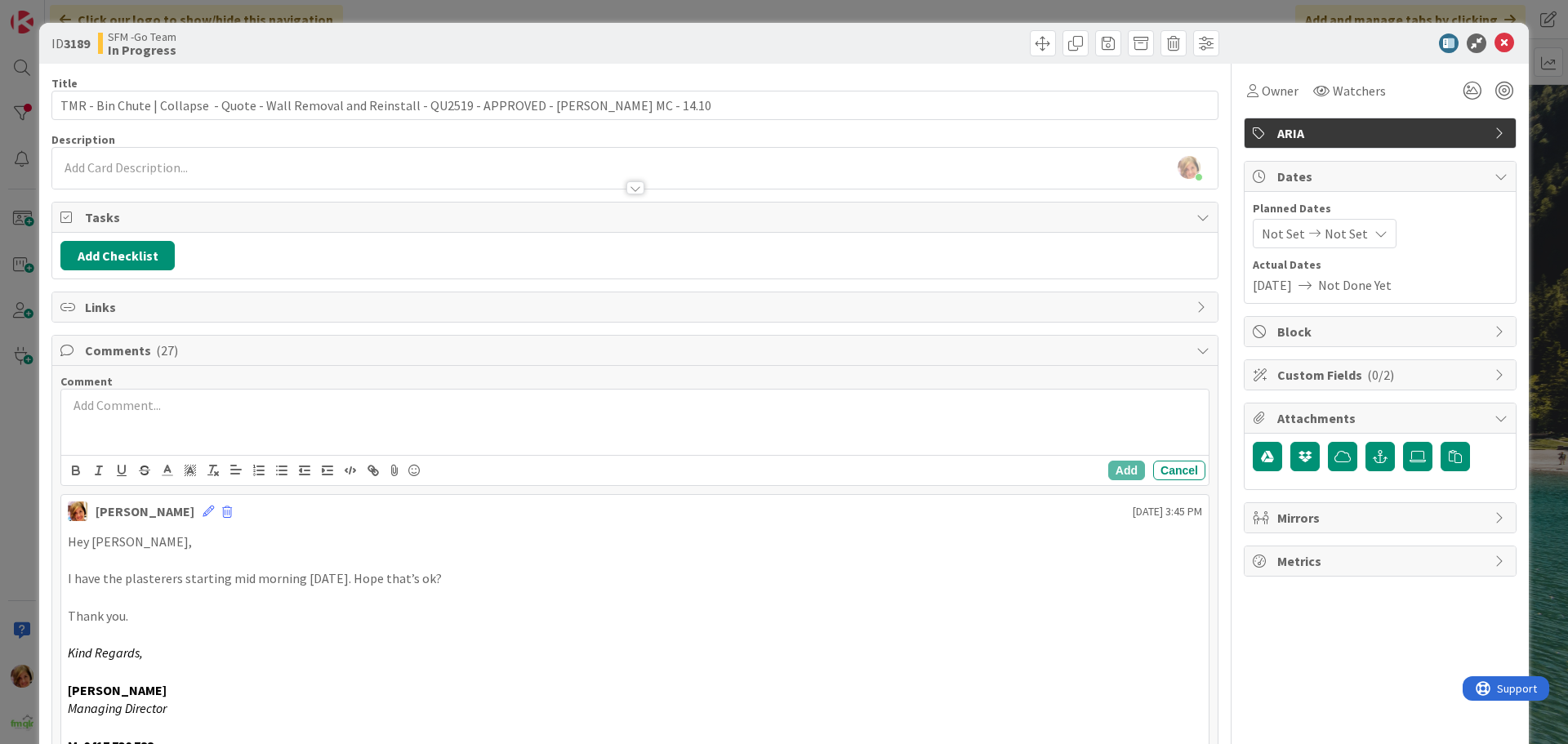
click at [145, 399] on p at bounding box center [634, 405] width 1134 height 19
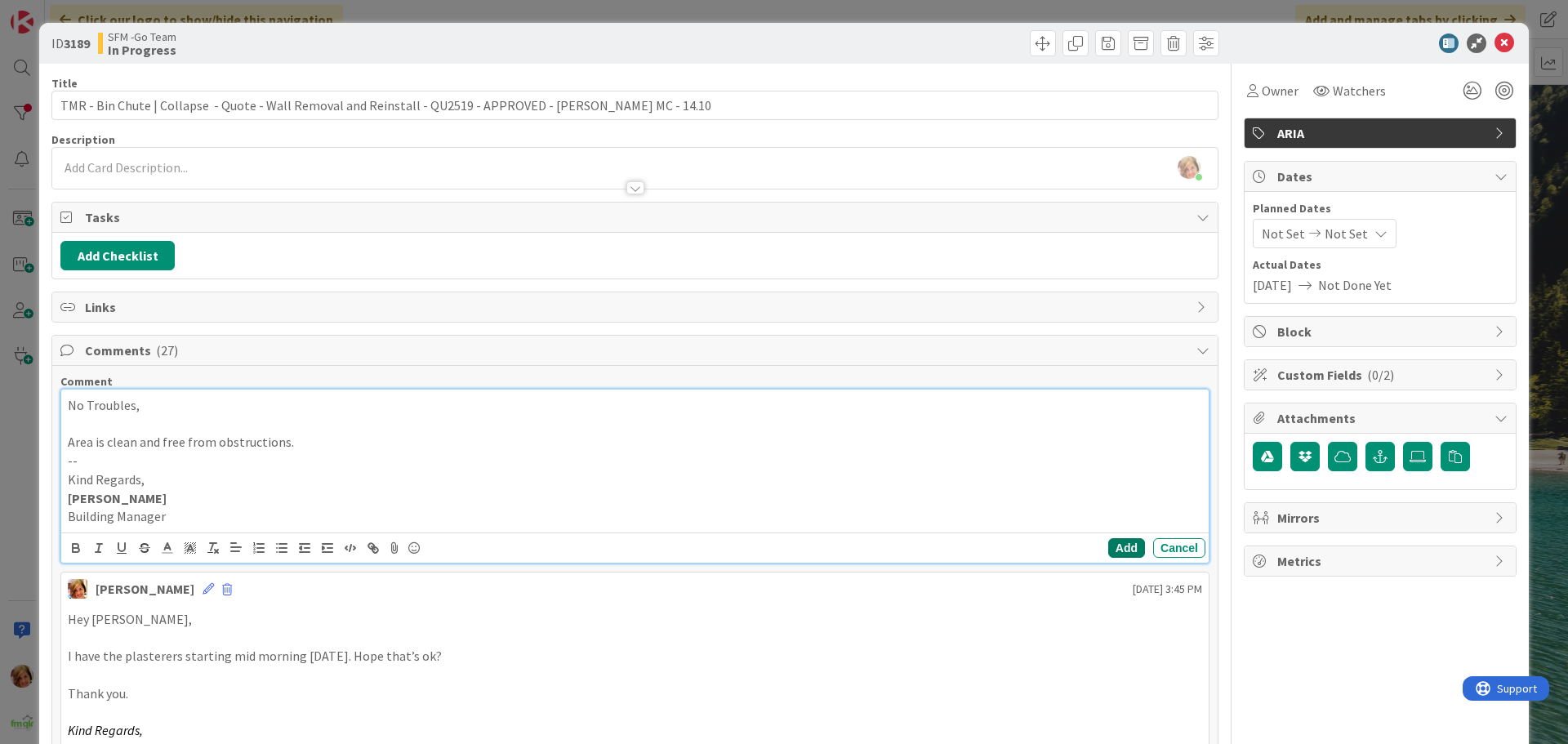
click at [1114, 543] on button "Add" at bounding box center [1126, 548] width 36 height 20
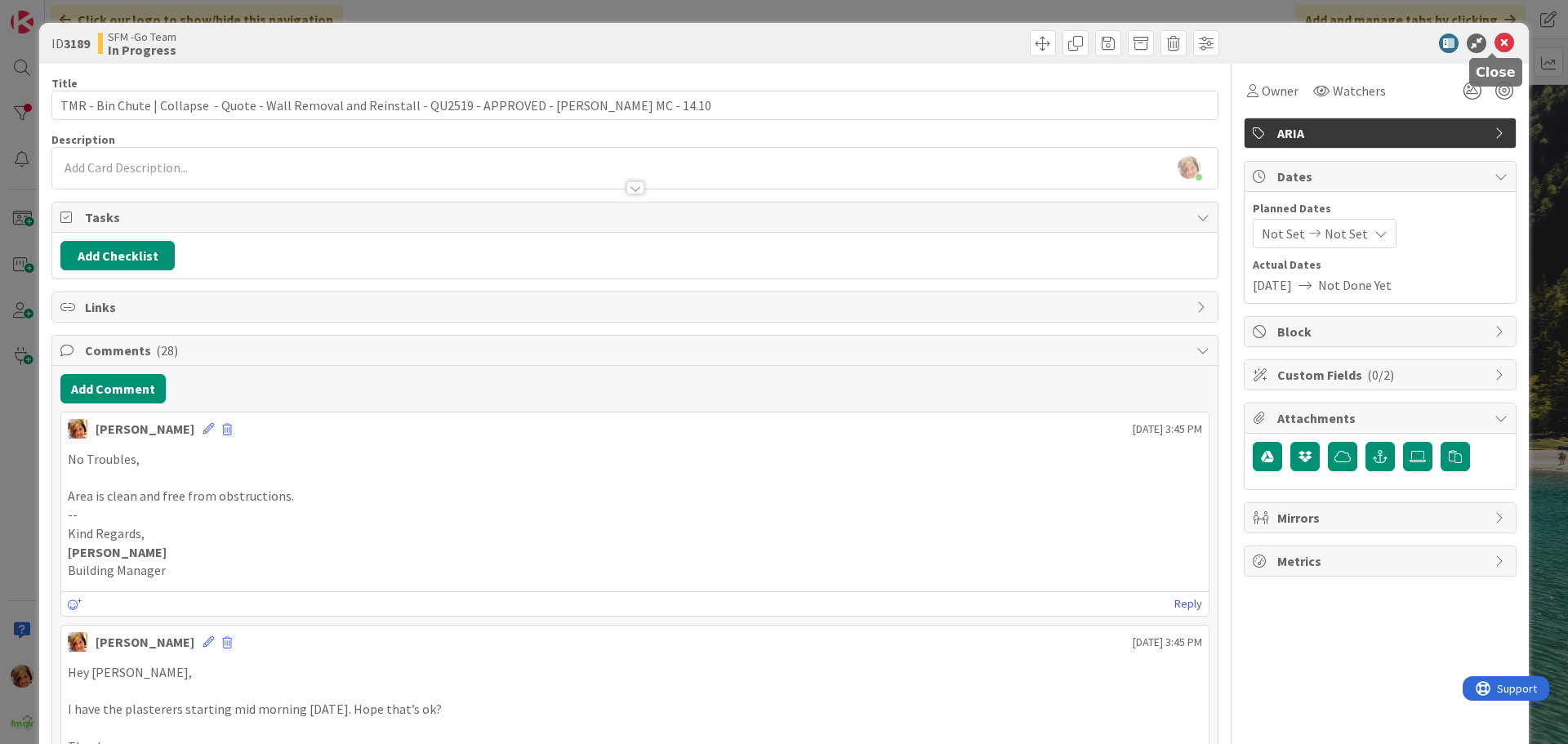
click at [1494, 38] on icon at bounding box center [1504, 44] width 20 height 20
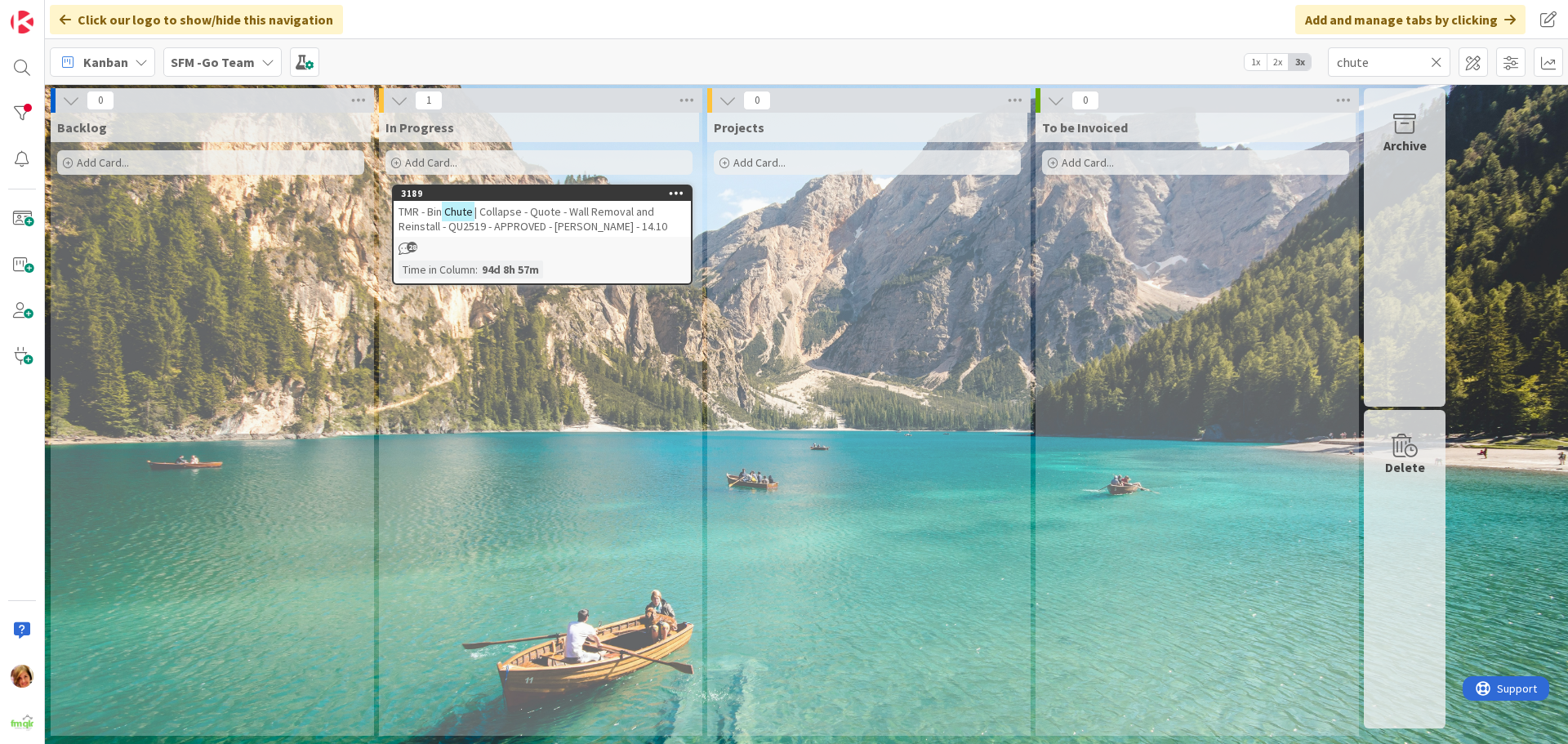
click at [1435, 60] on icon at bounding box center [1436, 62] width 12 height 15
click at [1435, 60] on input "text" at bounding box center [1389, 61] width 123 height 29
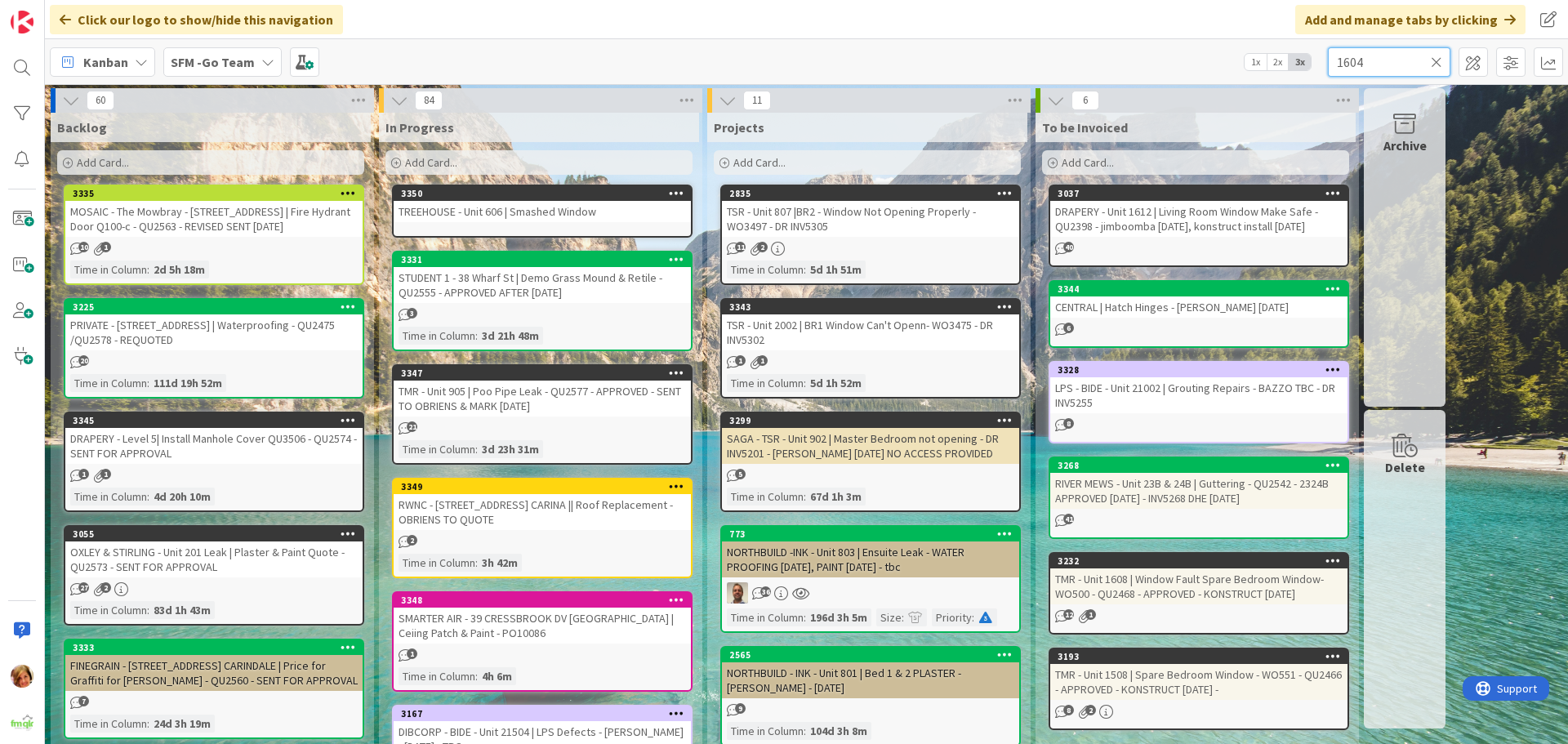
type input "1604"
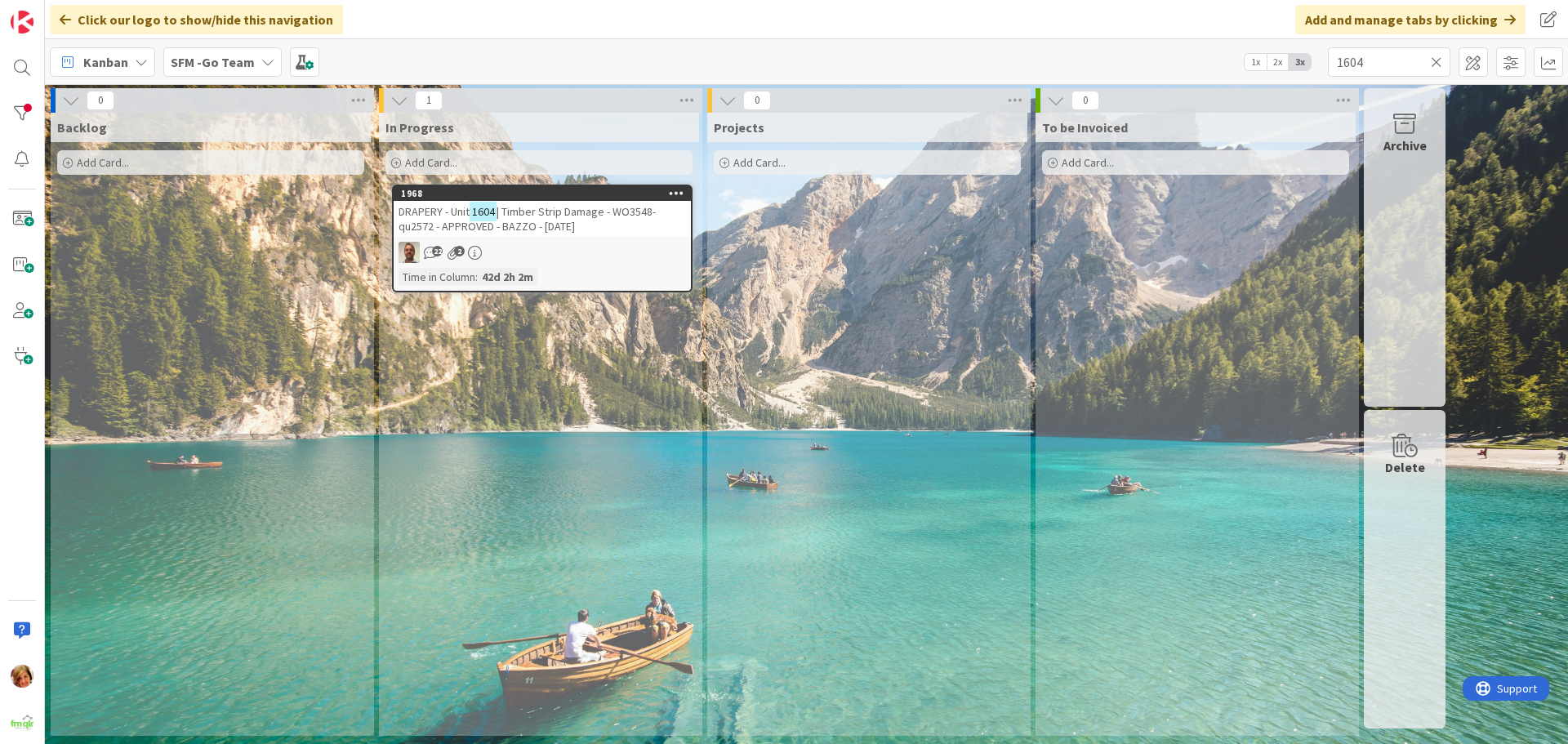
click at [546, 213] on span "| Timber Strip Damage - WO3548- qu2572 - APPROVED - BAZZO - [DATE]" at bounding box center [528, 219] width 258 height 29
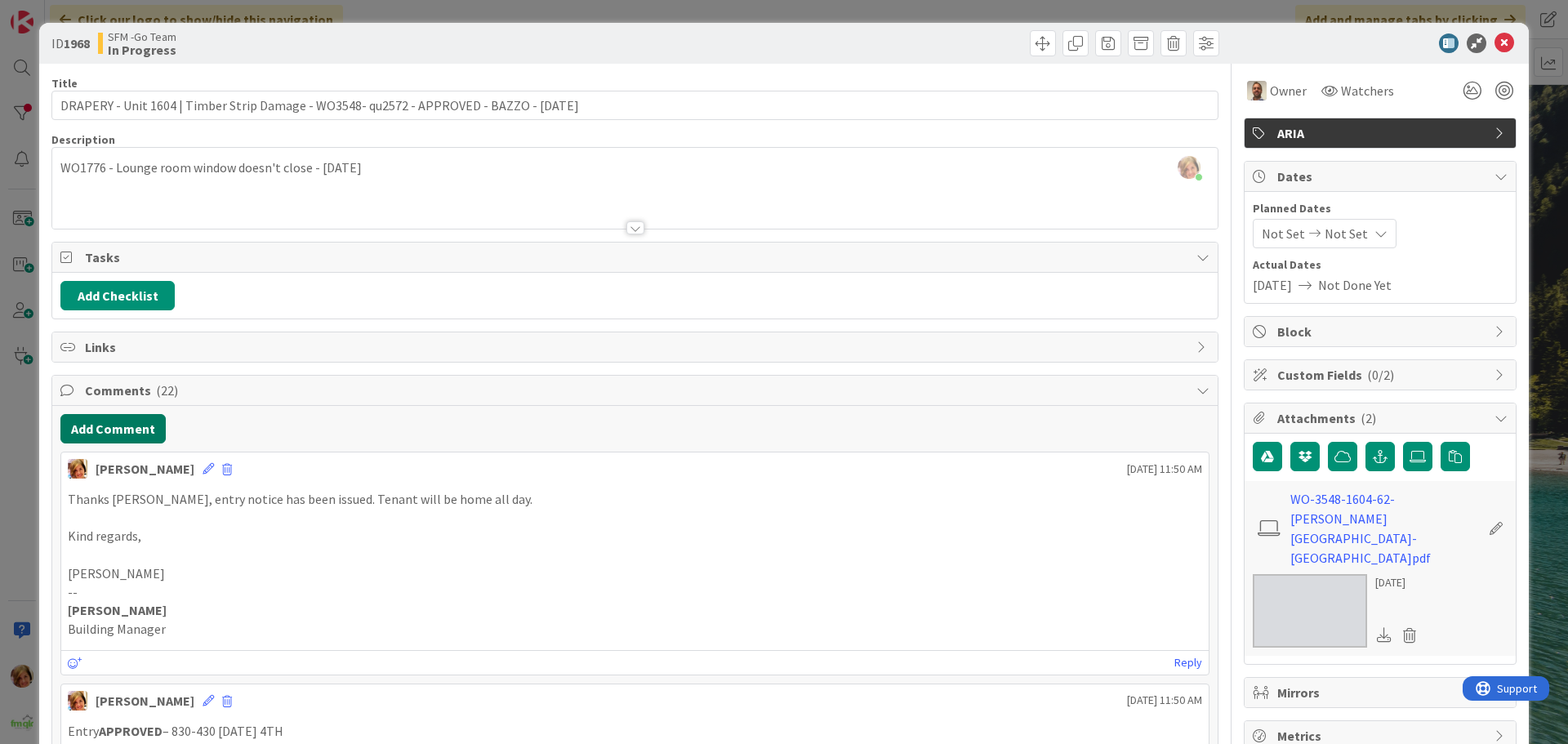
click at [126, 429] on button "Add Comment" at bounding box center [113, 428] width 106 height 29
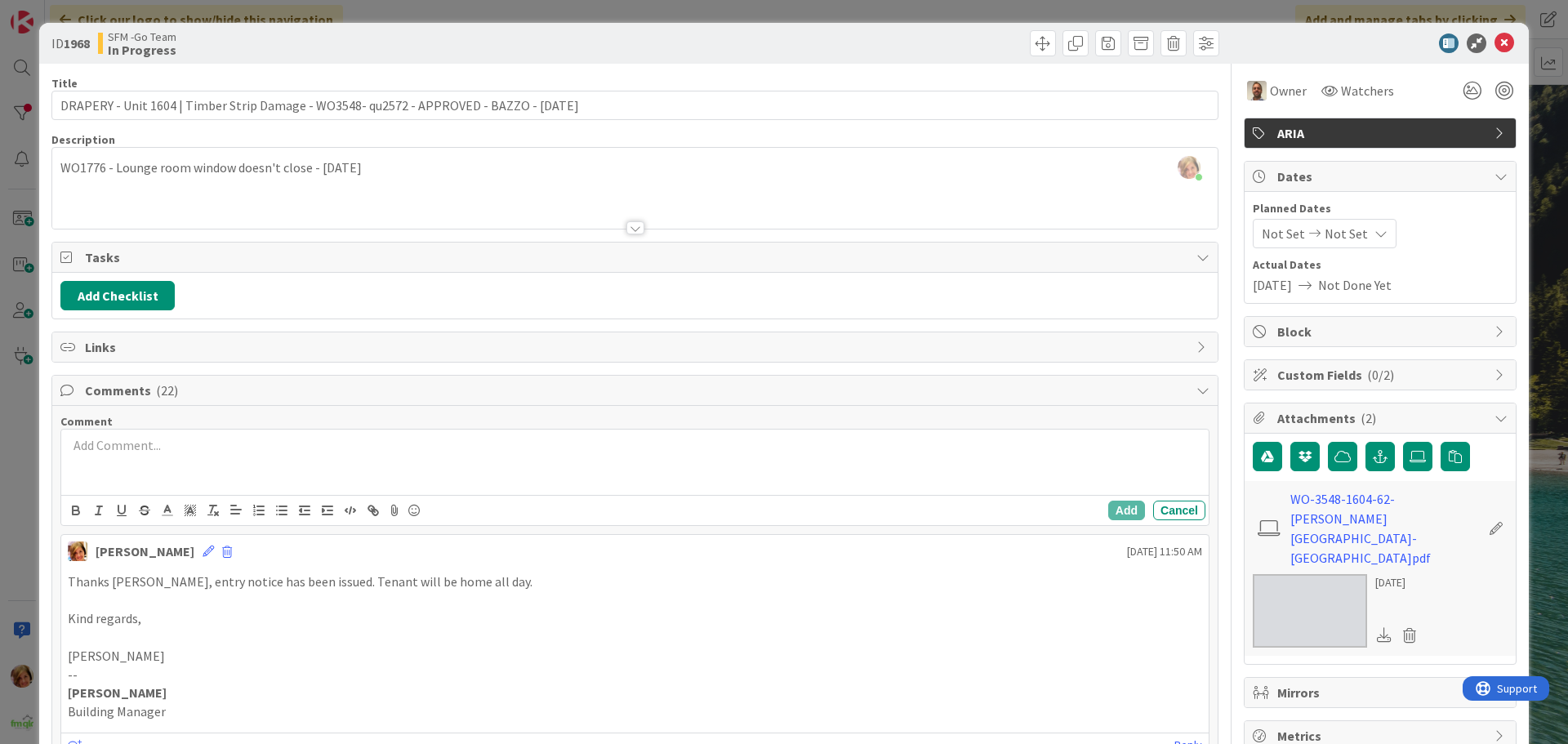
click at [201, 463] on div at bounding box center [634, 462] width 1147 height 66
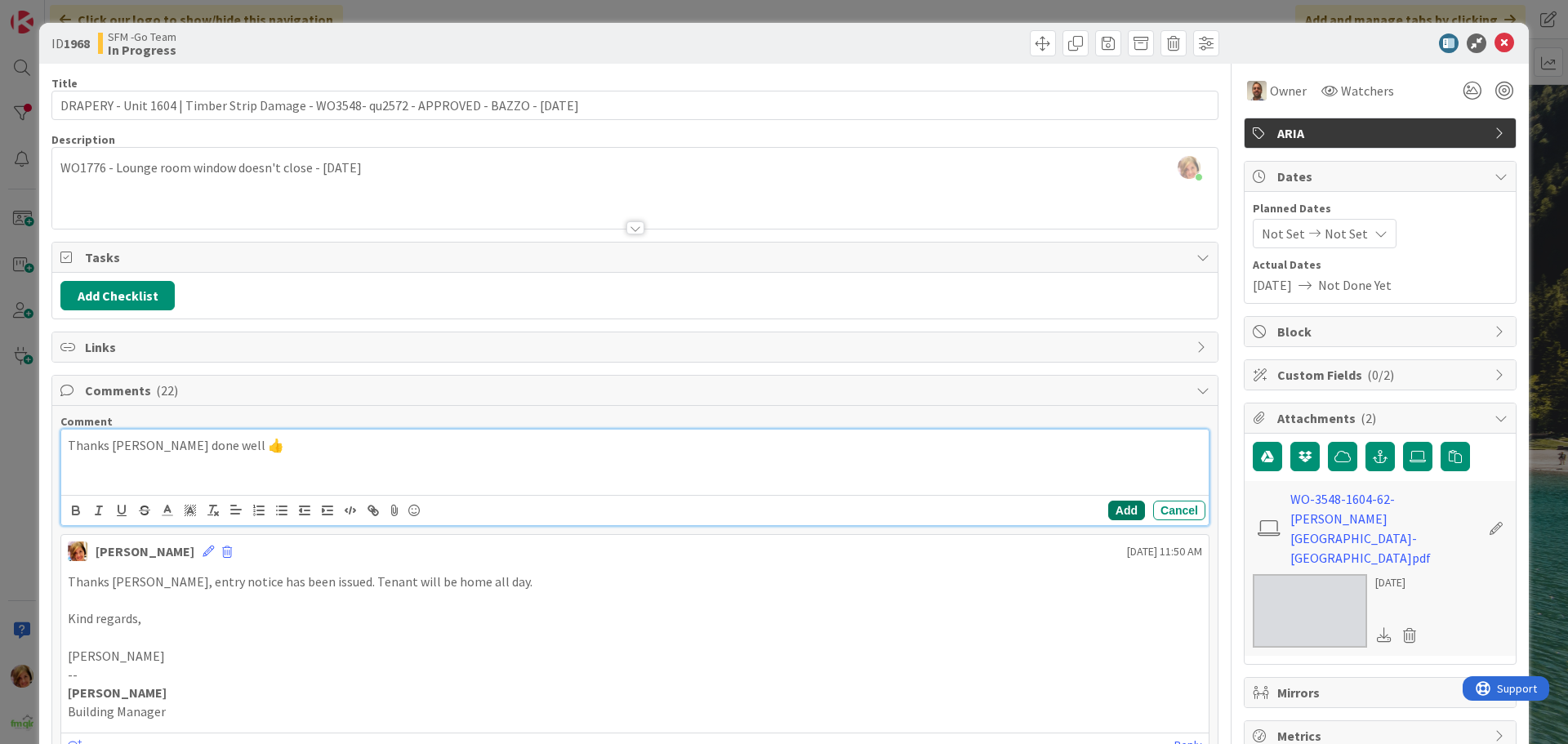
click at [1108, 512] on button "Add" at bounding box center [1126, 510] width 36 height 20
